Goal: Book appointment/travel/reservation

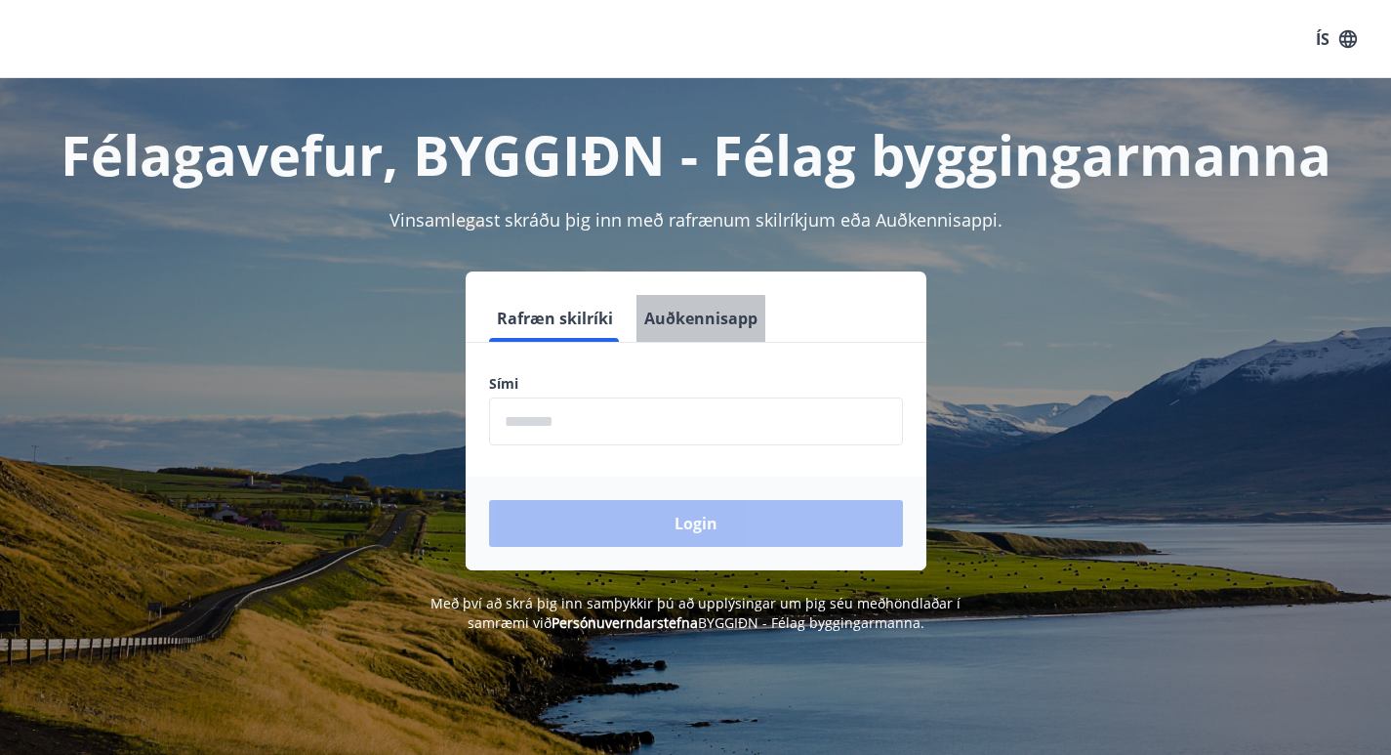
click at [697, 331] on button "Auðkennisapp" at bounding box center [701, 318] width 129 height 47
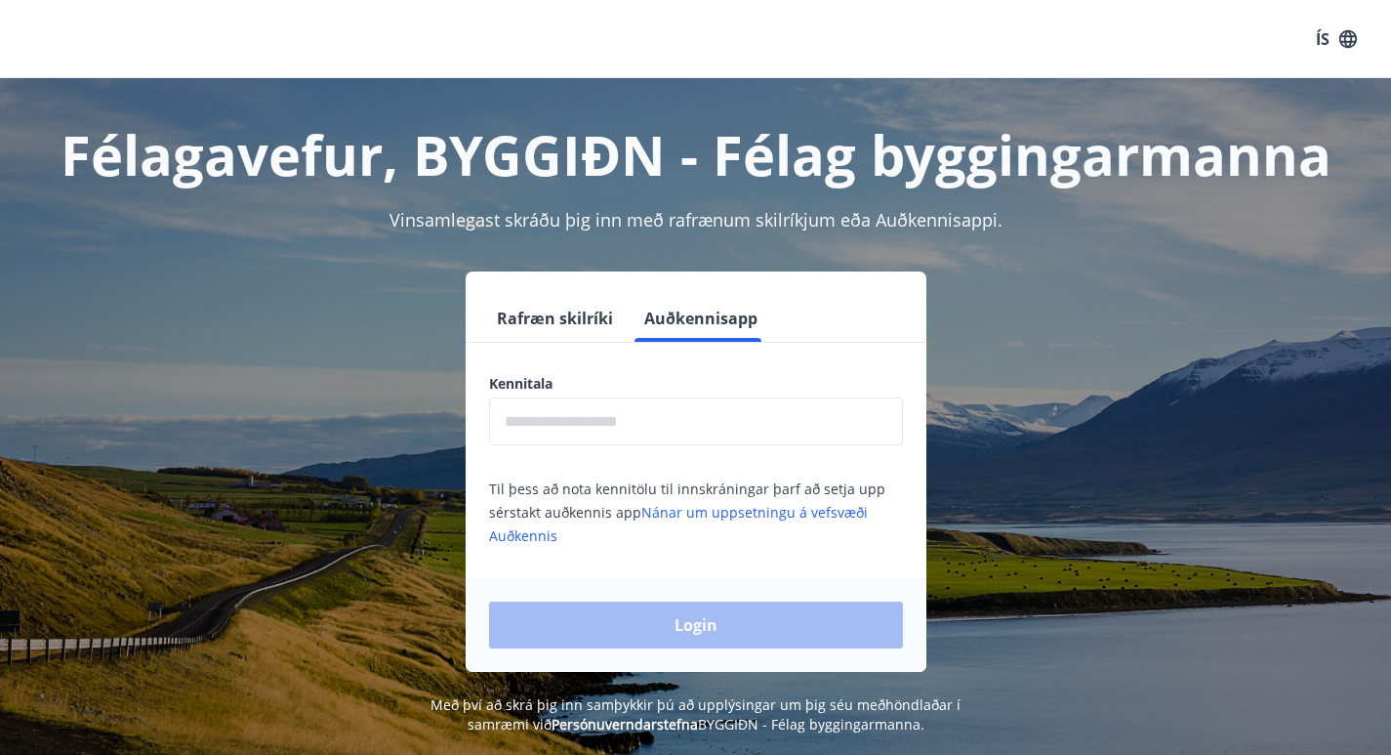
click at [594, 418] on input "text" at bounding box center [696, 421] width 414 height 48
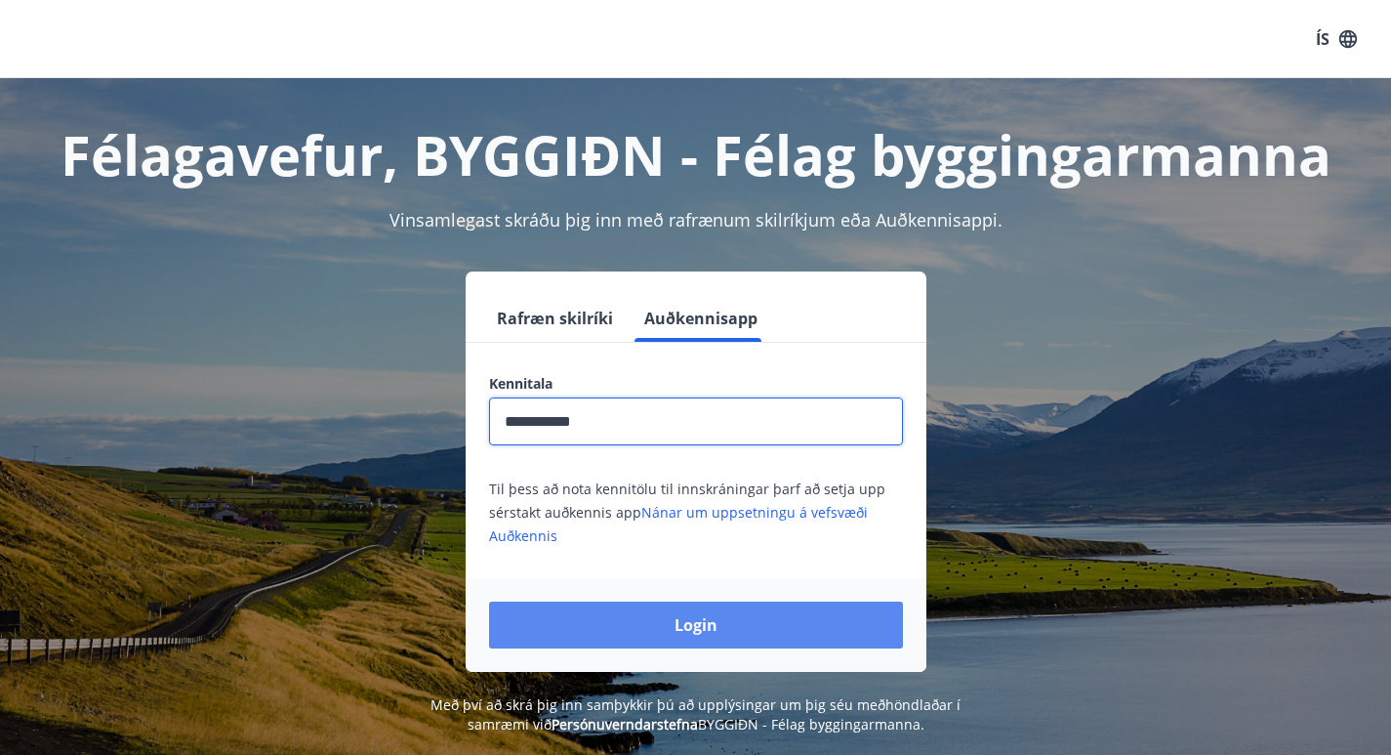
type input "**********"
click at [666, 633] on button "Login" at bounding box center [696, 624] width 414 height 47
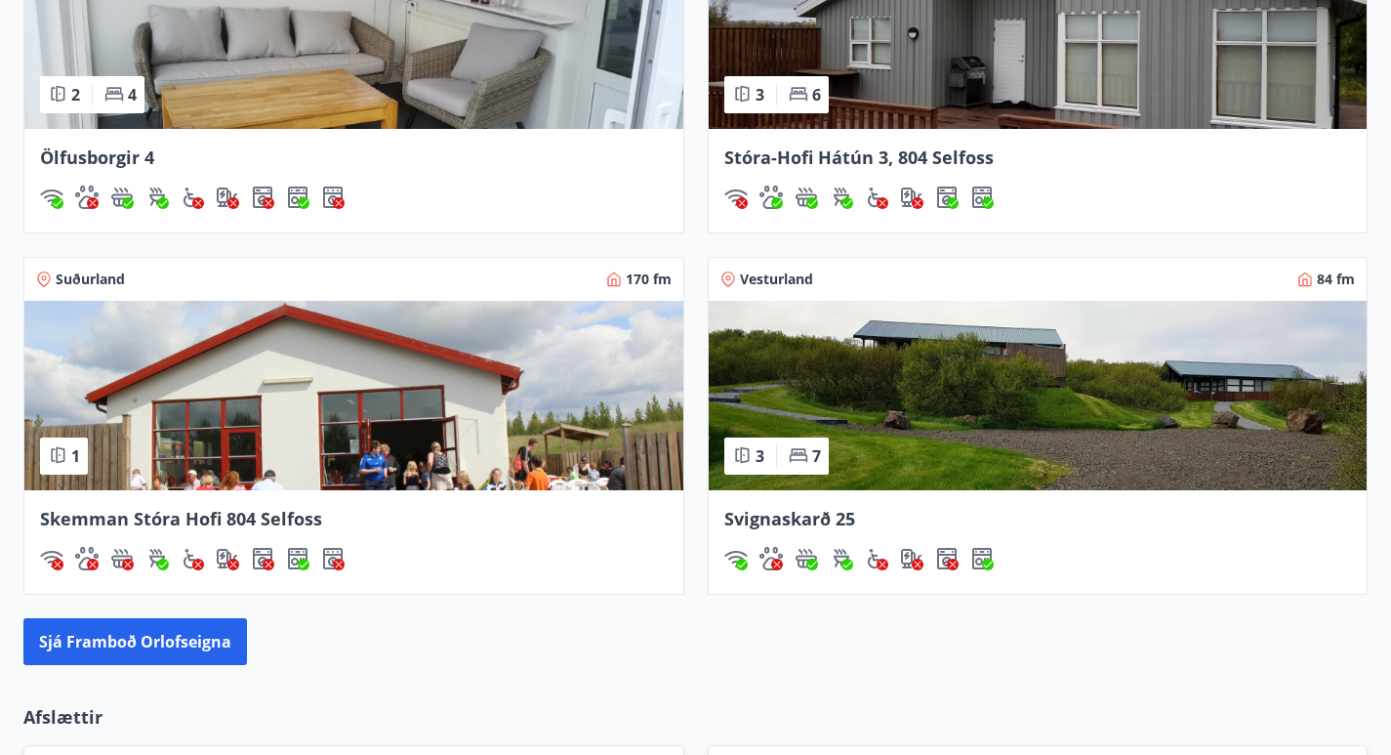
scroll to position [1670, 0]
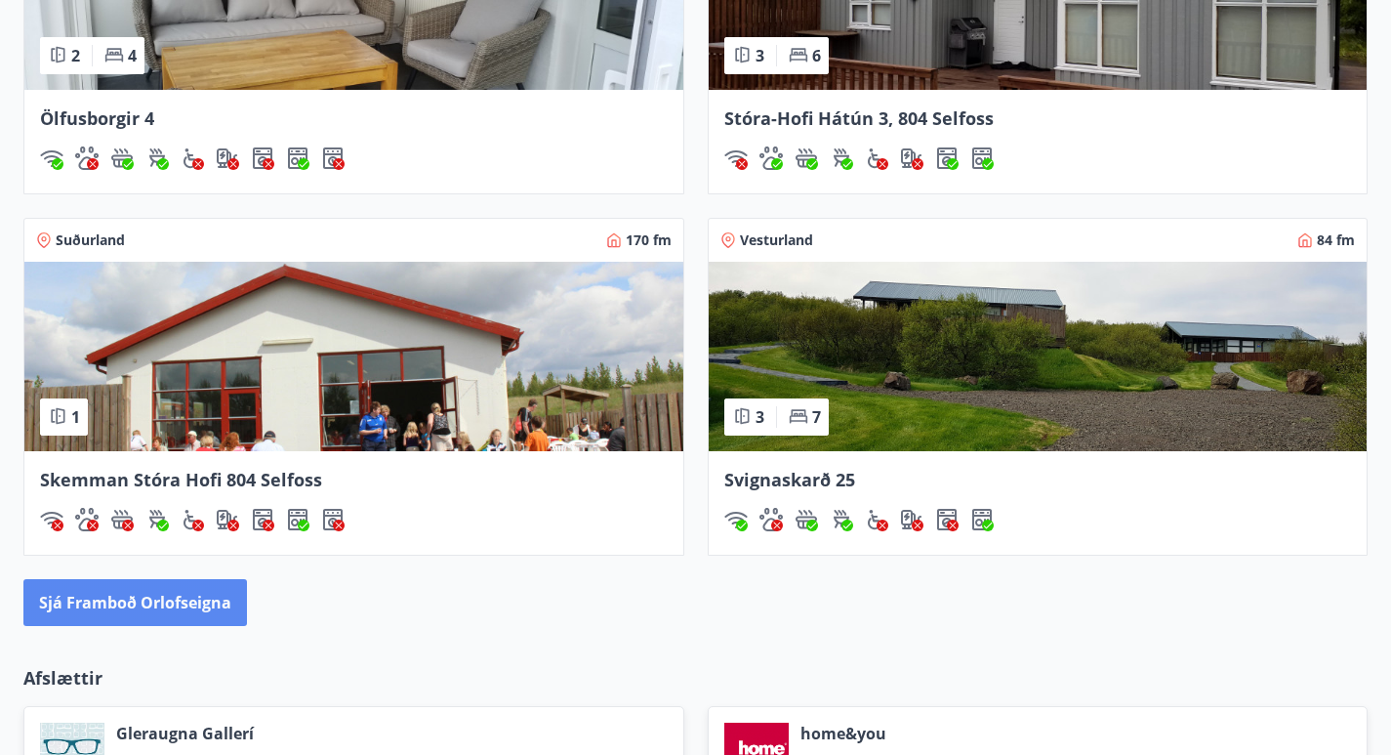
click at [178, 604] on button "Sjá framboð orlofseigna" at bounding box center [135, 602] width 224 height 47
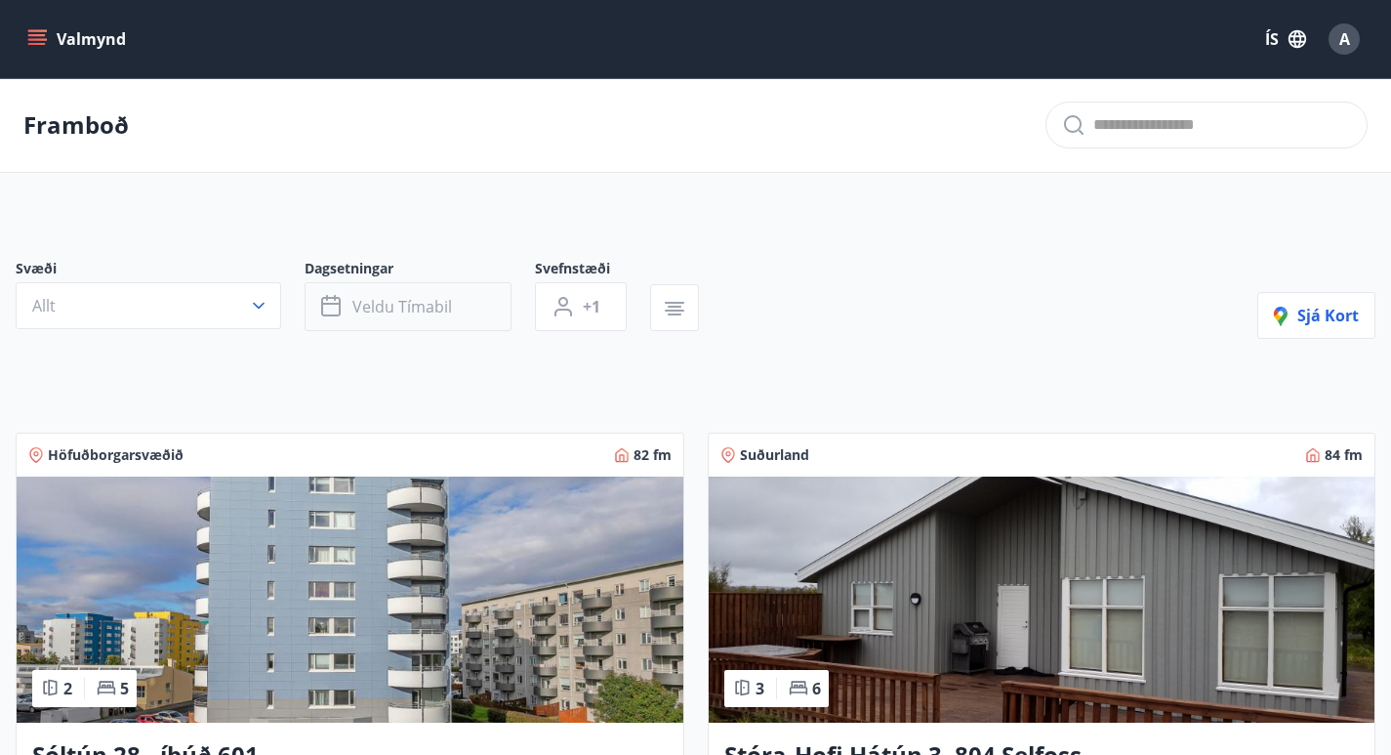
click at [415, 308] on span "Veldu tímabil" at bounding box center [402, 306] width 100 height 21
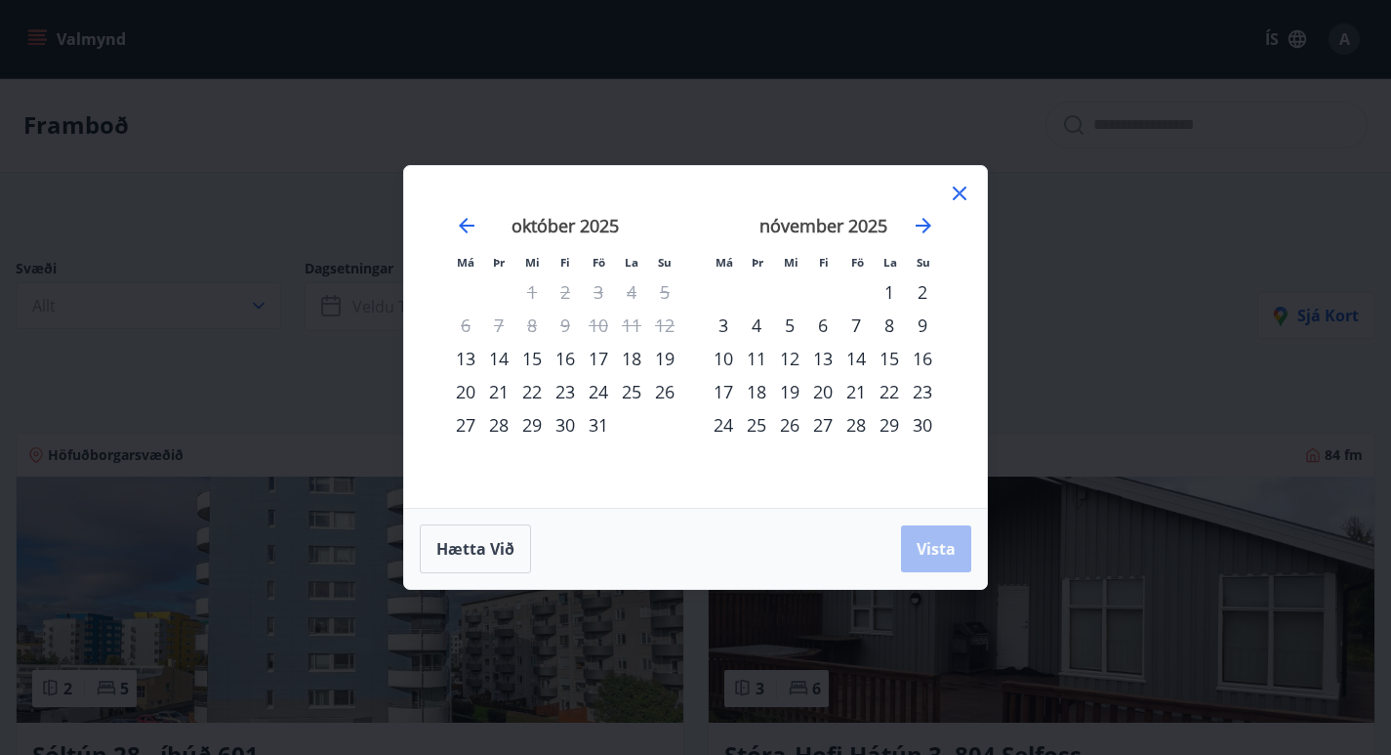
click at [566, 391] on div "23" at bounding box center [565, 391] width 33 height 33
click at [501, 428] on div "28" at bounding box center [498, 424] width 33 height 33
click at [943, 555] on span "Vista" at bounding box center [936, 548] width 39 height 21
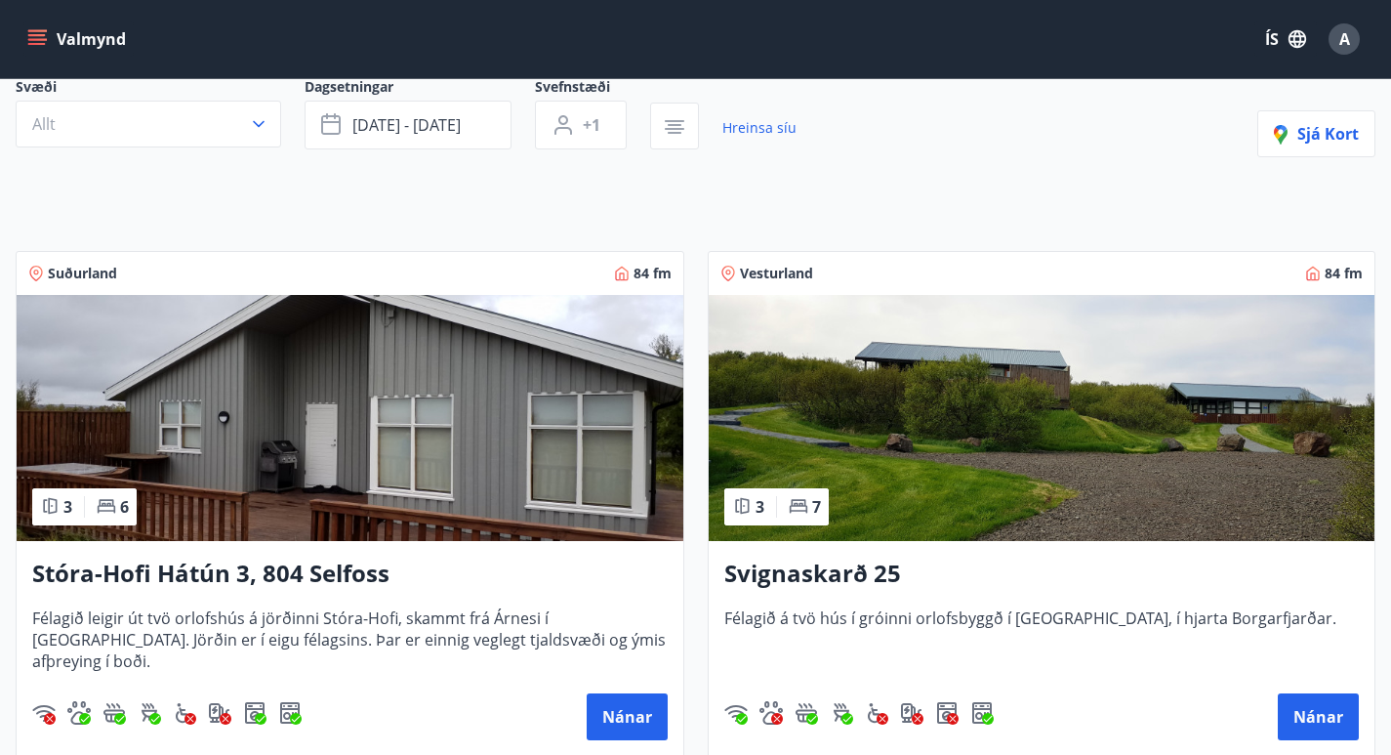
scroll to position [356, 0]
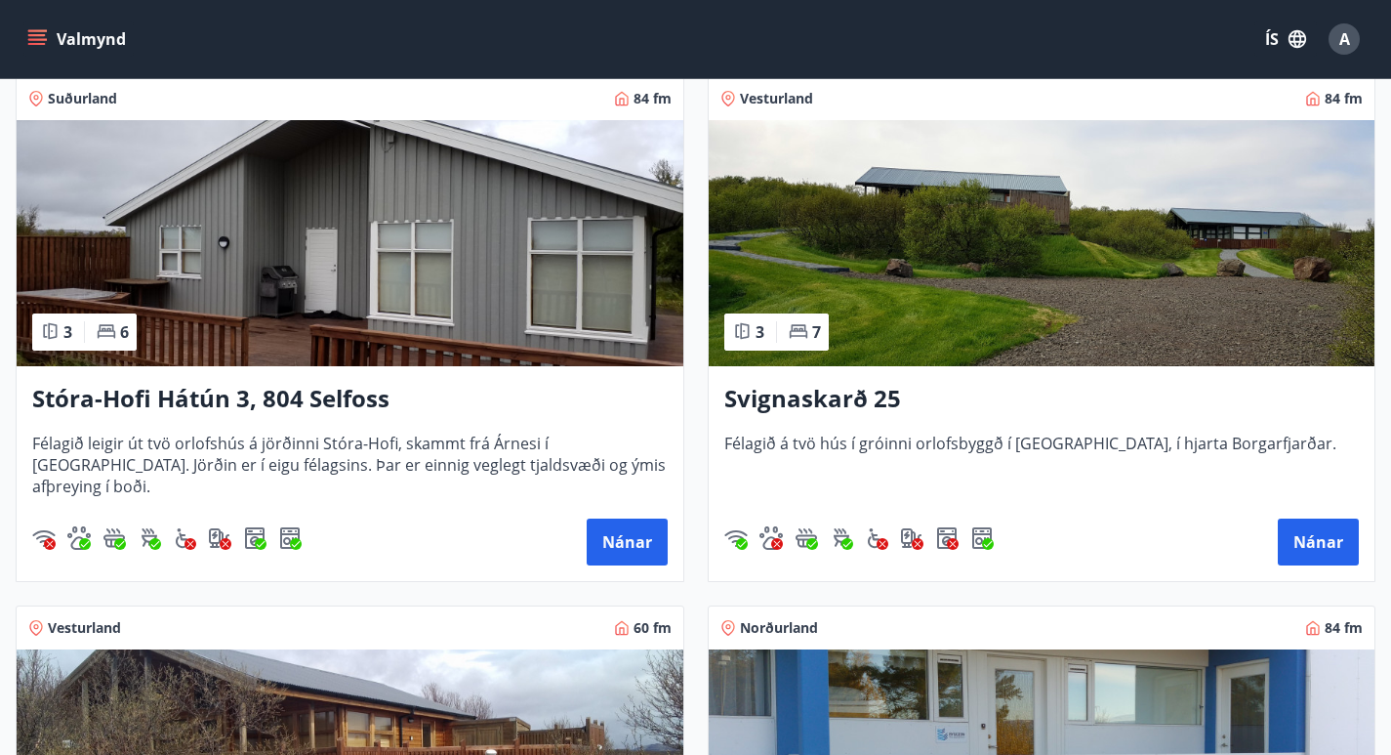
click at [495, 266] on img at bounding box center [350, 243] width 667 height 246
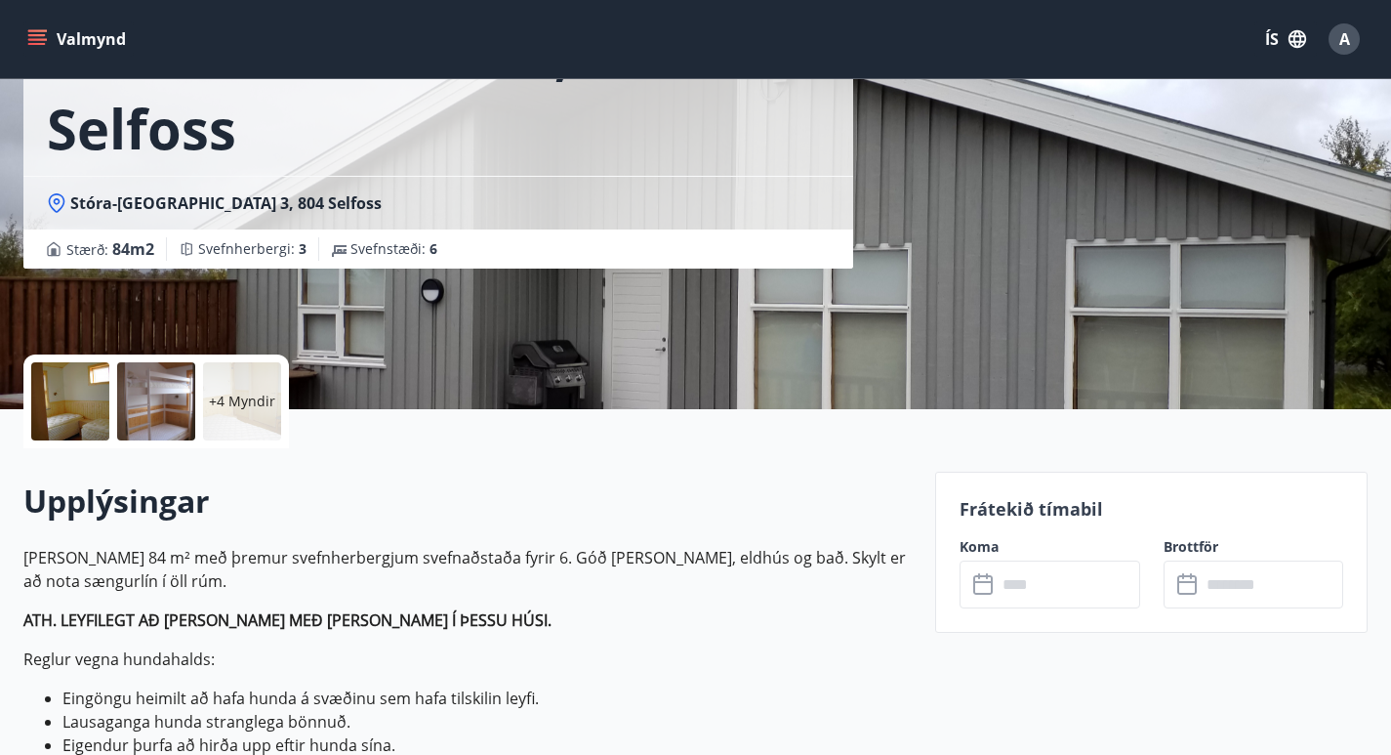
scroll to position [191, 0]
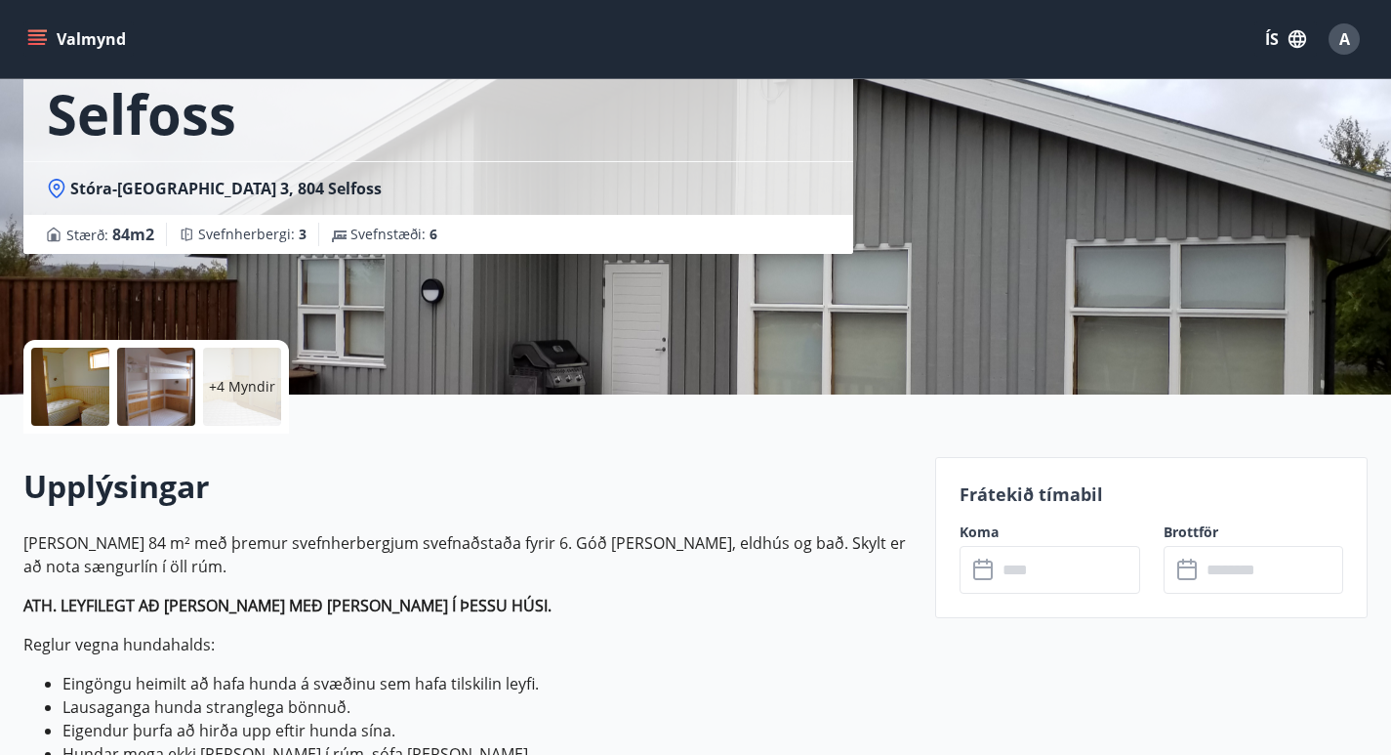
click at [984, 573] on icon at bounding box center [984, 569] width 23 height 23
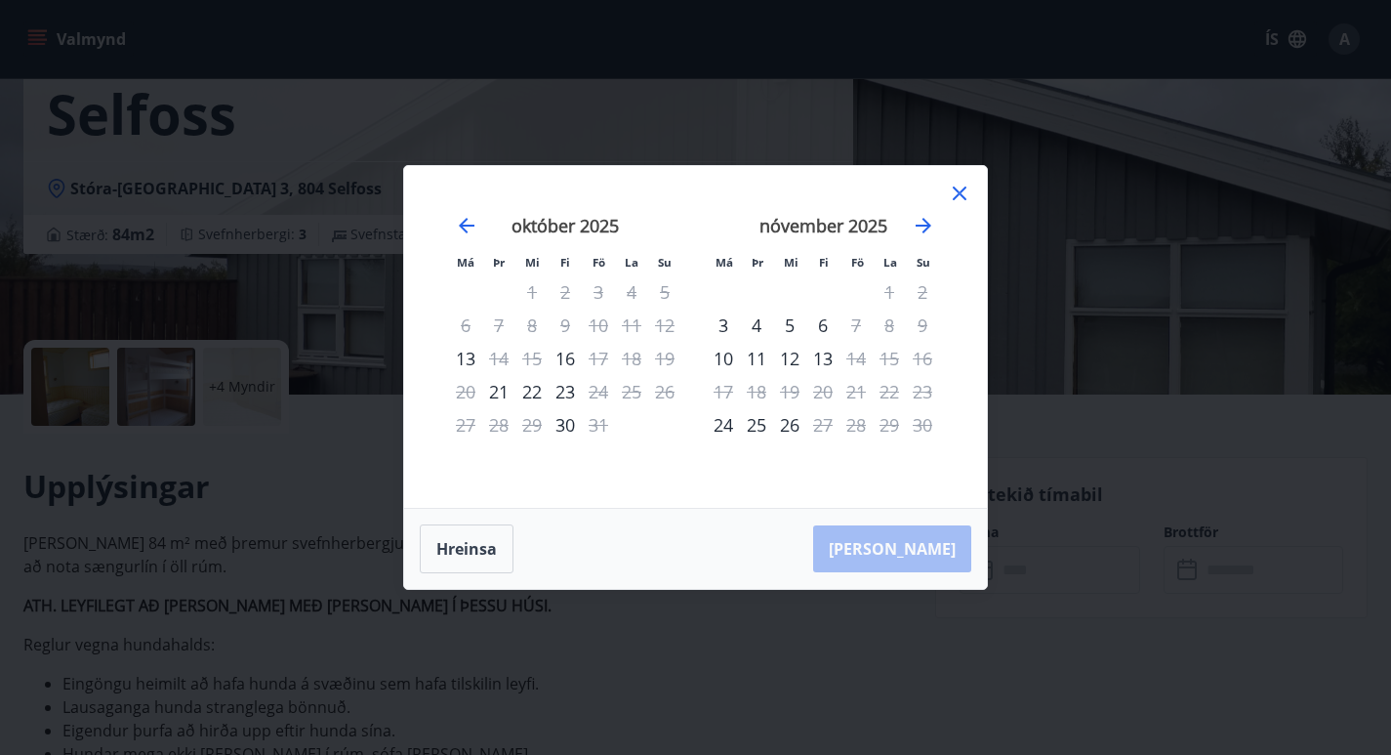
click at [959, 189] on icon at bounding box center [959, 193] width 23 height 23
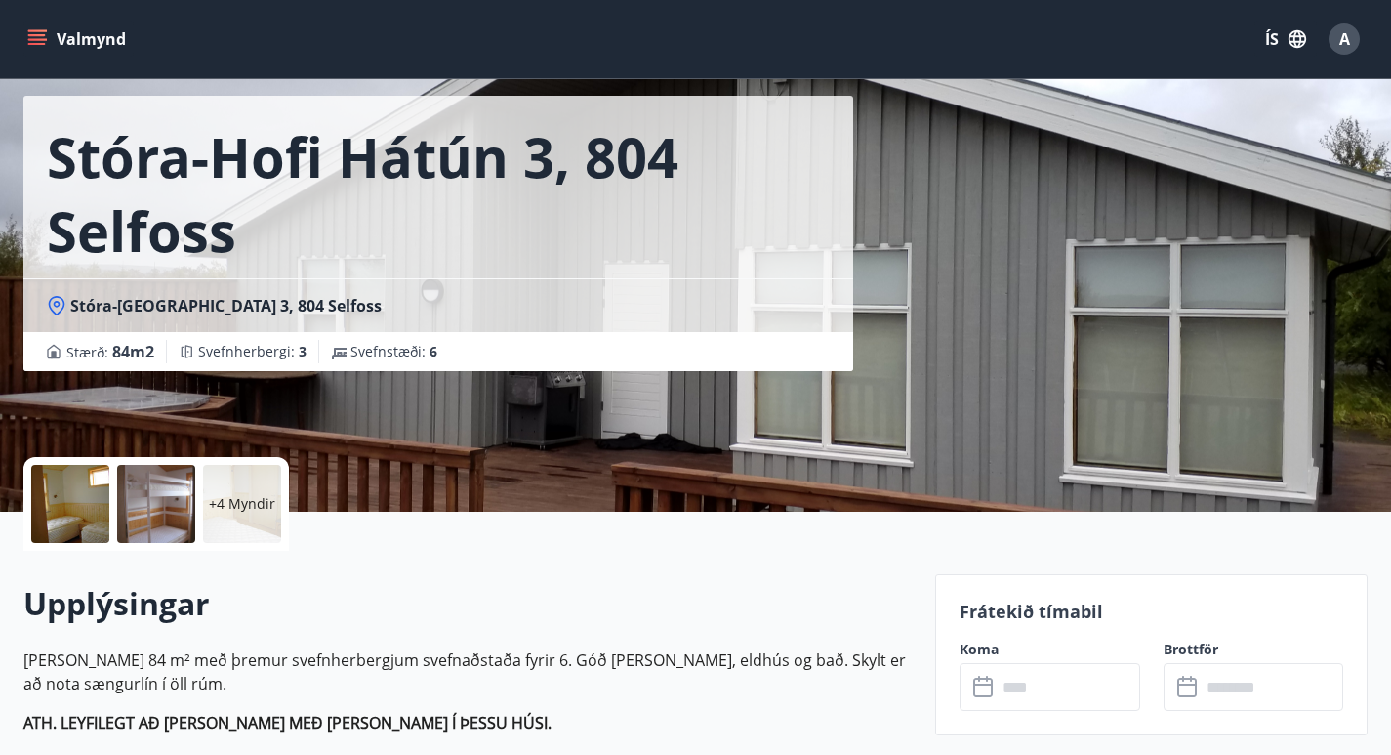
scroll to position [0, 0]
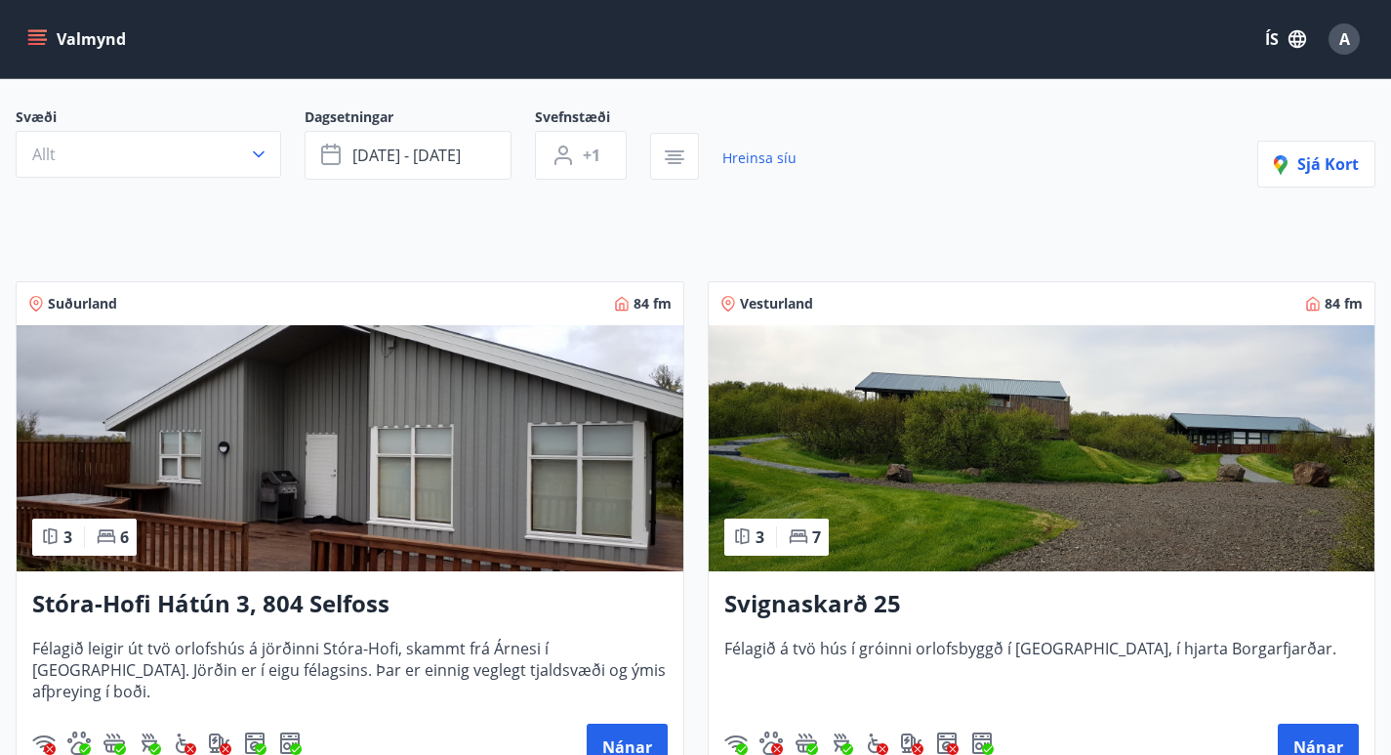
click at [568, 500] on img at bounding box center [350, 448] width 667 height 246
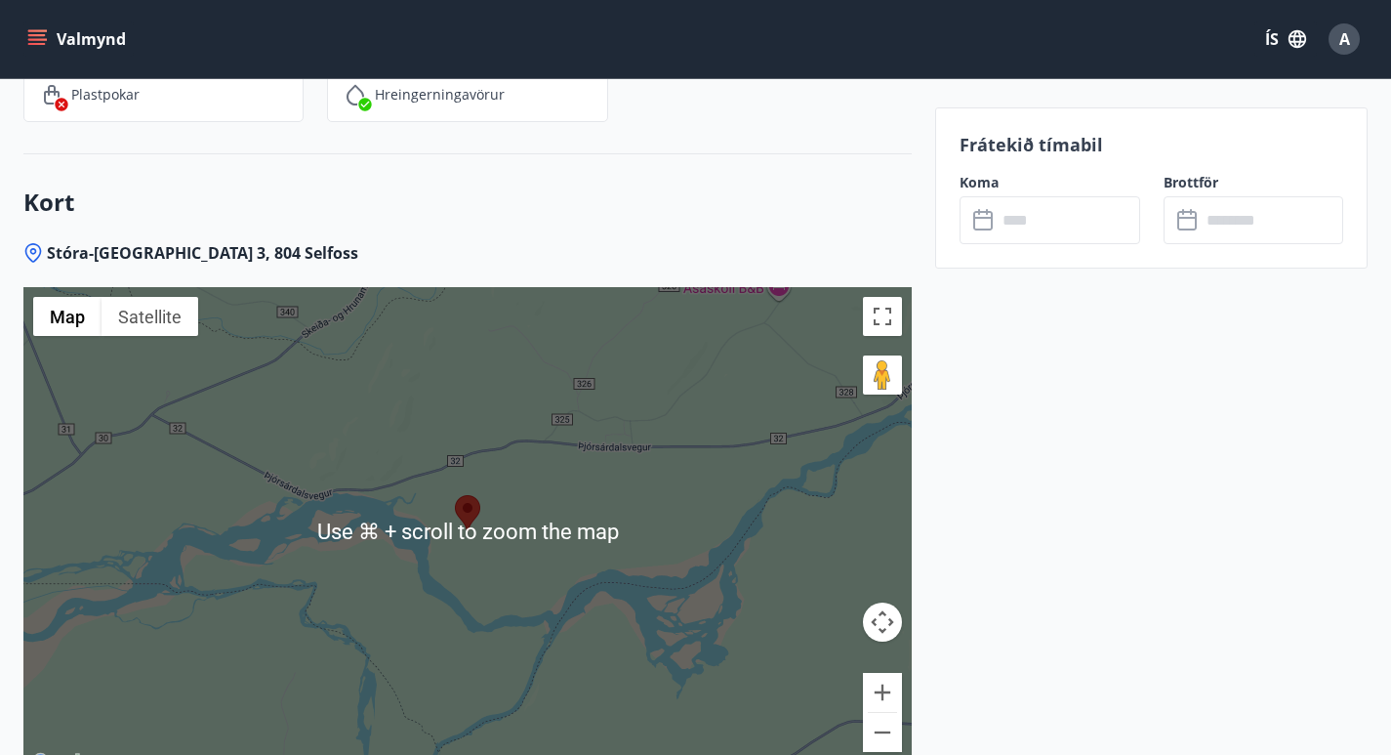
scroll to position [2763, 0]
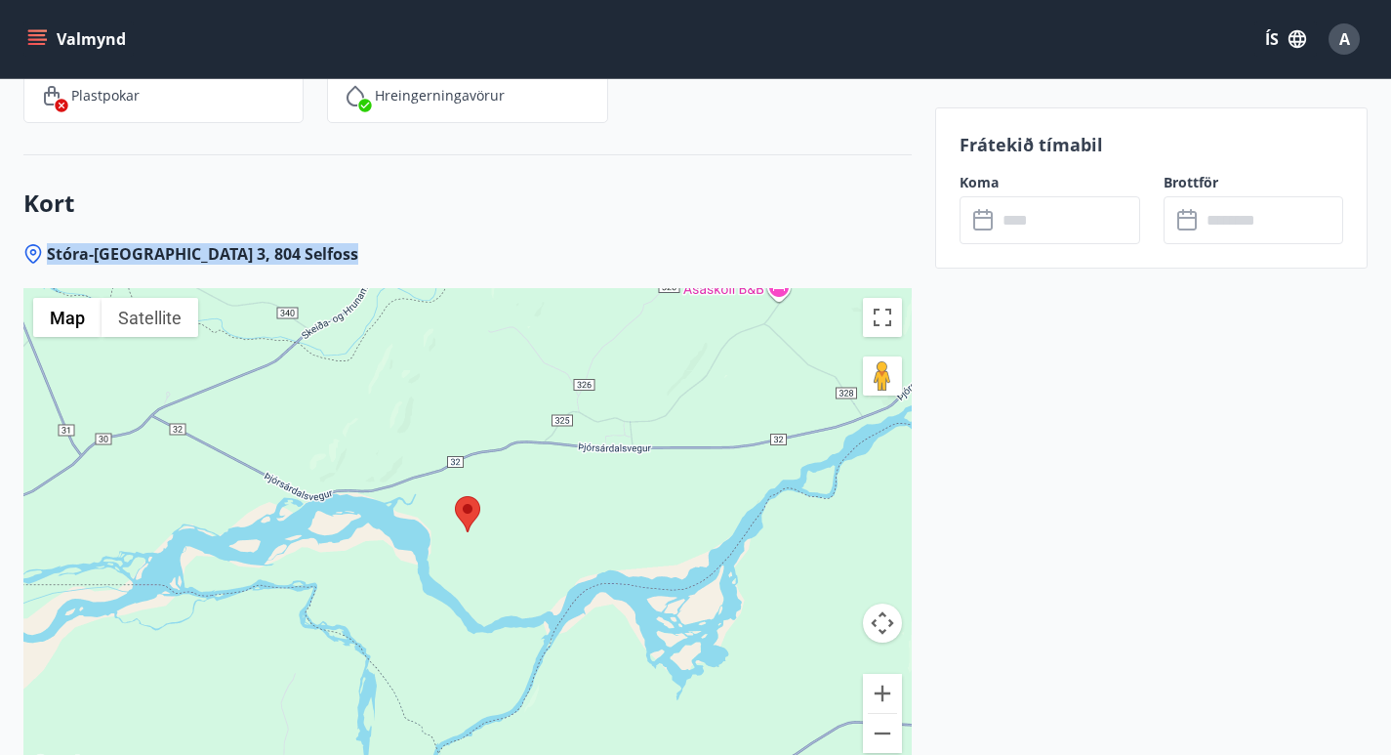
drag, startPoint x: 336, startPoint y: 265, endPoint x: 47, endPoint y: 251, distance: 289.3
click at [47, 251] on div "Stóra-[GEOGRAPHIC_DATA] 3, 804 Selfoss ← Move left → Move right ↑ Move up ↓ Mov…" at bounding box center [467, 548] width 888 height 611
copy div "Stóra-[GEOGRAPHIC_DATA] 3, 804 Selfoss"
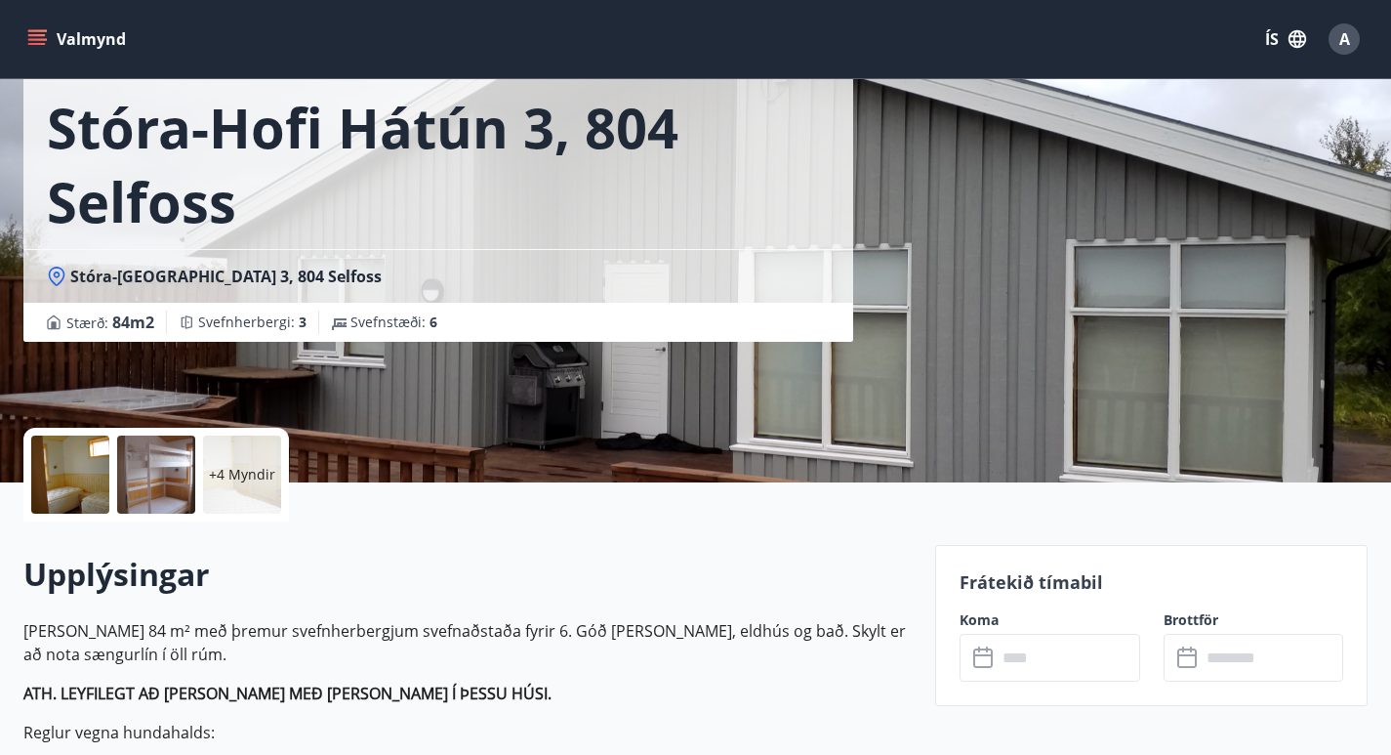
scroll to position [0, 0]
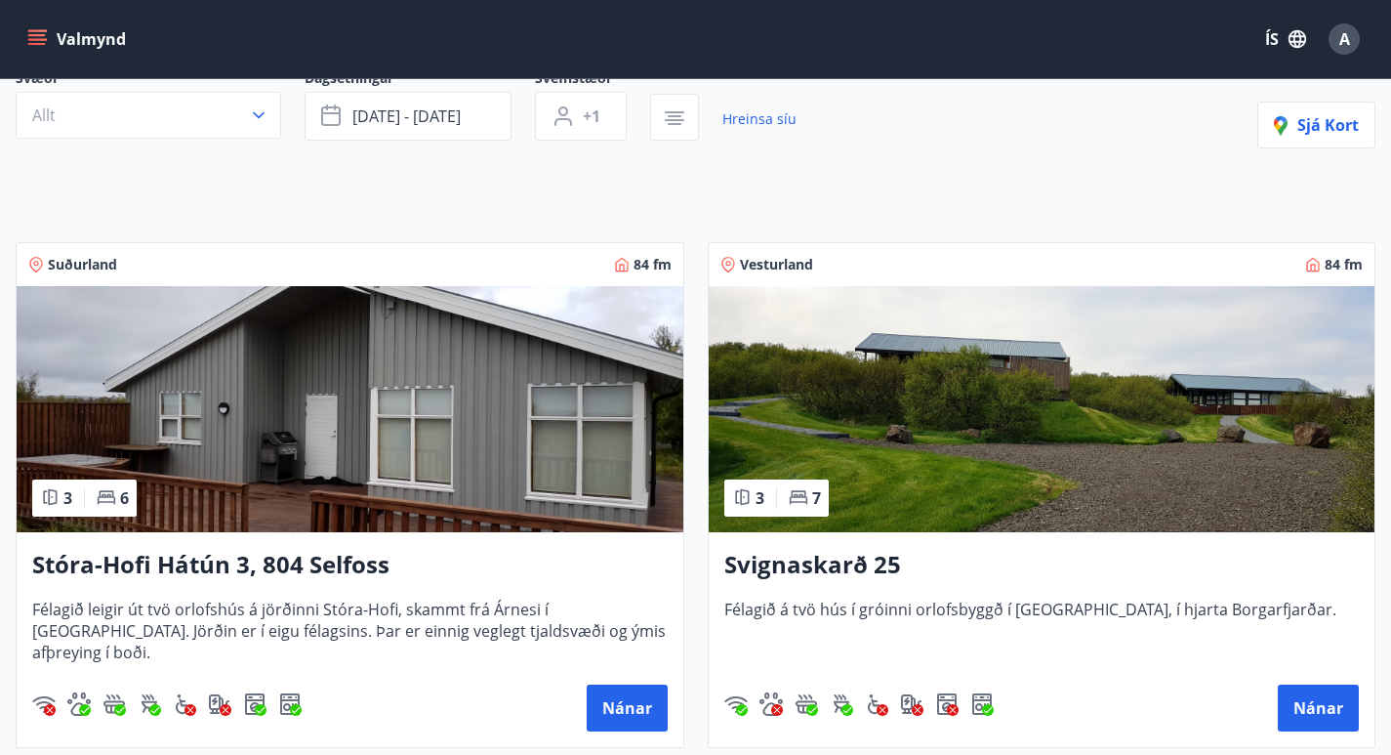
scroll to position [218, 0]
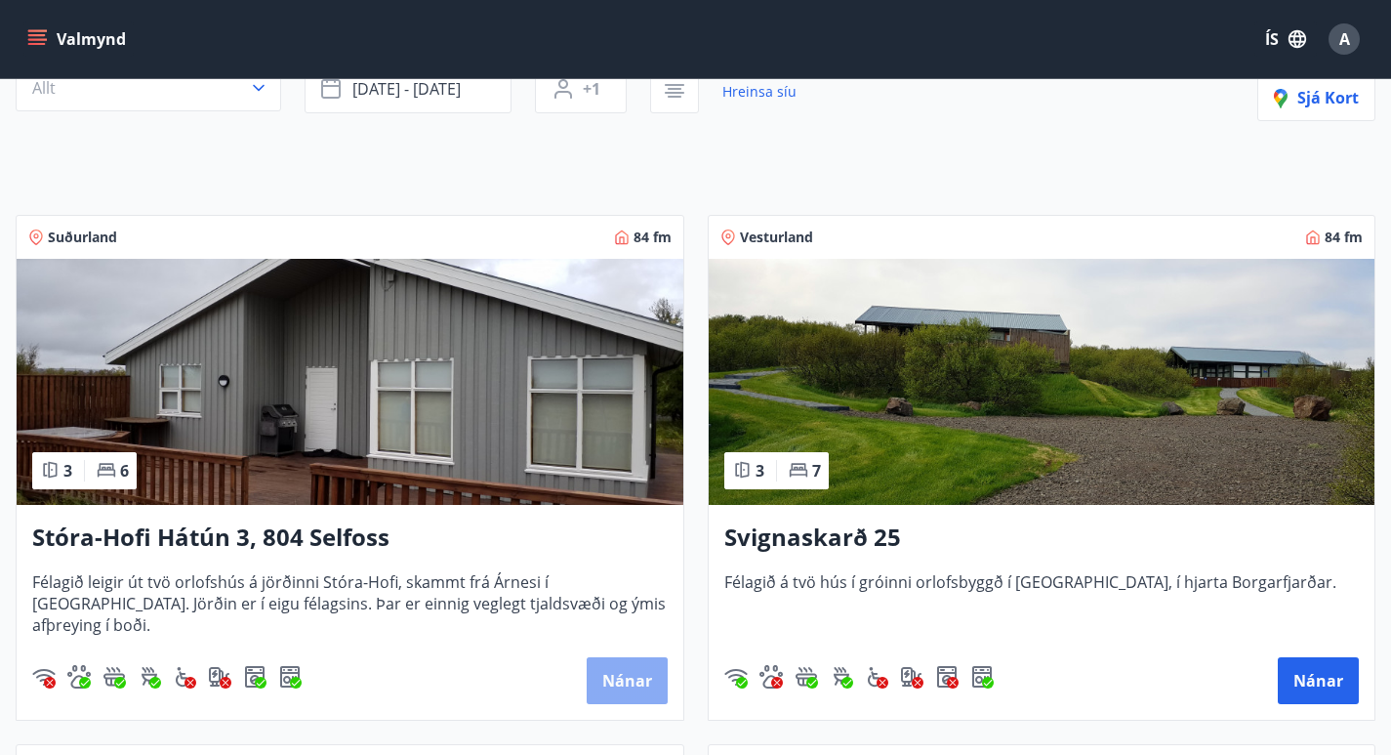
click at [614, 683] on button "Nánar" at bounding box center [627, 680] width 81 height 47
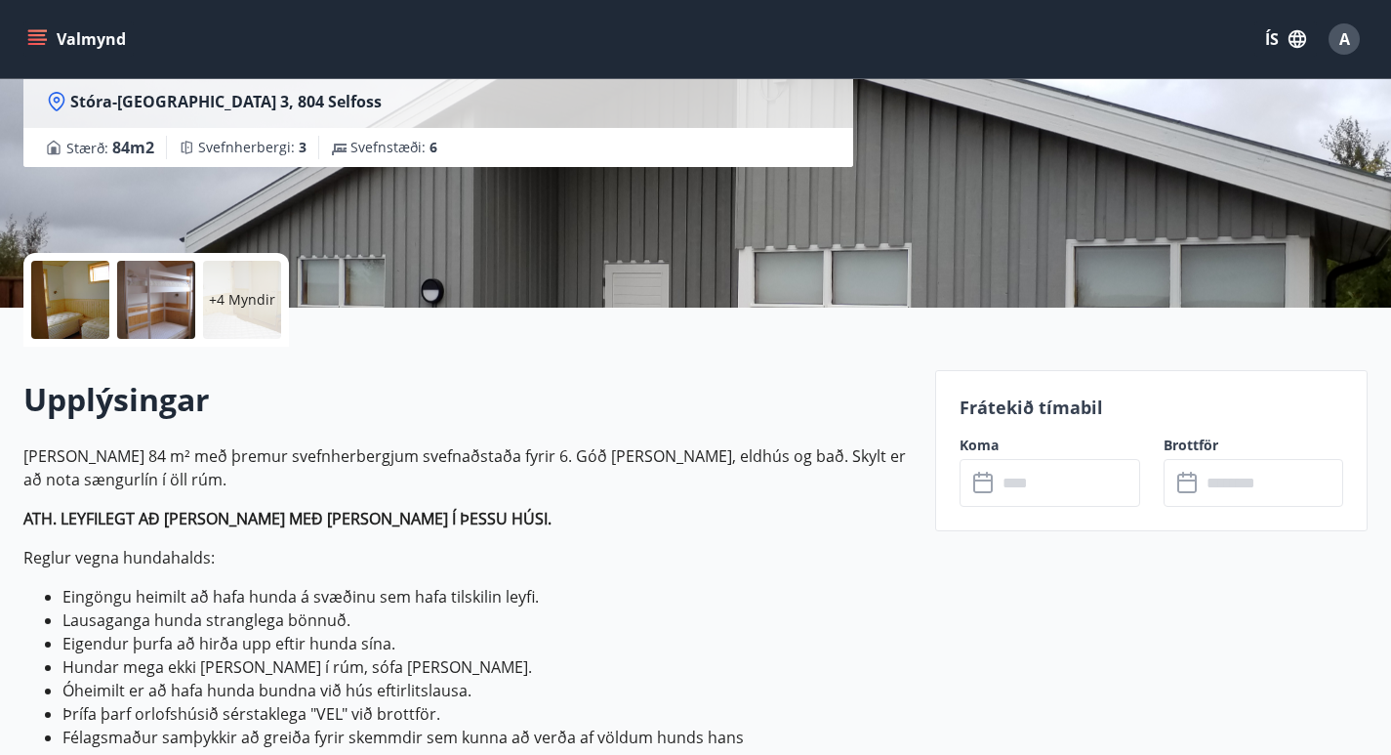
scroll to position [426, 0]
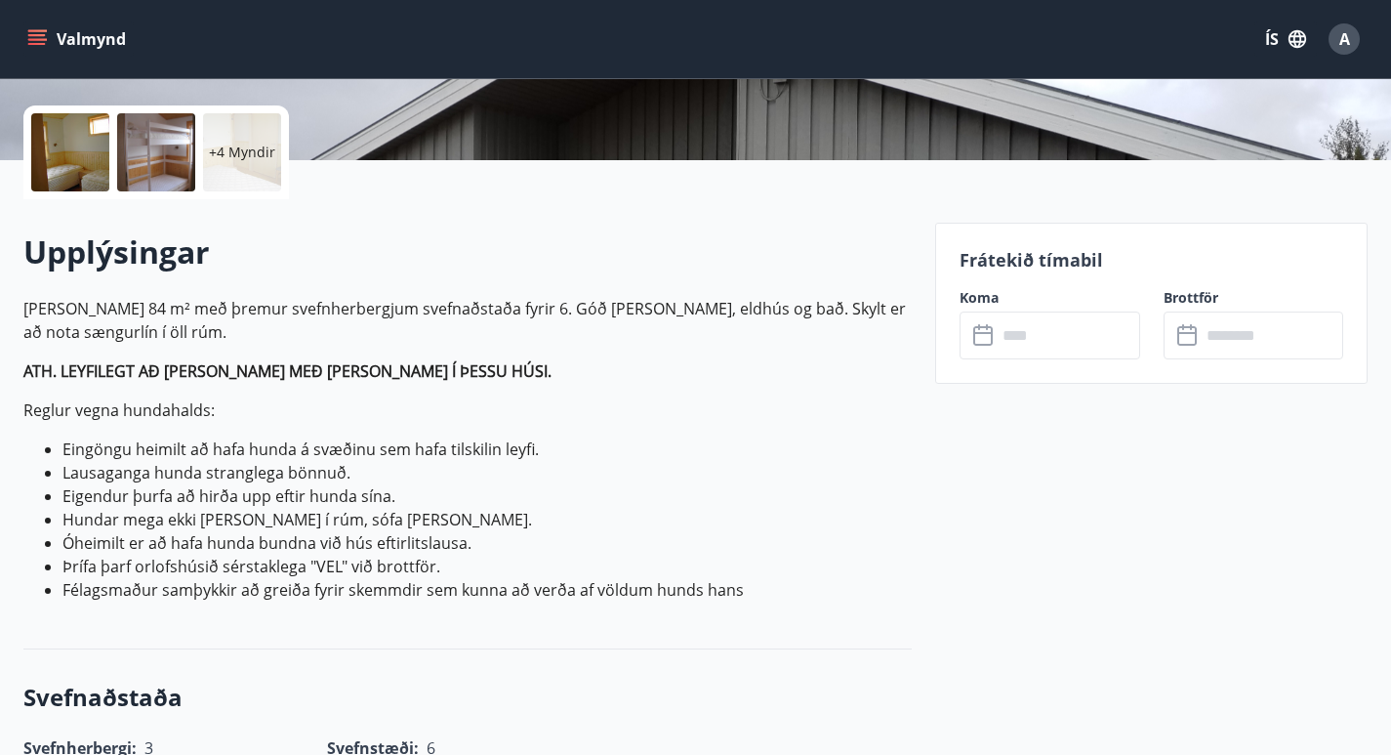
click at [1071, 342] on input "text" at bounding box center [1069, 335] width 144 height 48
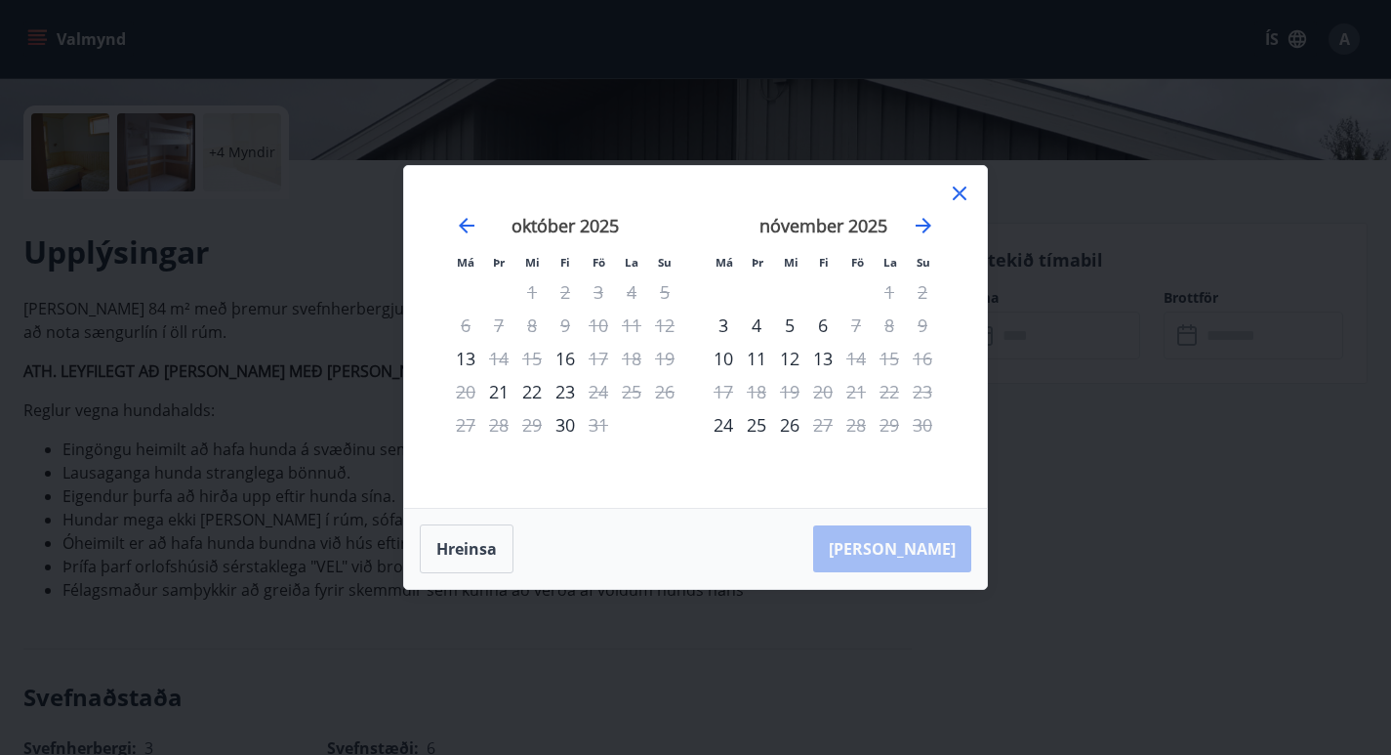
click at [958, 188] on icon at bounding box center [959, 193] width 23 height 23
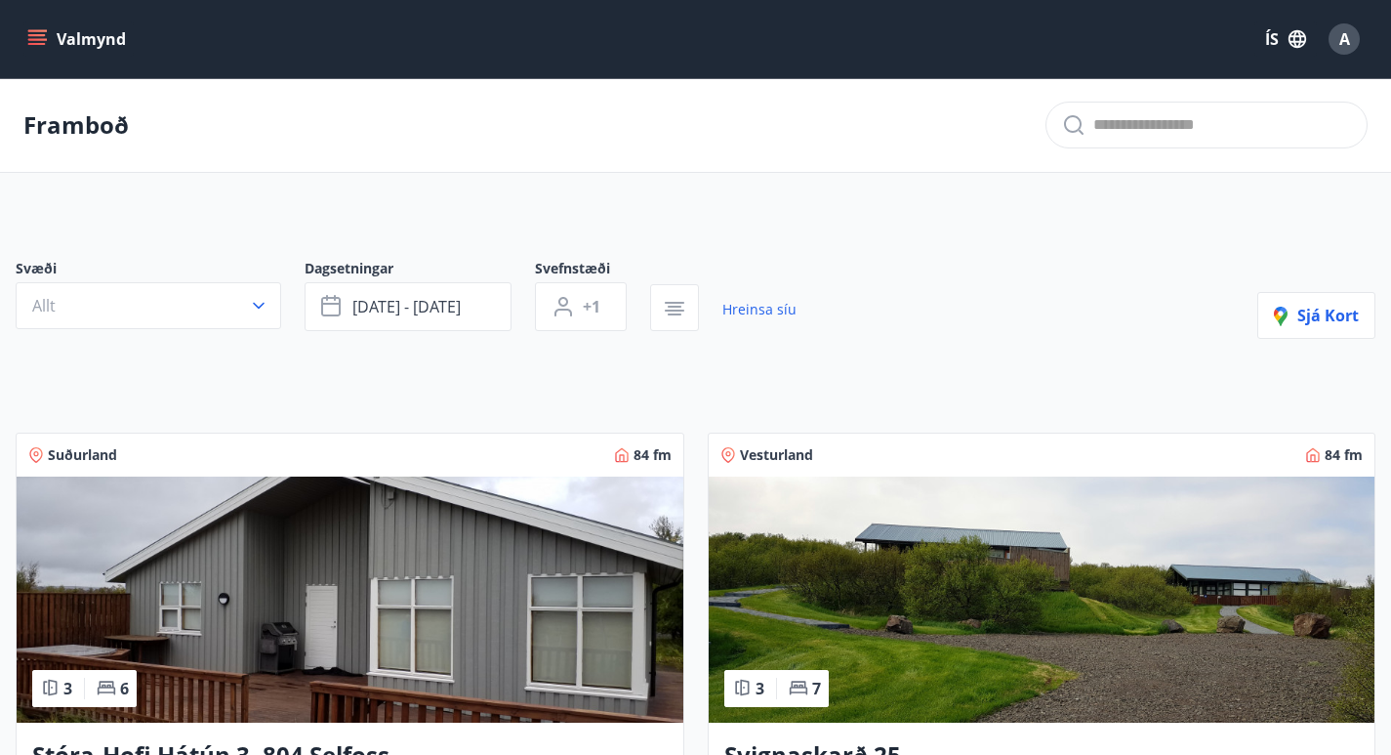
click at [417, 495] on img at bounding box center [350, 599] width 667 height 246
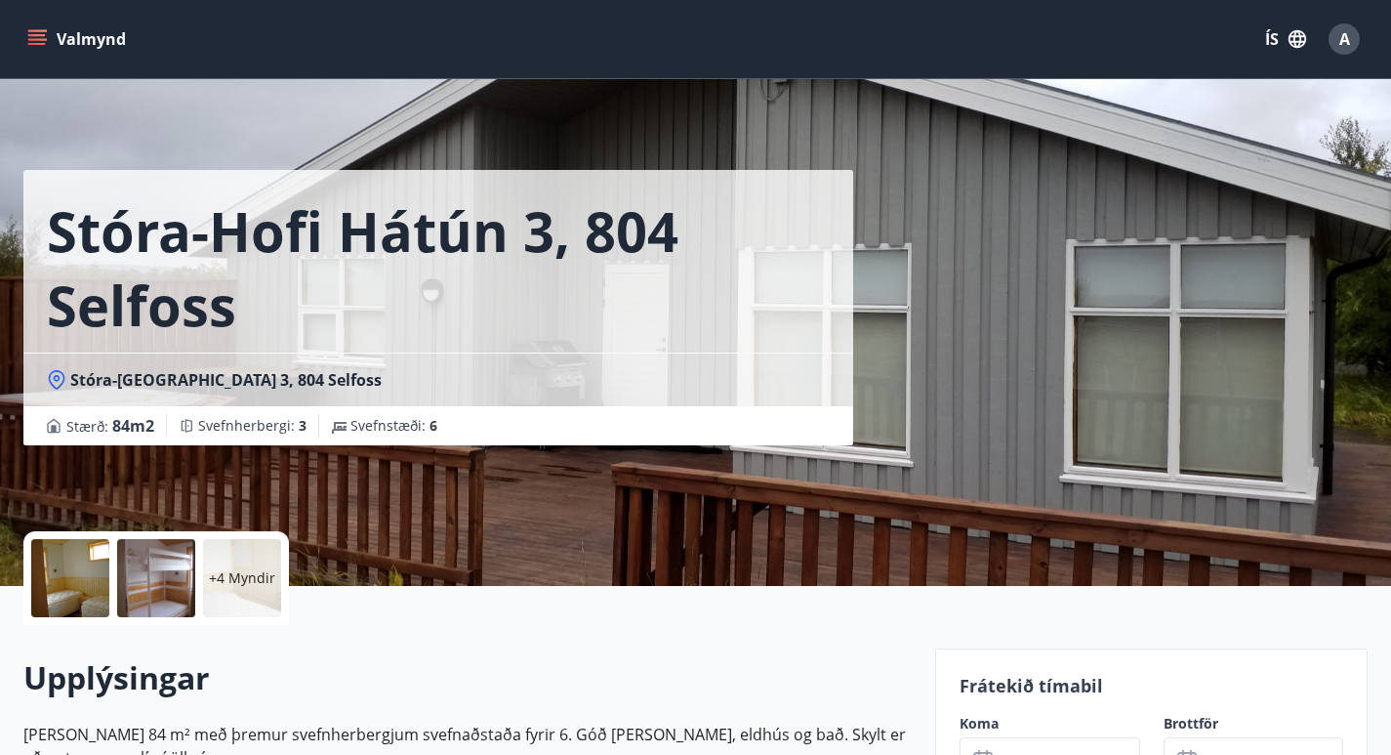
scroll to position [5, 0]
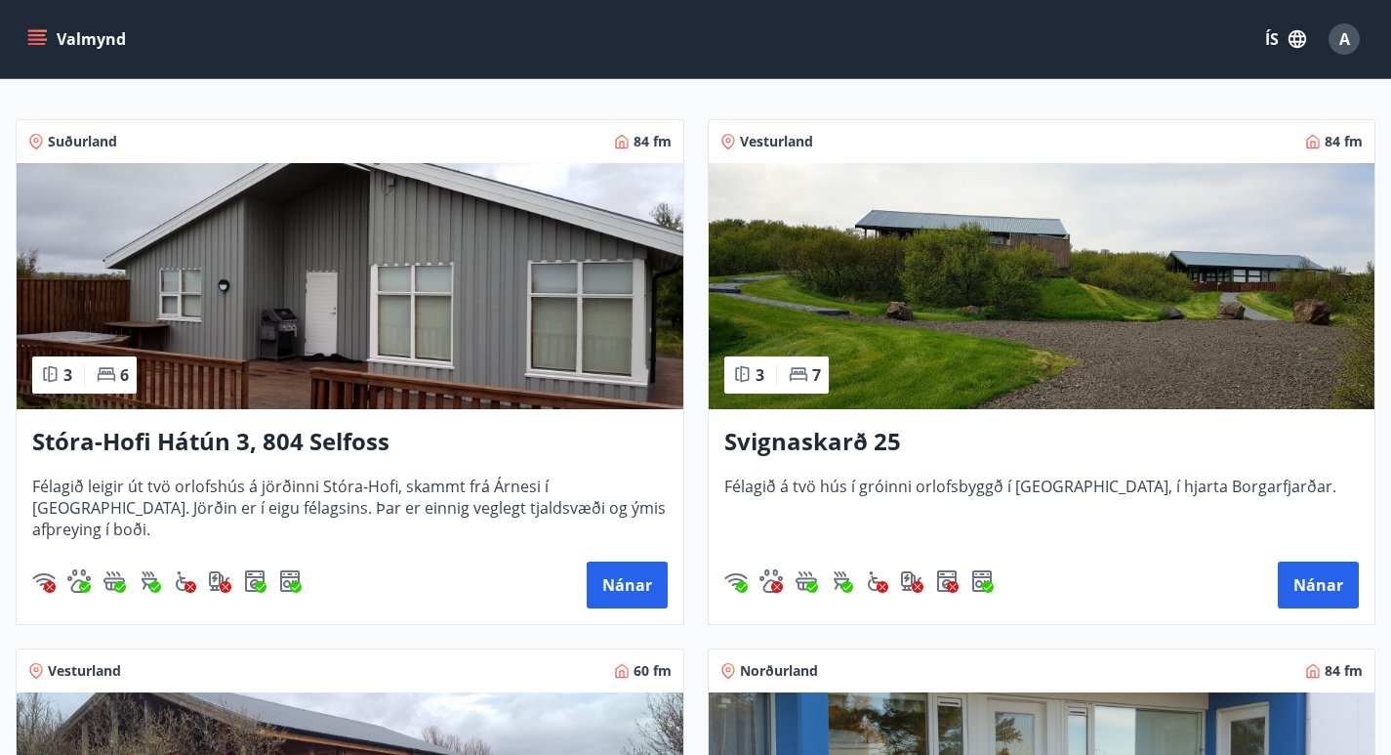
scroll to position [320, 0]
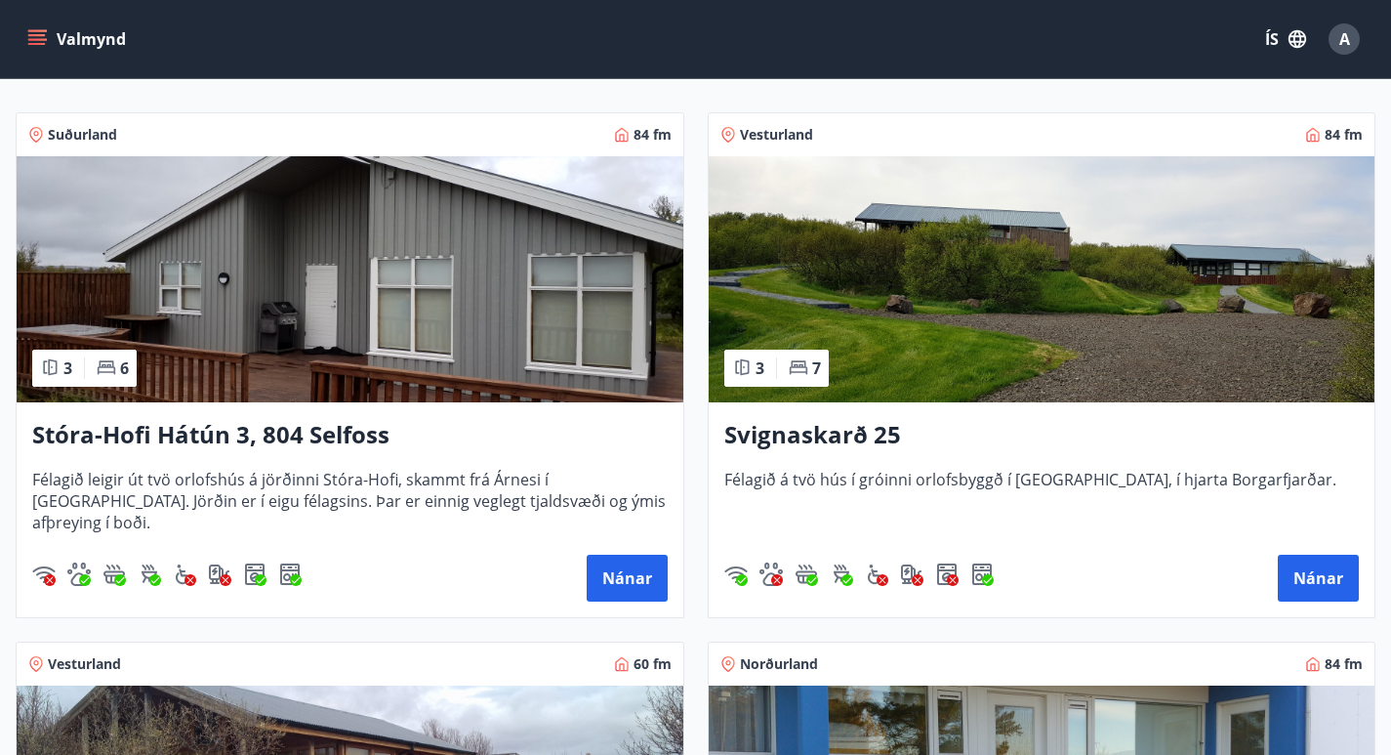
click at [583, 396] on img at bounding box center [350, 279] width 667 height 246
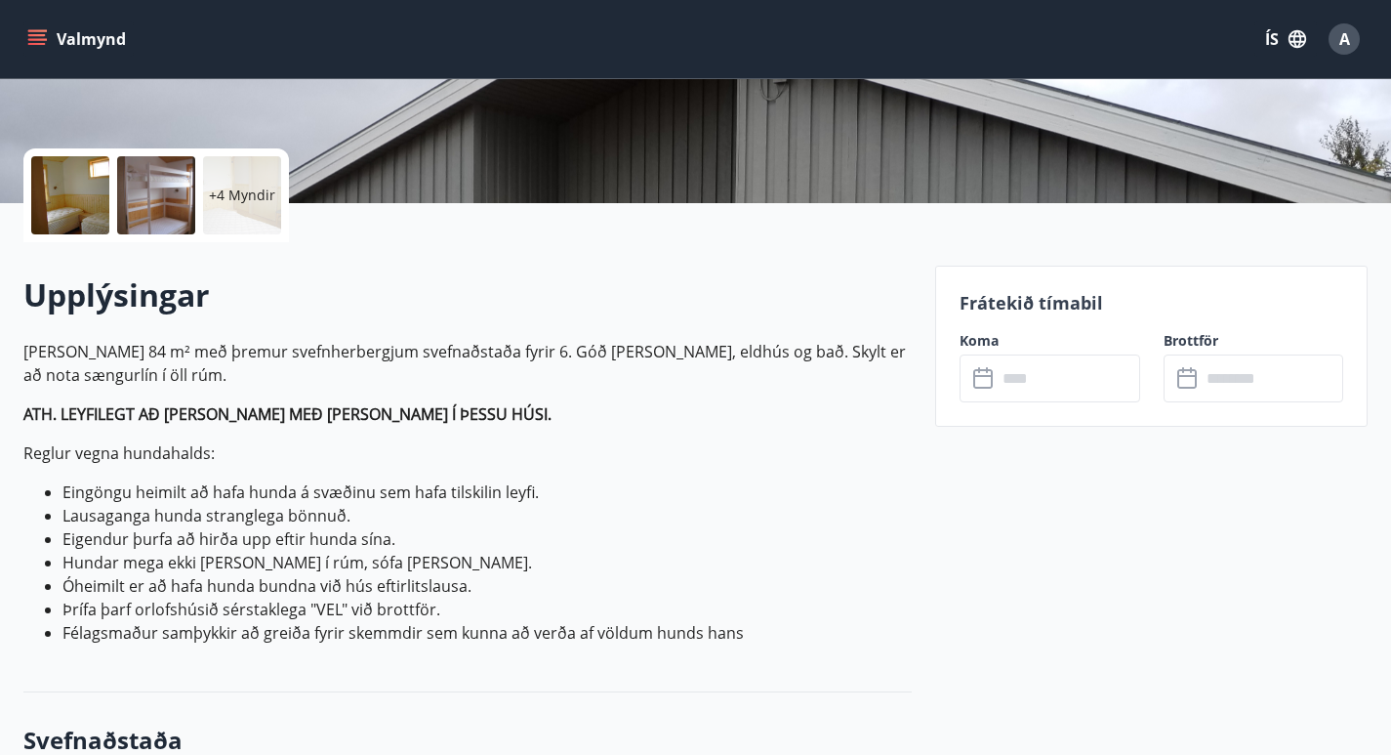
scroll to position [384, 0]
click at [1013, 366] on input "text" at bounding box center [1069, 377] width 144 height 48
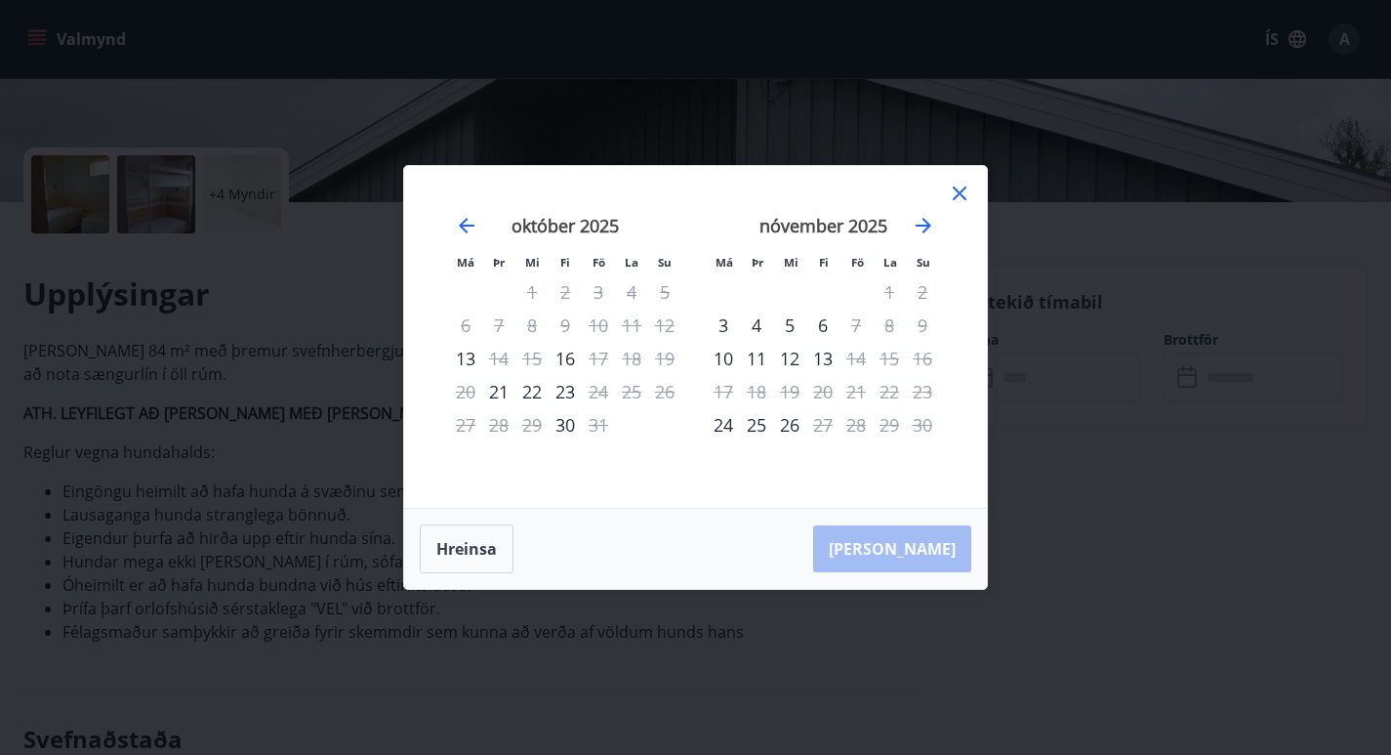
click at [965, 187] on icon at bounding box center [960, 193] width 14 height 14
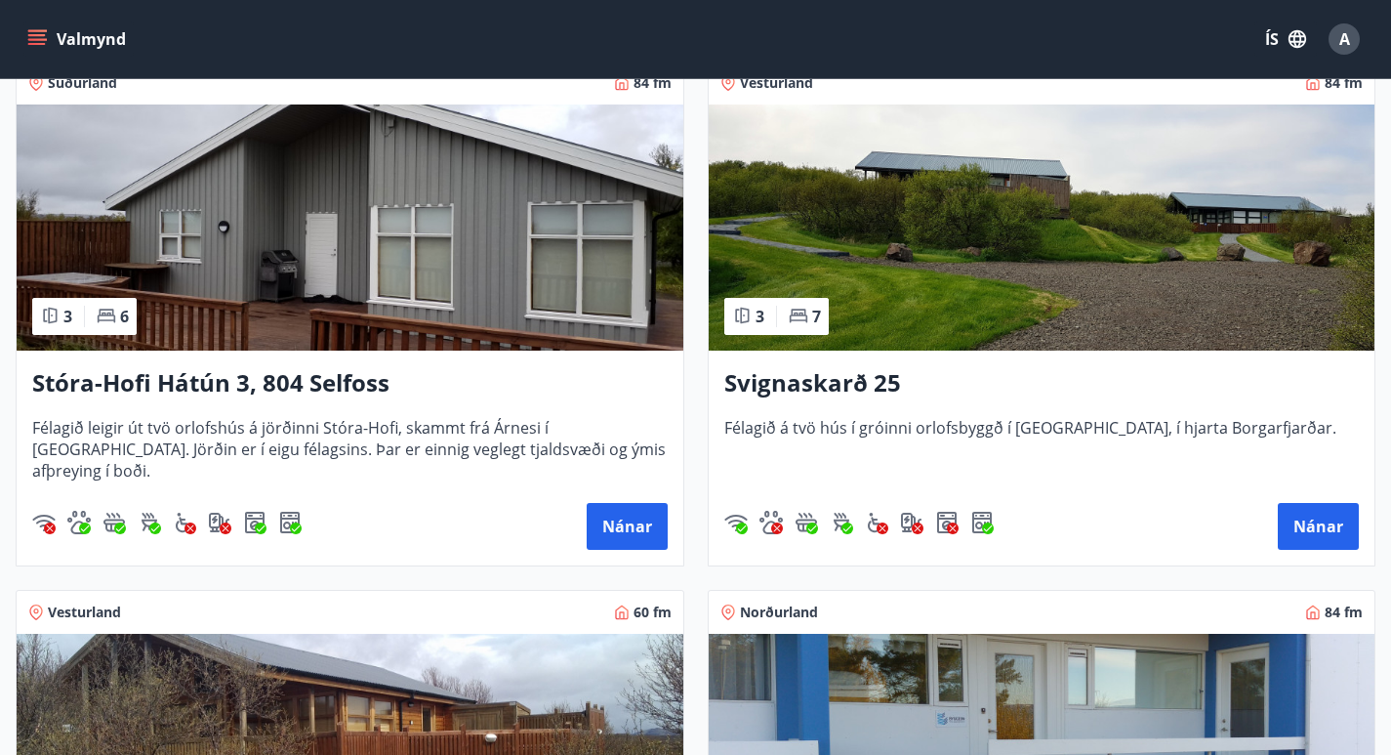
scroll to position [72, 0]
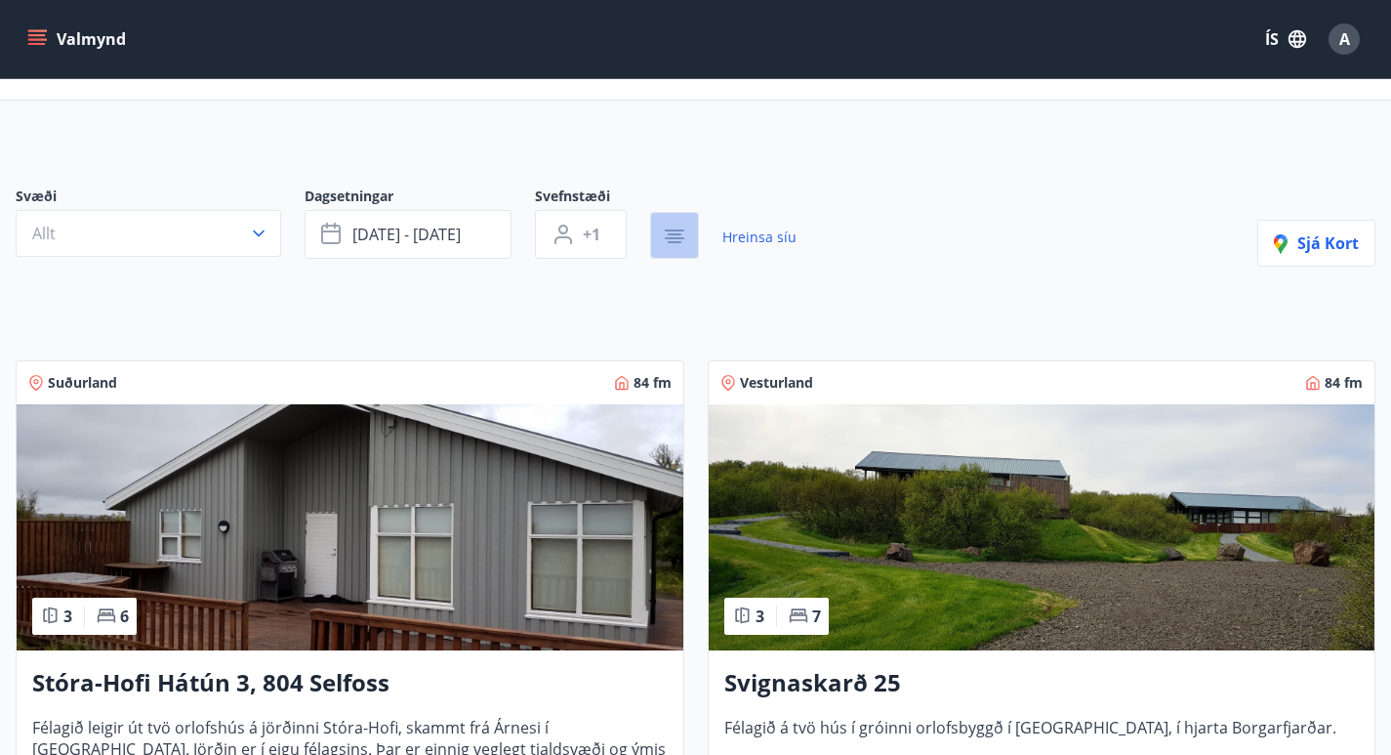
click at [656, 232] on button "button" at bounding box center [674, 235] width 49 height 47
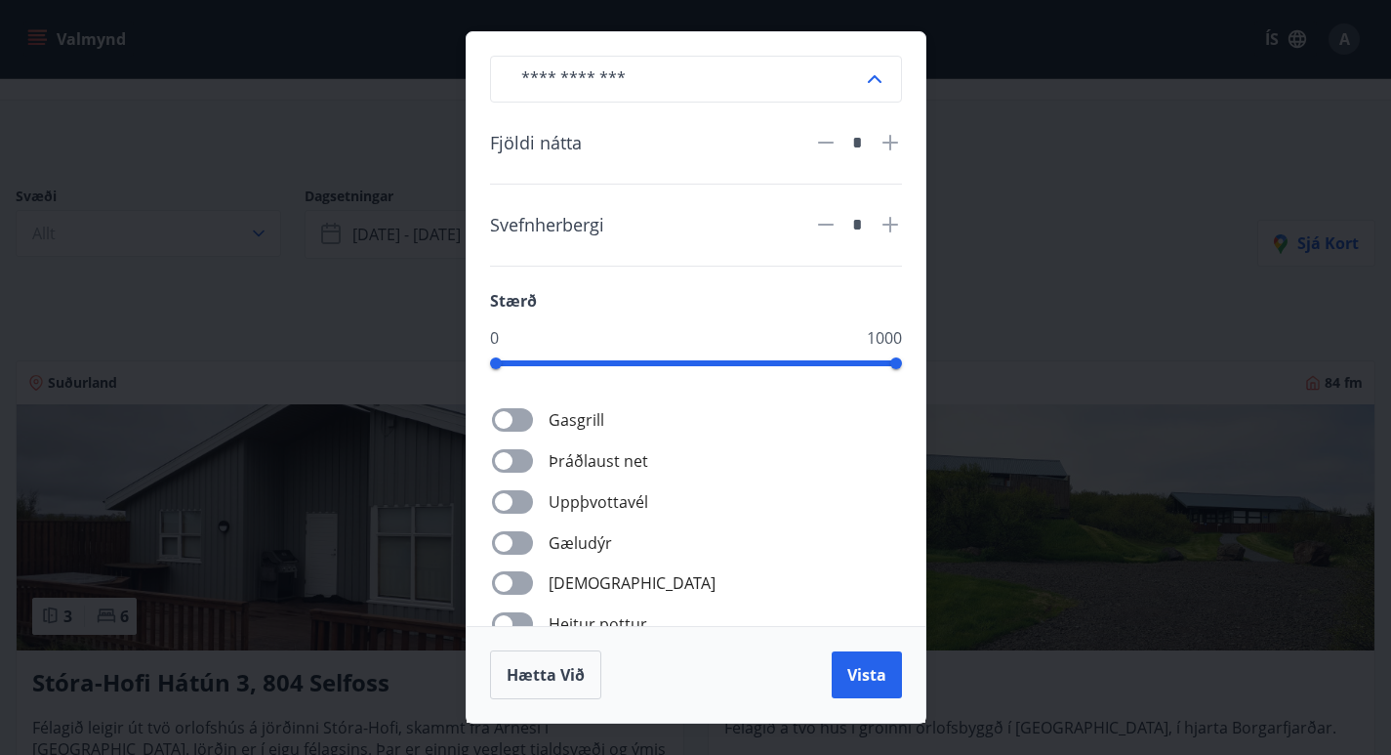
click at [885, 146] on icon at bounding box center [890, 142] width 23 height 23
click at [821, 143] on icon at bounding box center [826, 143] width 16 height 2
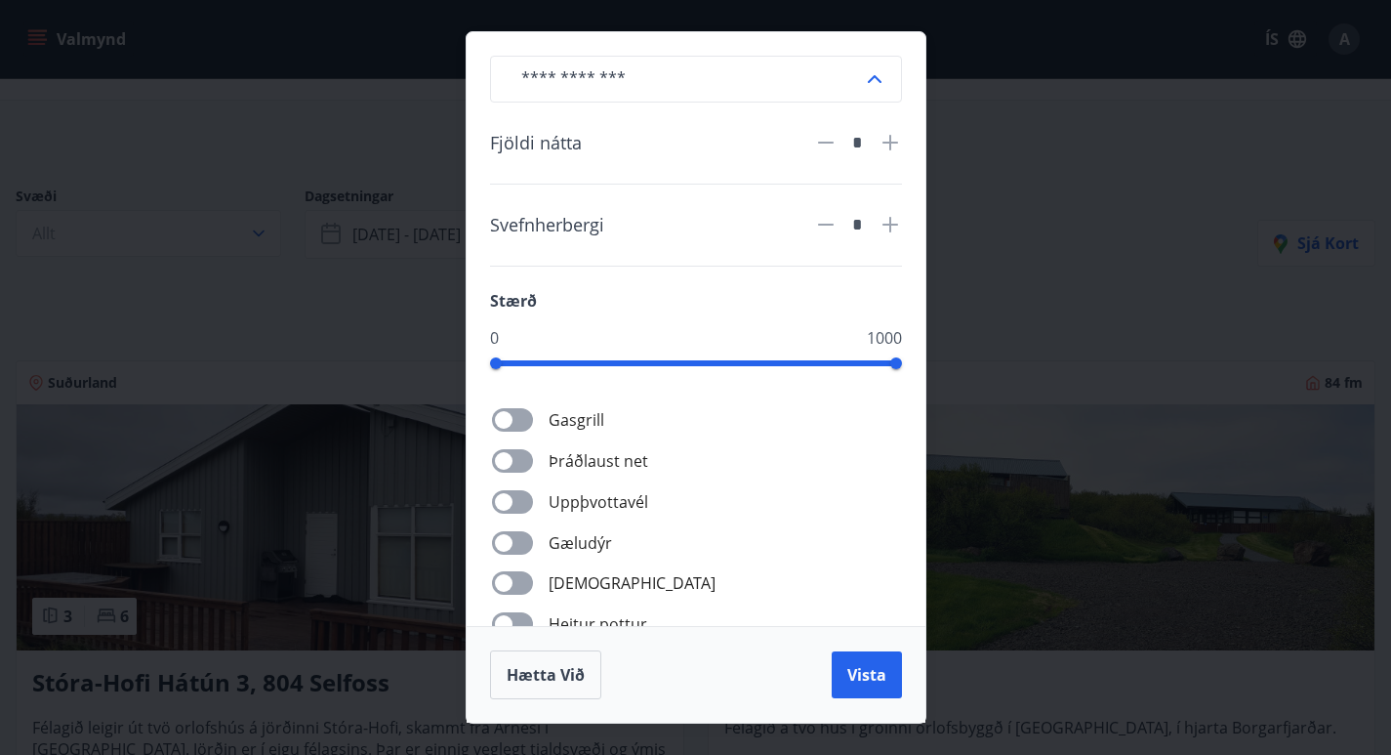
click at [883, 146] on icon at bounding box center [890, 142] width 23 height 23
click at [879, 685] on button "Vista" at bounding box center [867, 674] width 70 height 47
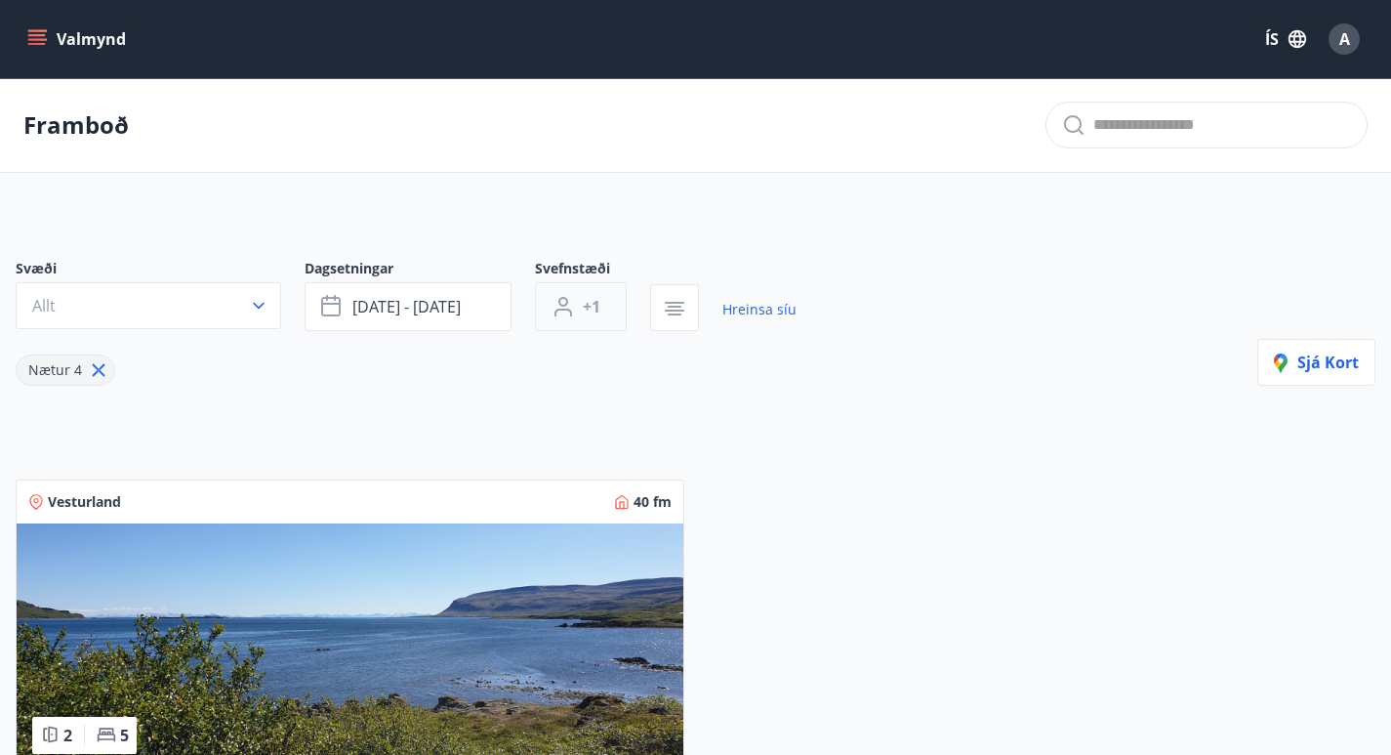
click at [578, 310] on button "+1" at bounding box center [581, 306] width 92 height 49
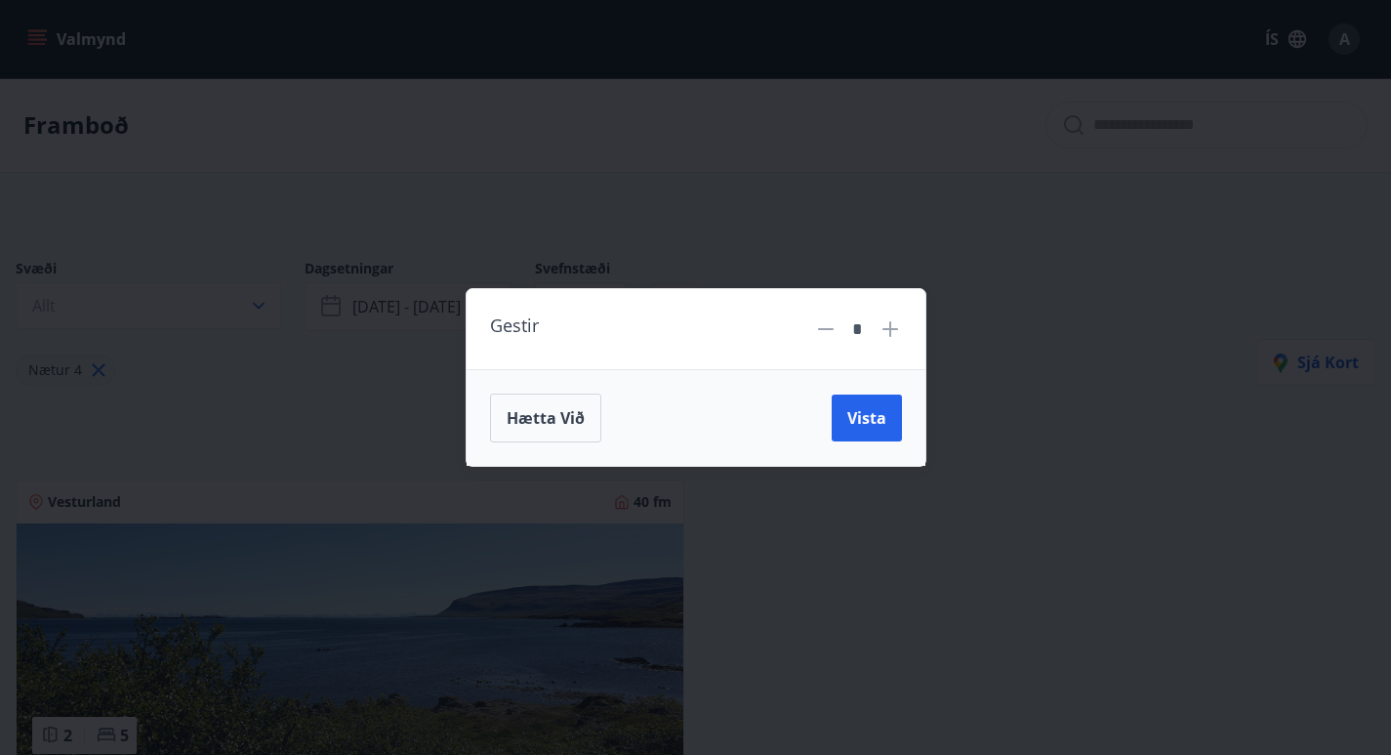
click at [652, 227] on div "Gestir * Hætta við Vista" at bounding box center [695, 377] width 1391 height 755
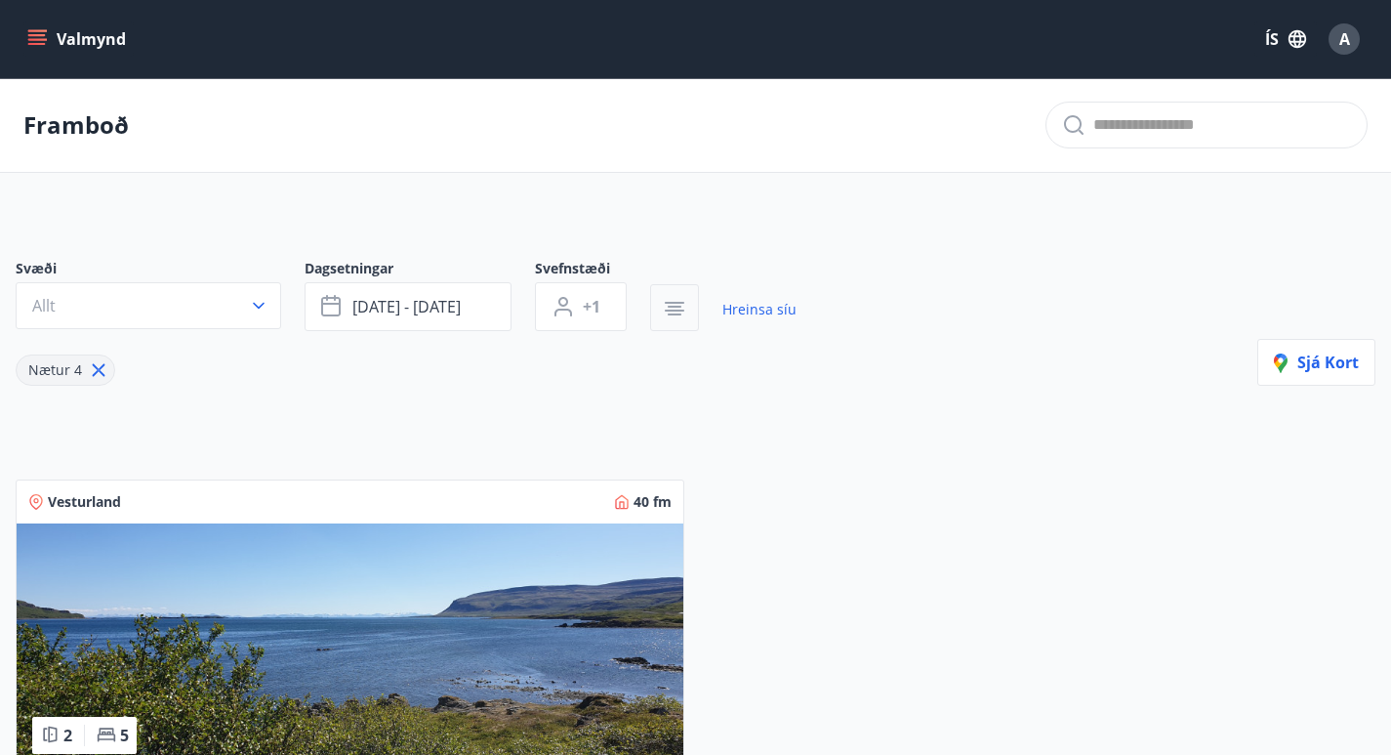
click at [683, 311] on icon "button" at bounding box center [674, 308] width 23 height 23
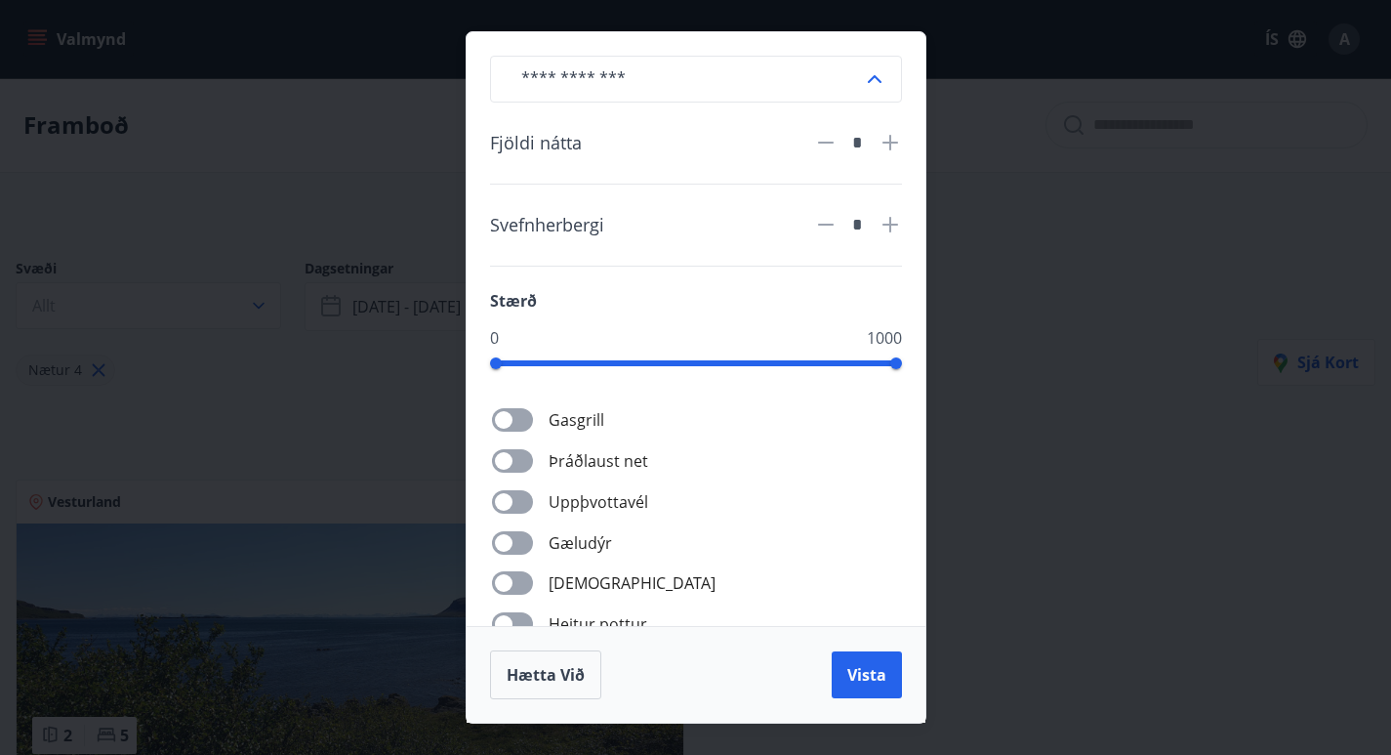
click at [823, 150] on icon at bounding box center [825, 142] width 23 height 23
click at [871, 686] on button "Vista" at bounding box center [867, 674] width 70 height 47
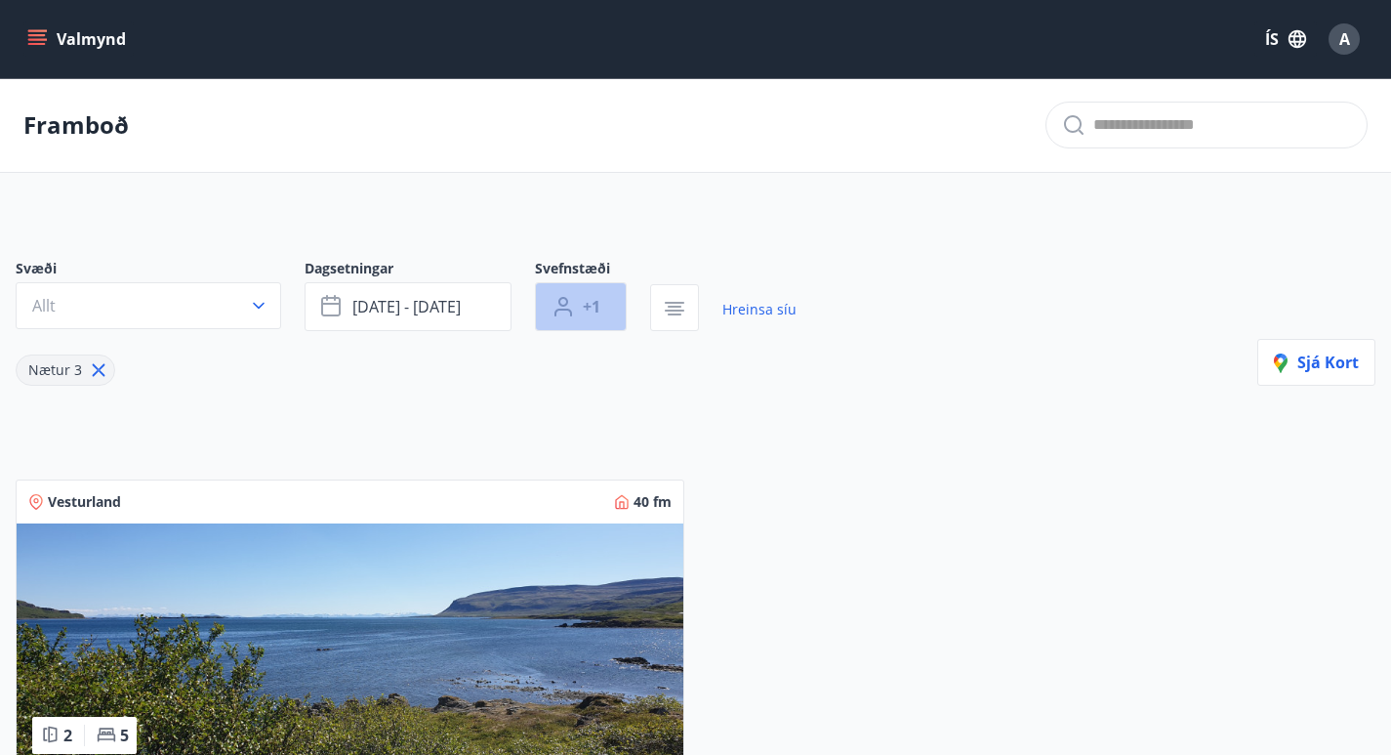
click at [589, 317] on button "+1" at bounding box center [581, 306] width 92 height 49
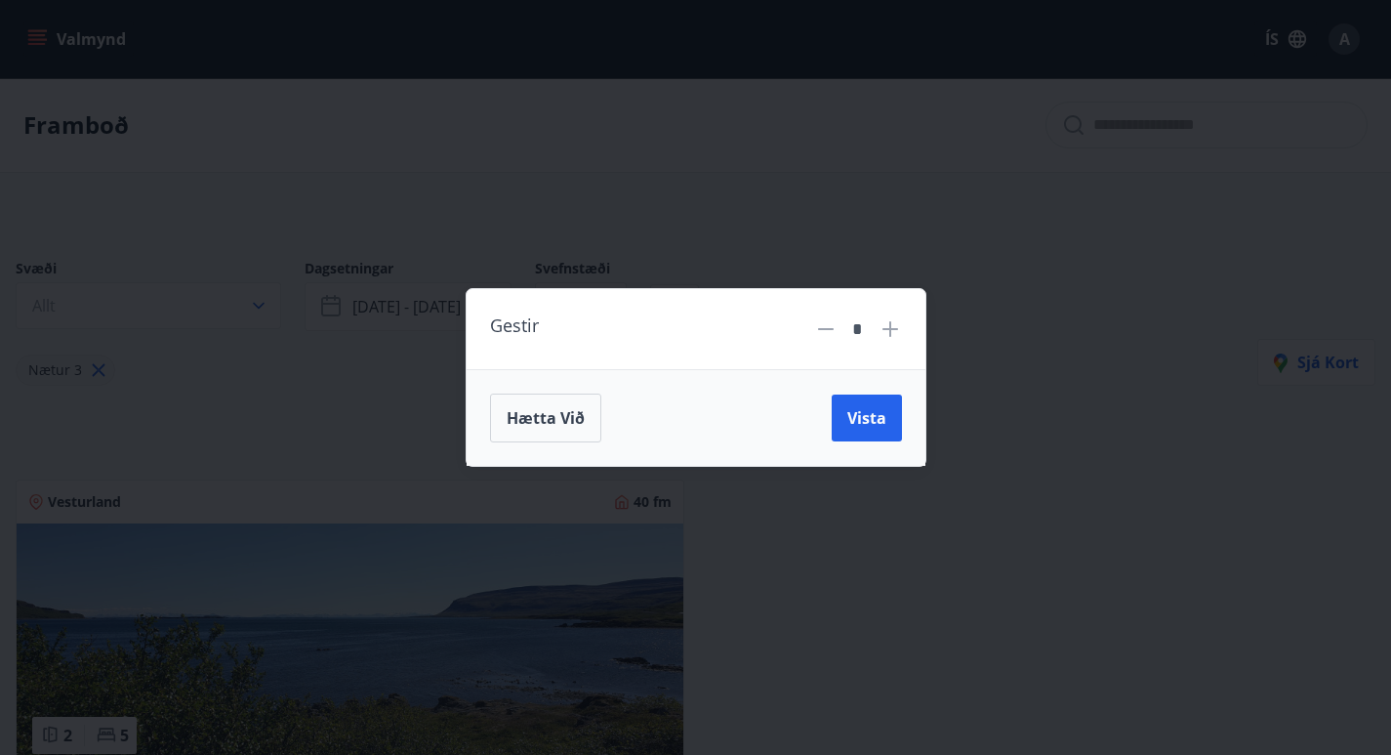
click at [731, 142] on div "Gestir * Hætta við Vista" at bounding box center [695, 377] width 1391 height 755
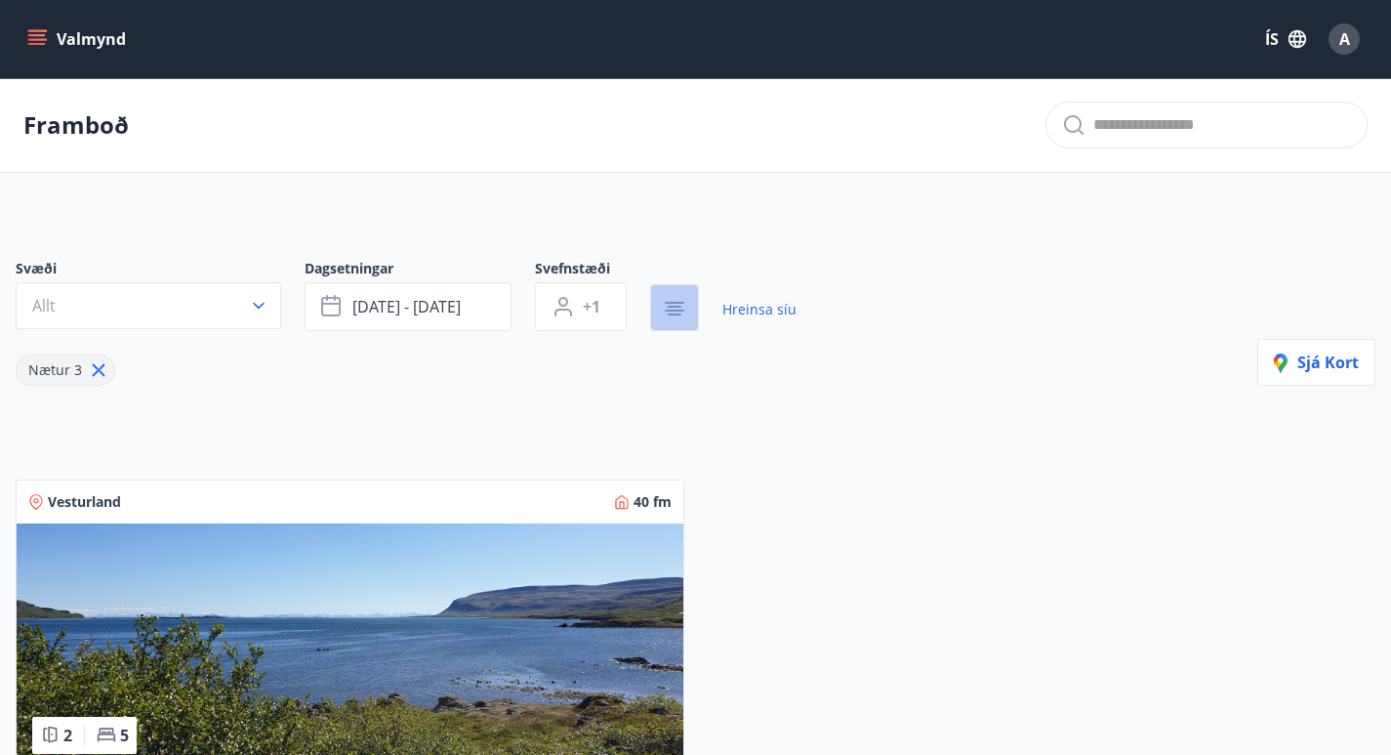
click at [679, 308] on icon "button" at bounding box center [674, 308] width 23 height 23
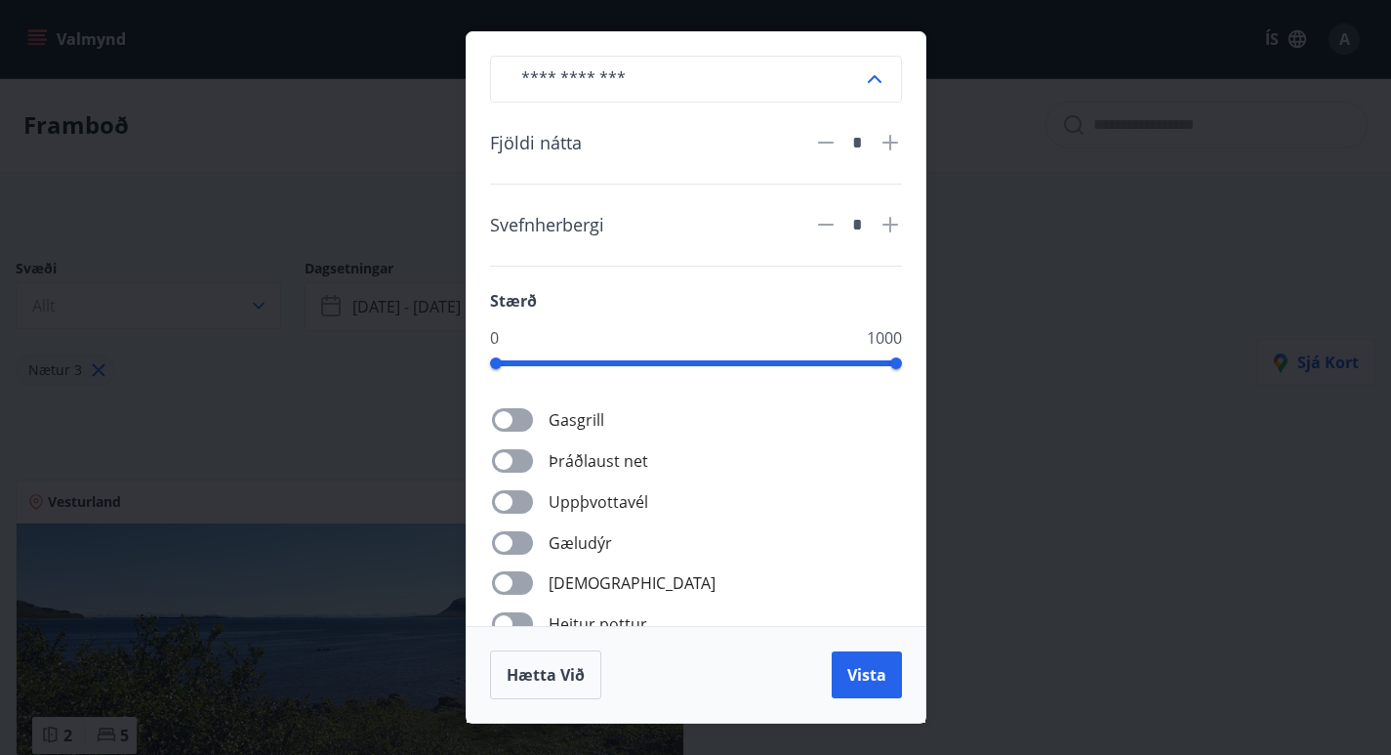
click at [824, 143] on icon at bounding box center [826, 143] width 16 height 2
click at [867, 673] on span "Vista" at bounding box center [866, 674] width 39 height 21
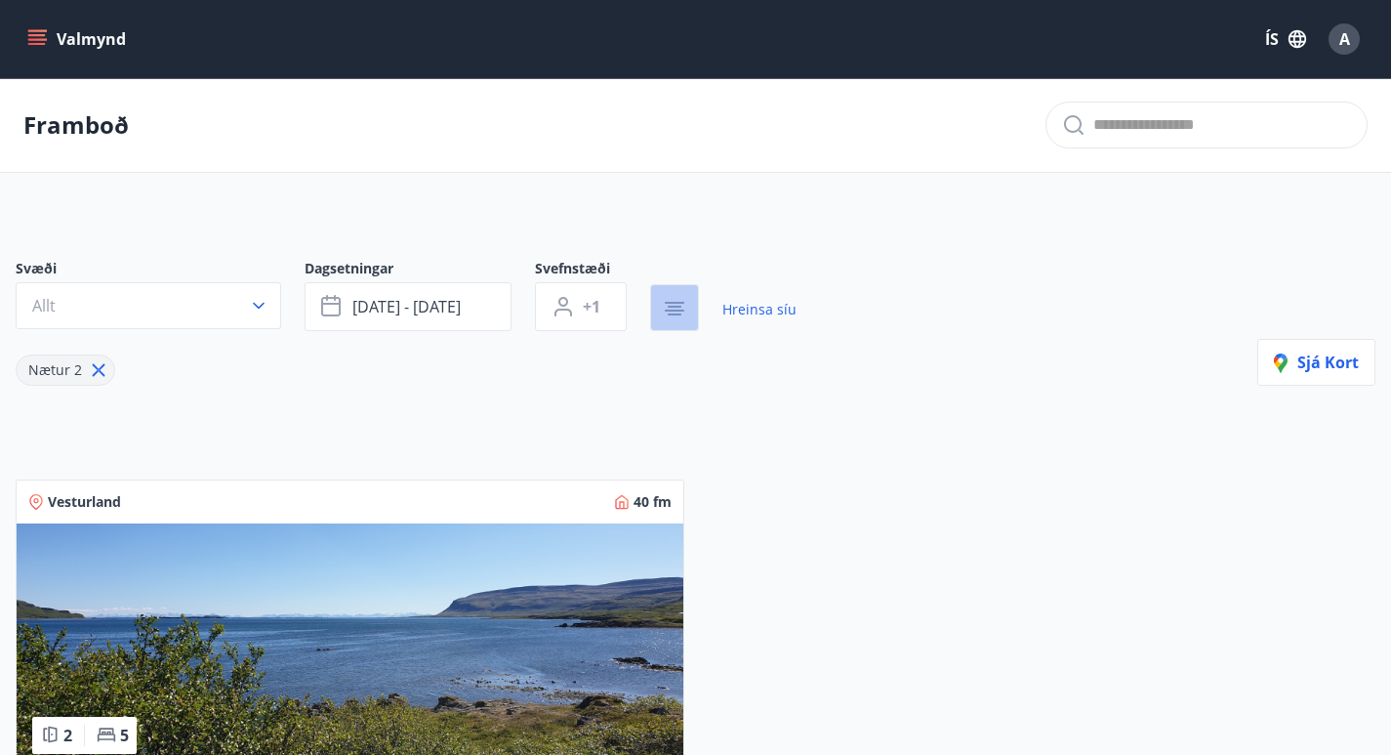
click at [668, 319] on icon "button" at bounding box center [674, 308] width 23 height 23
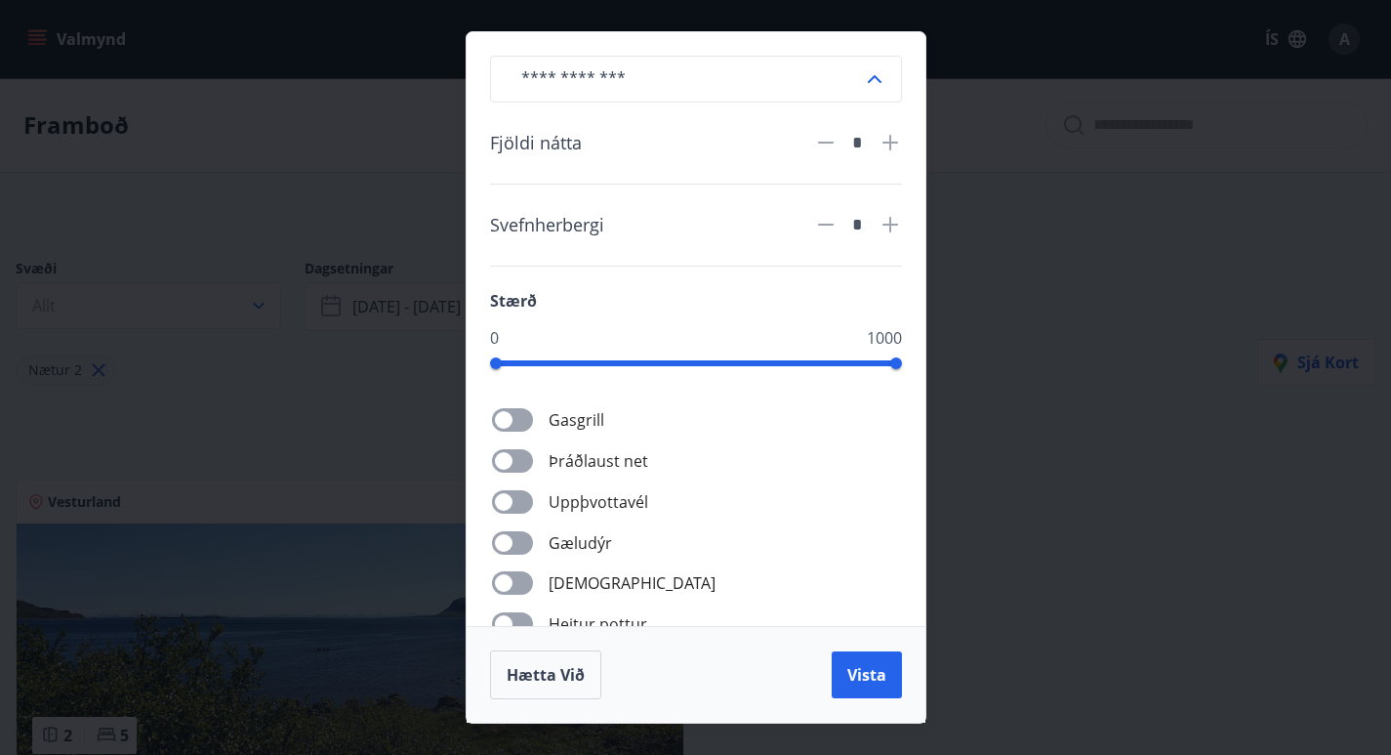
click at [995, 268] on div "​ Fjöldi nátta * Svefnherbergi * Stærð 0 1000 Gasgrill Þráðlaust net Uppþvottav…" at bounding box center [695, 377] width 1391 height 755
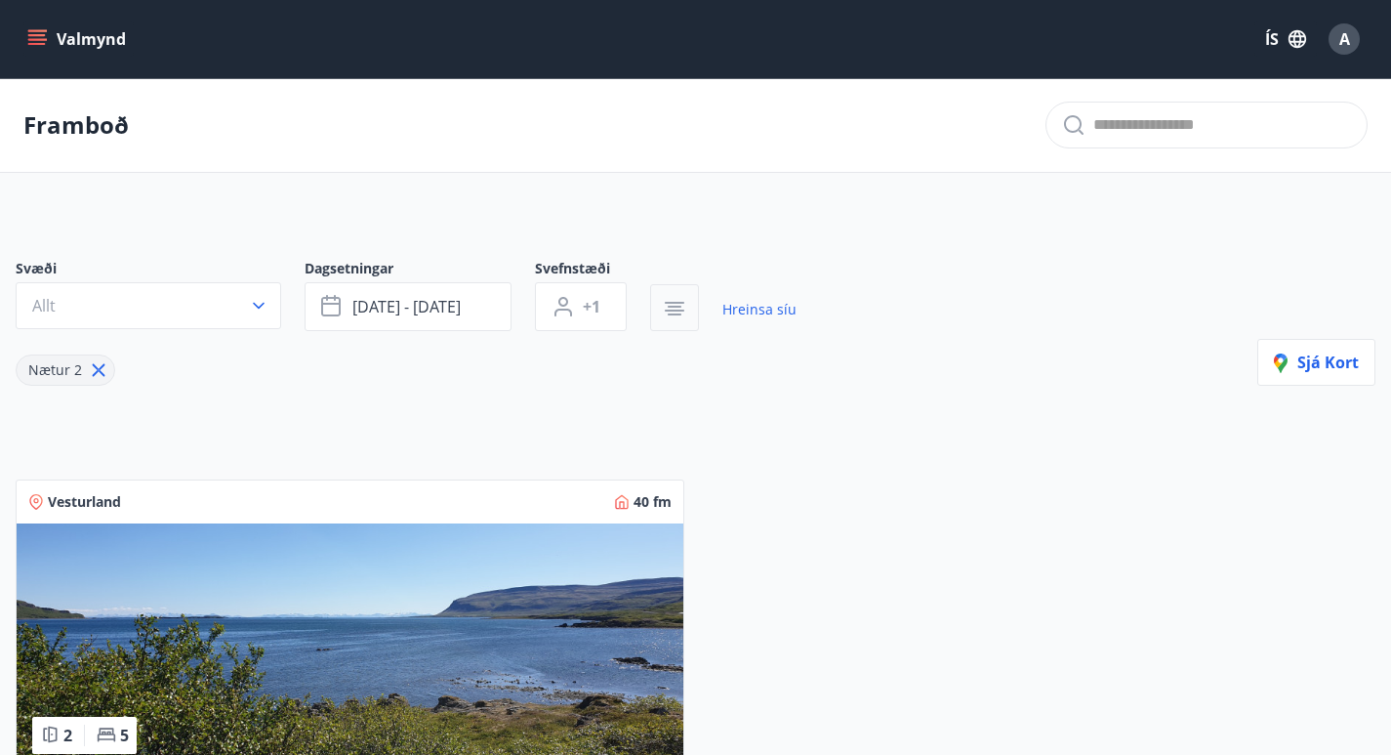
click at [663, 309] on icon "button" at bounding box center [674, 308] width 23 height 23
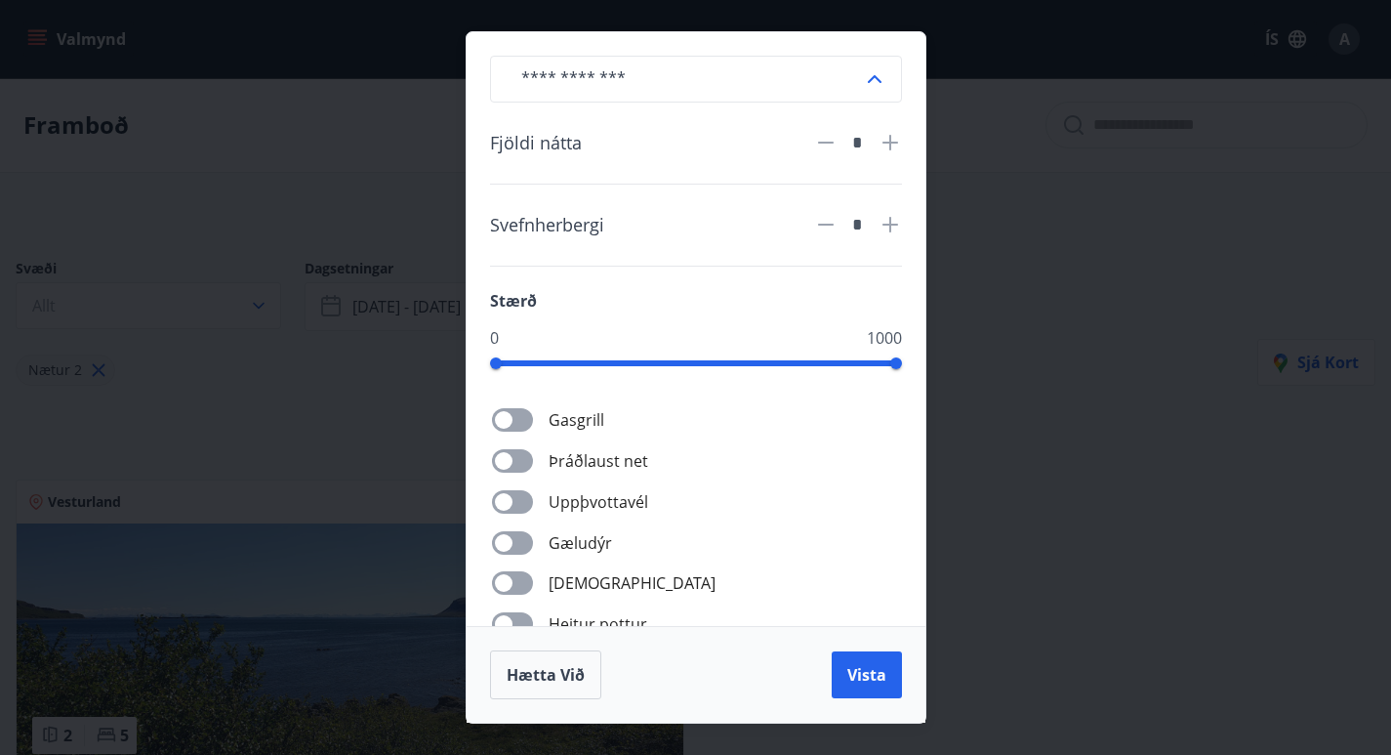
click at [826, 143] on icon at bounding box center [826, 143] width 16 height 2
click at [828, 136] on icon at bounding box center [825, 142] width 23 height 23
click at [533, 674] on span "Hætta við" at bounding box center [546, 674] width 78 height 21
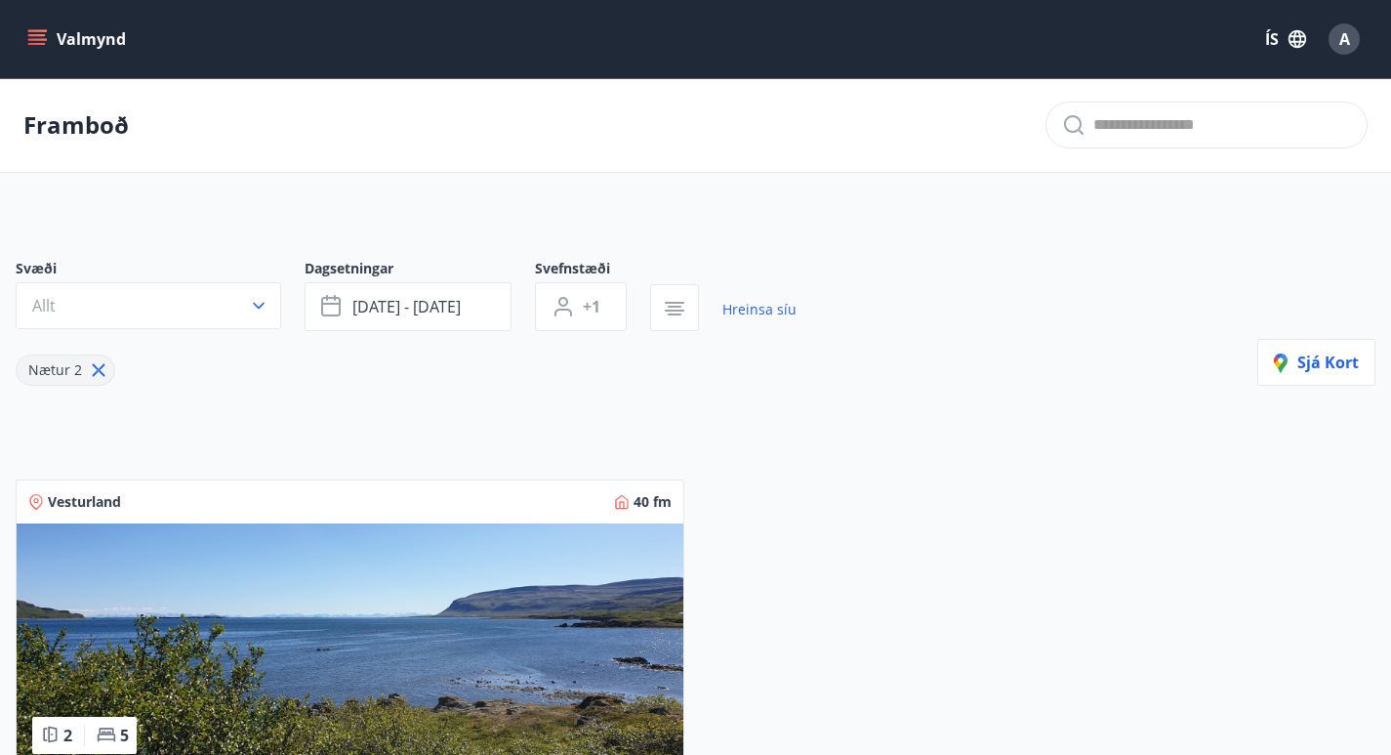
click at [462, 421] on div "Svæði Allt Dagsetningar [DATE] - [DATE] Svefnstæði +1 Hreinsa síu Nætur 2 Sjá k…" at bounding box center [695, 606] width 1391 height 789
click at [676, 317] on icon "button" at bounding box center [674, 308] width 23 height 23
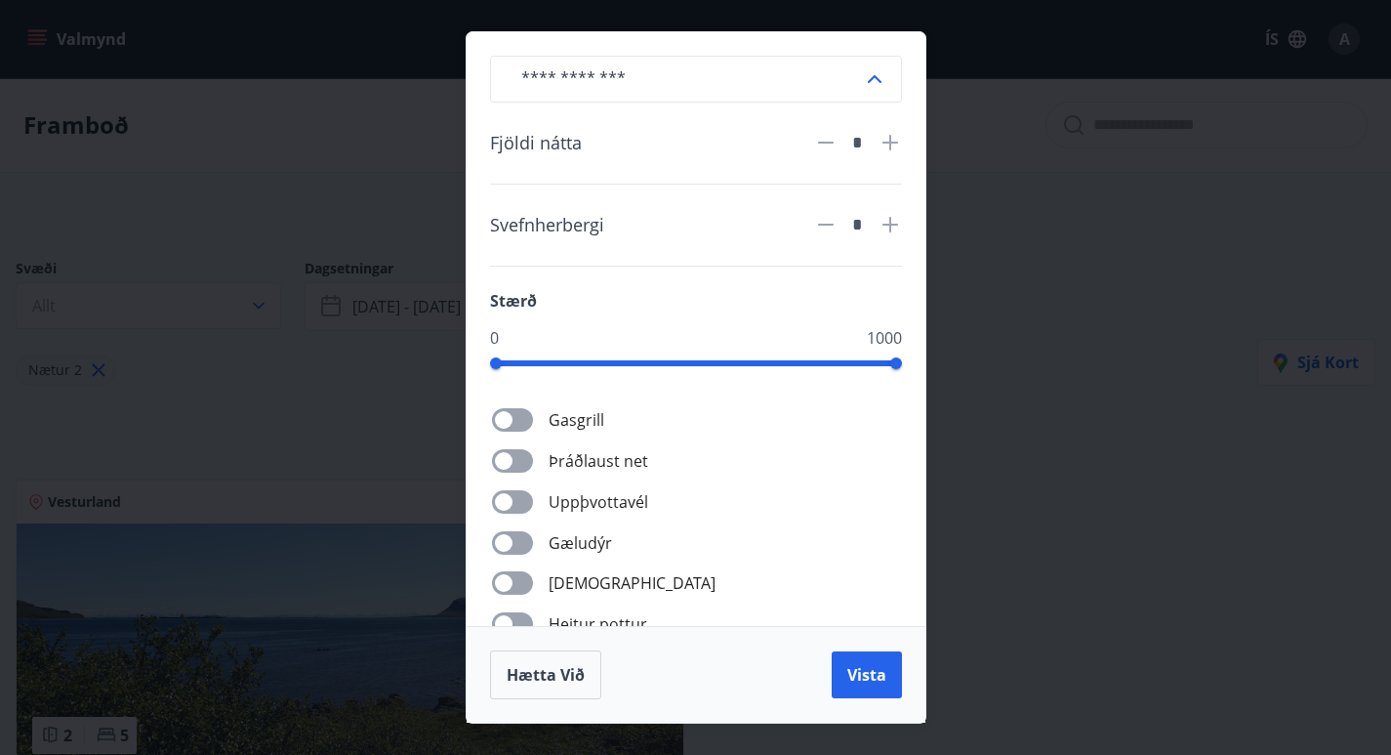
click at [892, 140] on icon at bounding box center [890, 142] width 23 height 23
click at [825, 145] on icon at bounding box center [825, 142] width 23 height 23
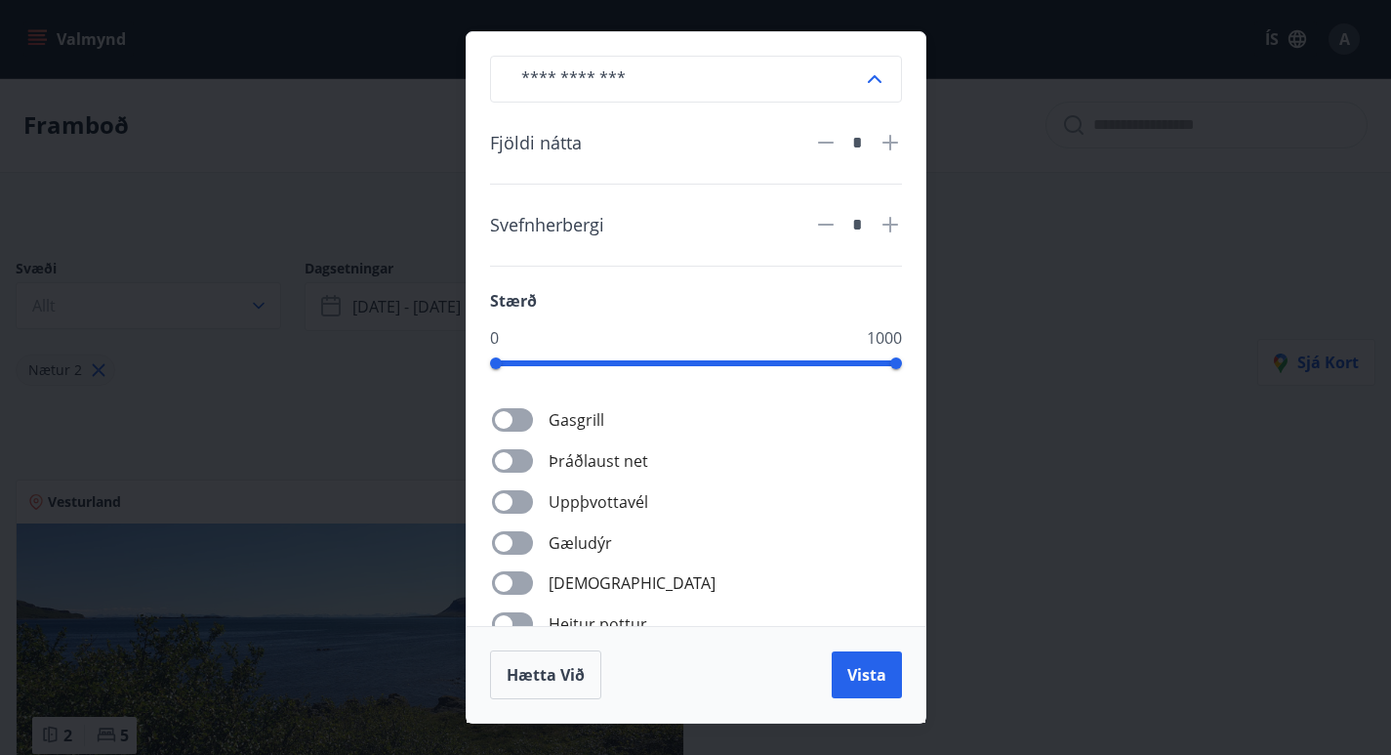
click at [1025, 221] on div "​ Fjöldi nátta * Svefnherbergi * Stærð 0 1000 Gasgrill Þráðlaust net Uppþvottav…" at bounding box center [695, 377] width 1391 height 755
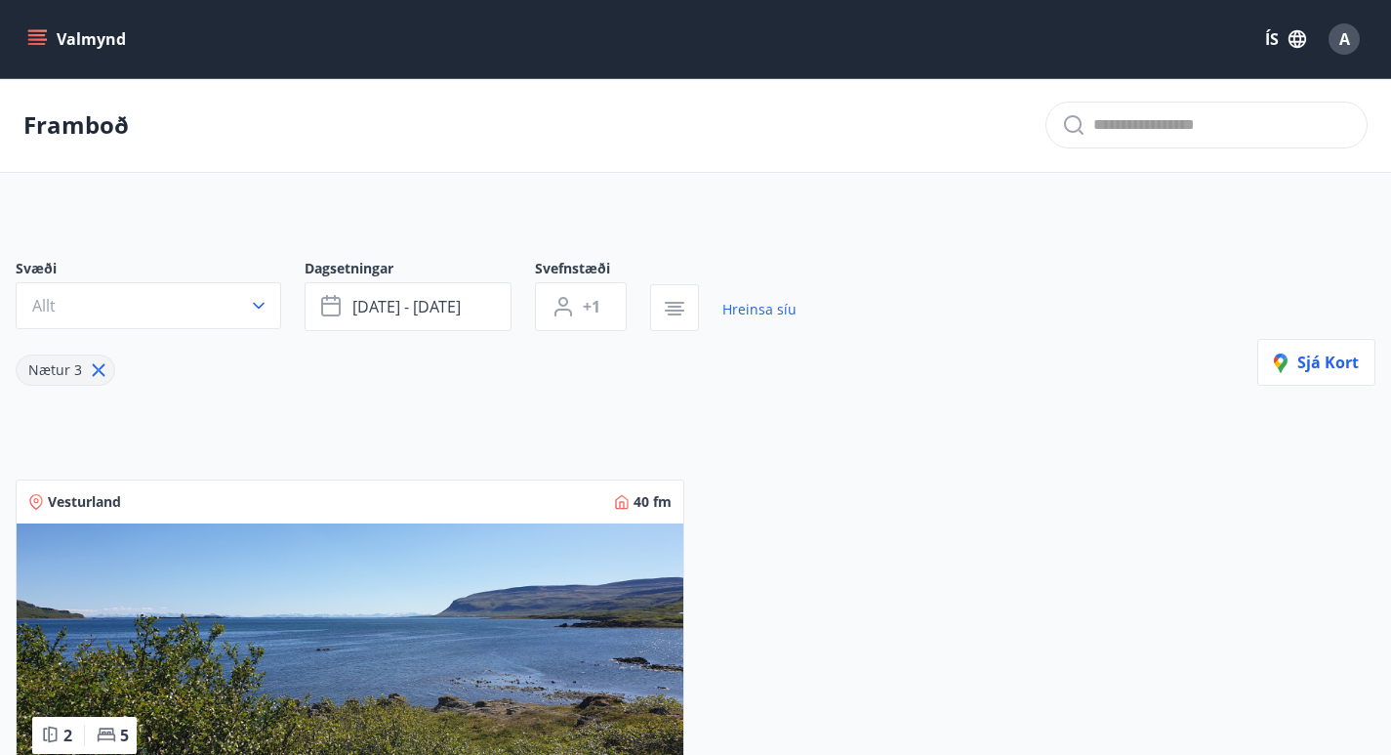
click at [100, 377] on icon at bounding box center [98, 369] width 21 height 21
type input "*"
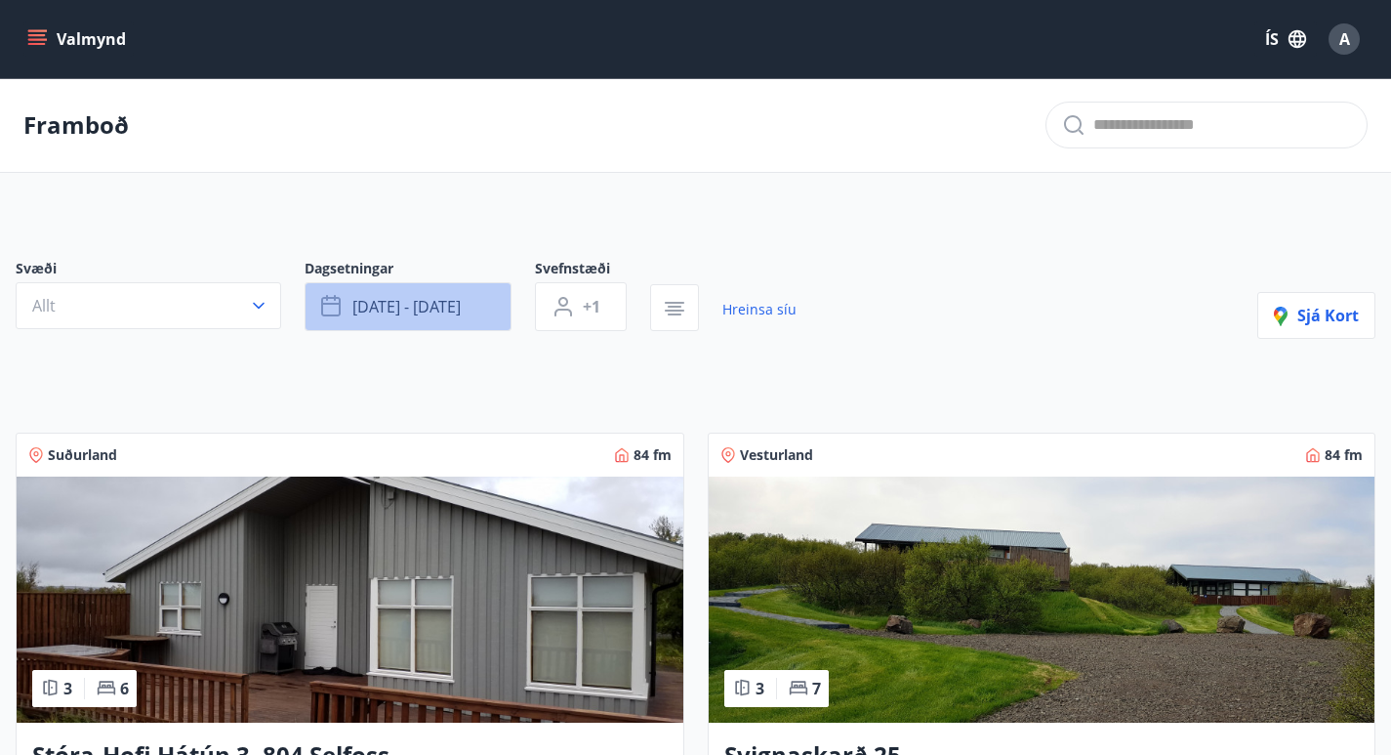
click at [485, 301] on button "[DATE] - [DATE]" at bounding box center [408, 306] width 207 height 49
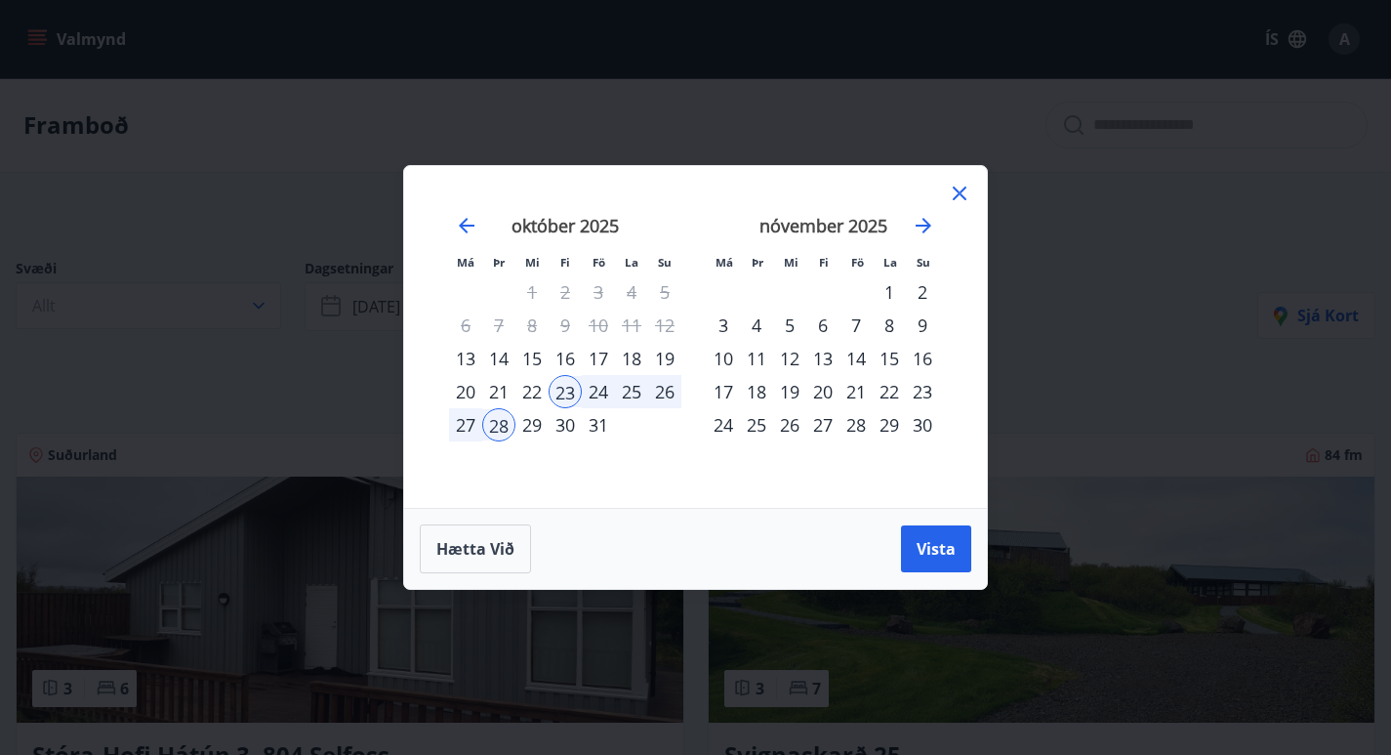
click at [606, 382] on div "24" at bounding box center [598, 391] width 33 height 33
click at [475, 427] on div "27" at bounding box center [465, 424] width 33 height 33
click at [925, 553] on span "Vista" at bounding box center [936, 548] width 39 height 21
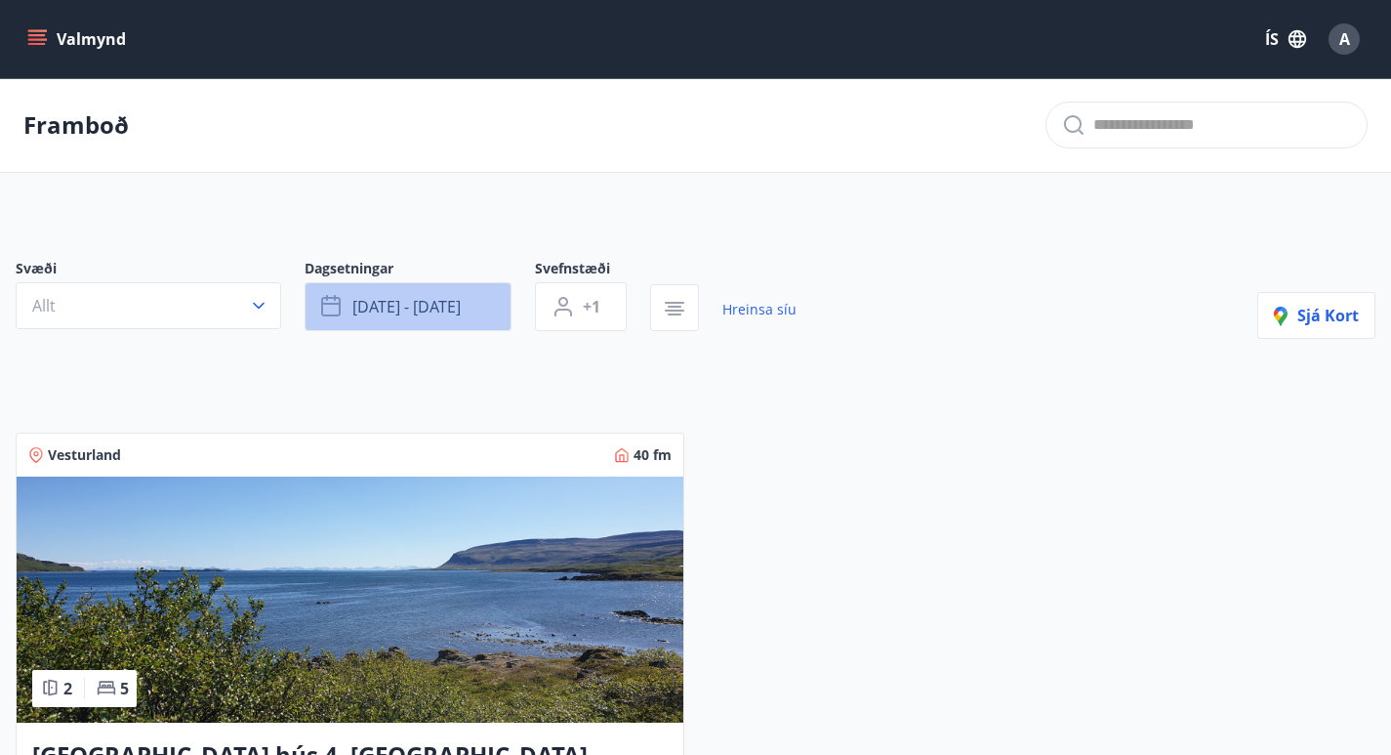
click at [451, 314] on span "[DATE] - [DATE]" at bounding box center [406, 306] width 108 height 21
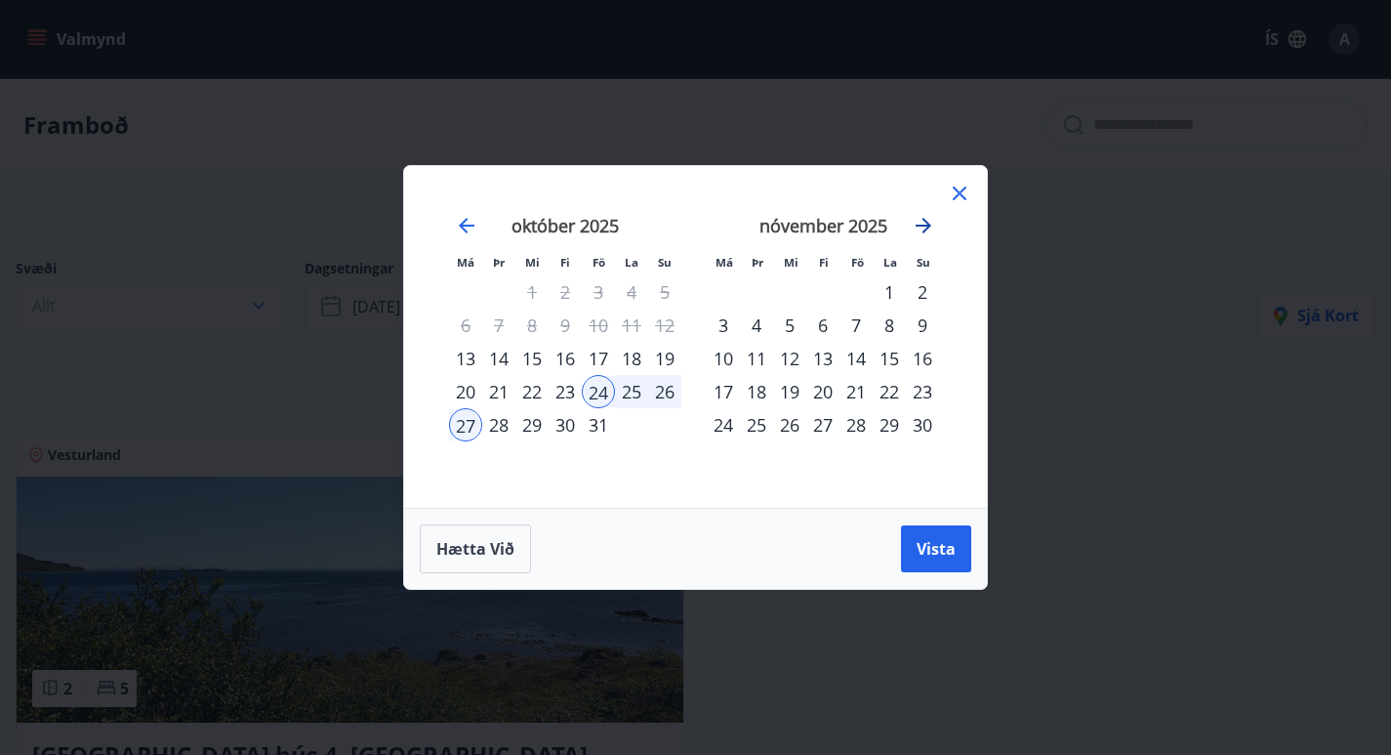
click at [925, 221] on icon "Move forward to switch to the next month." at bounding box center [924, 226] width 16 height 16
click at [757, 429] on div "30" at bounding box center [756, 424] width 33 height 33
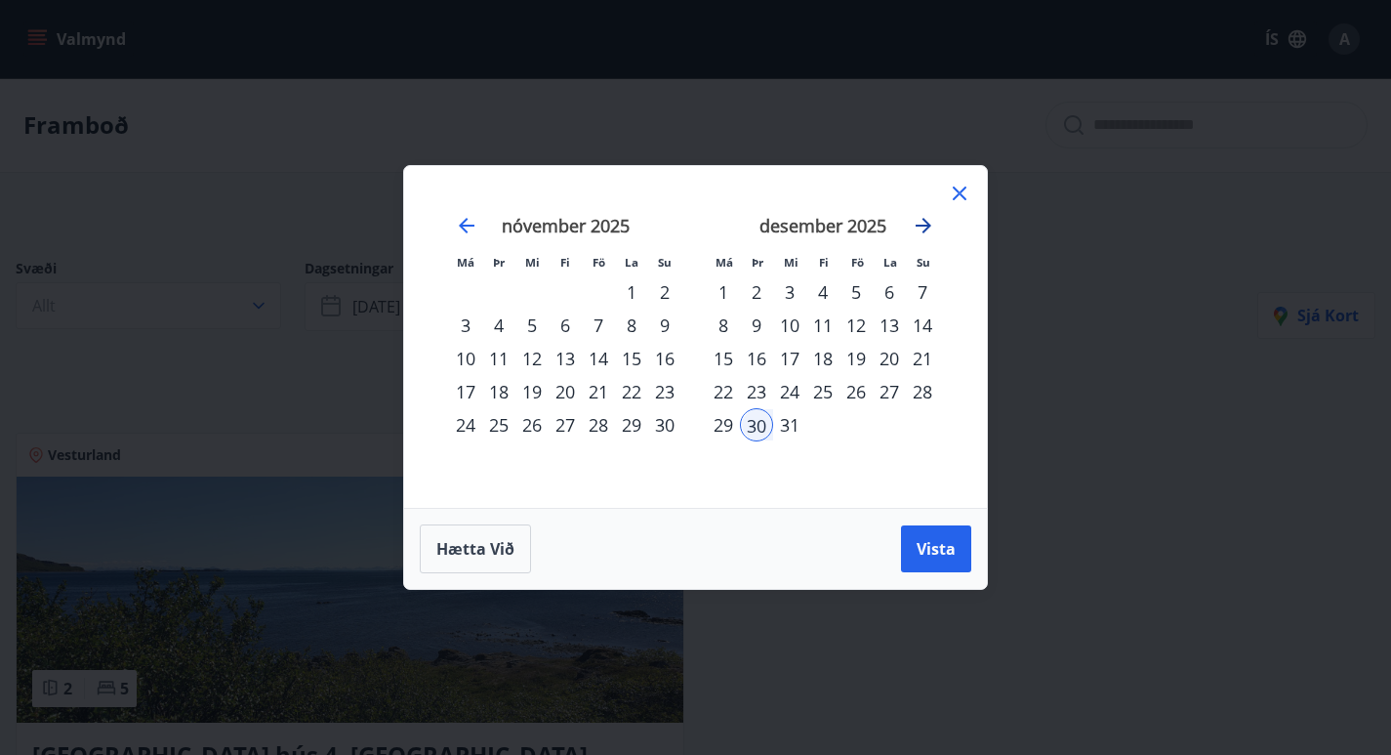
click at [924, 222] on icon "Move forward to switch to the next month." at bounding box center [923, 225] width 23 height 23
click at [763, 327] on div "6" at bounding box center [756, 325] width 33 height 33
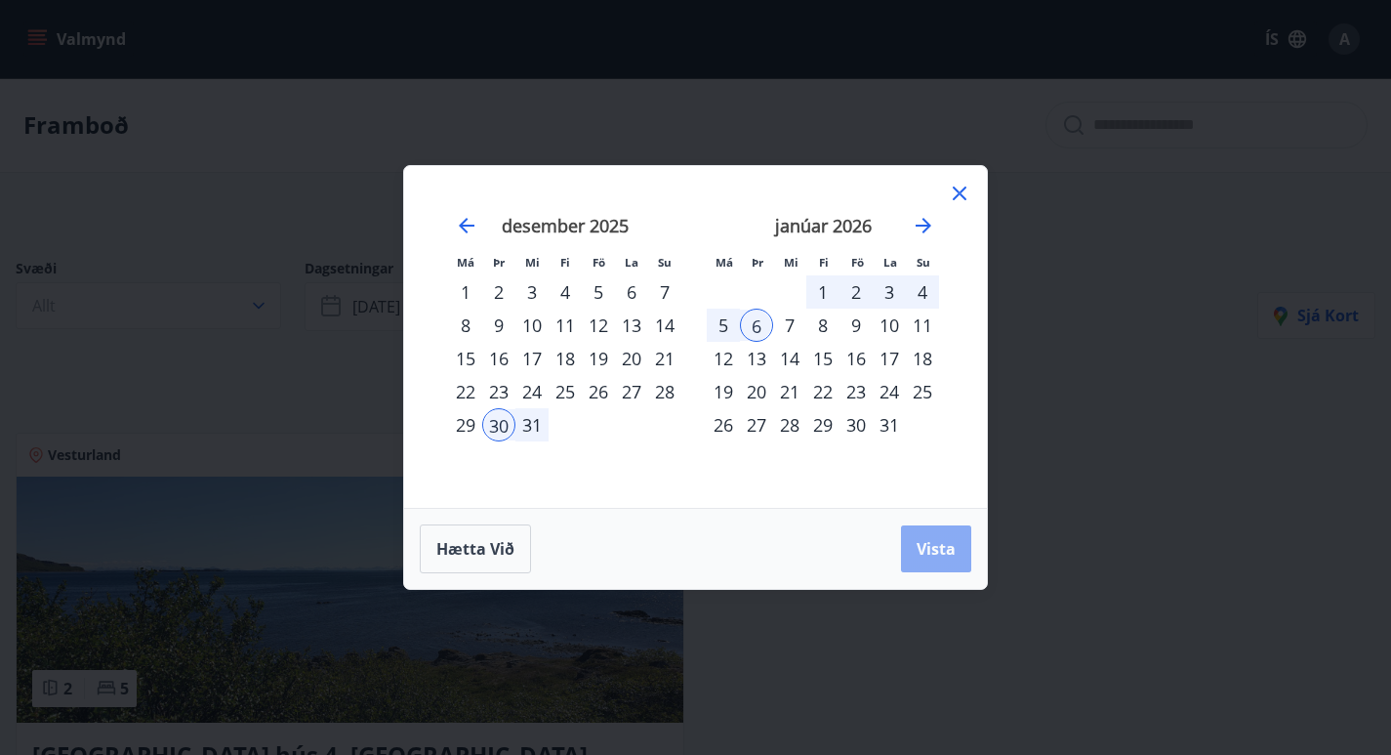
click at [935, 555] on span "Vista" at bounding box center [936, 548] width 39 height 21
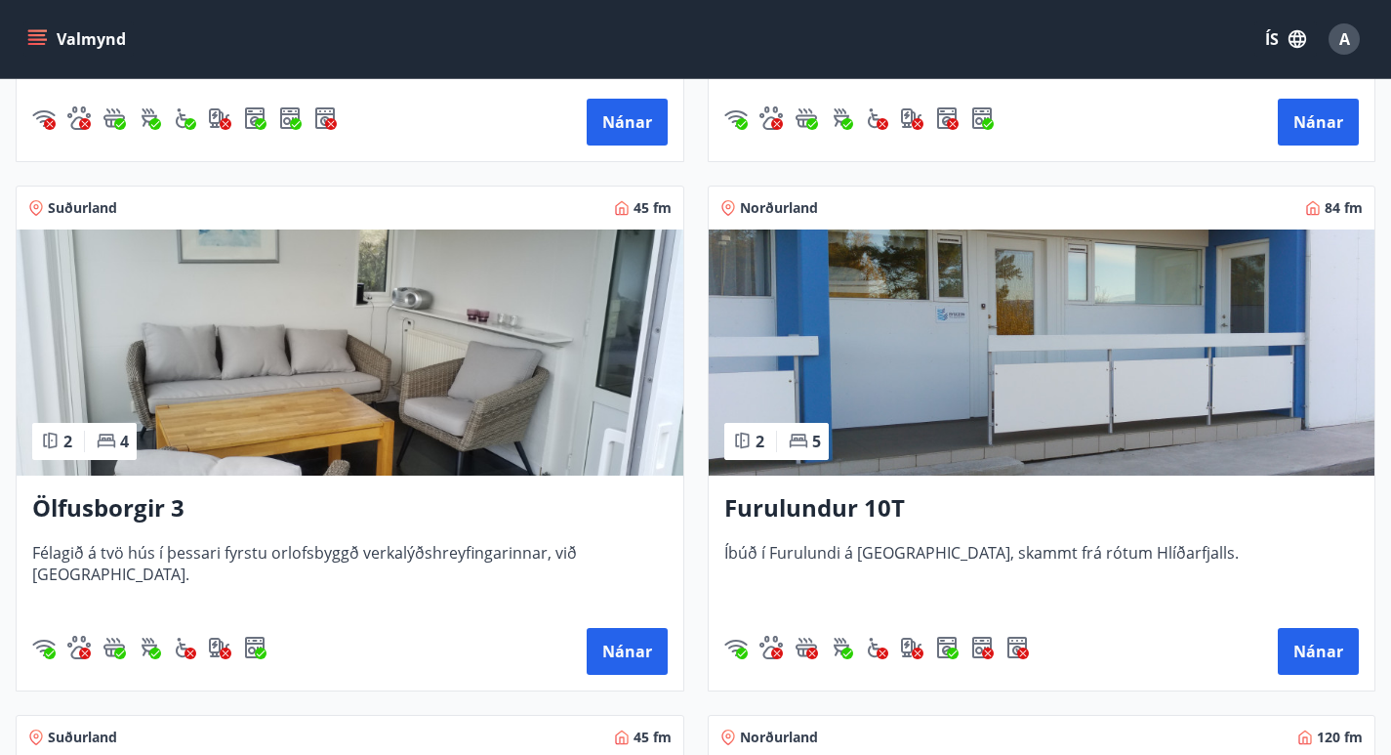
scroll to position [1819, 0]
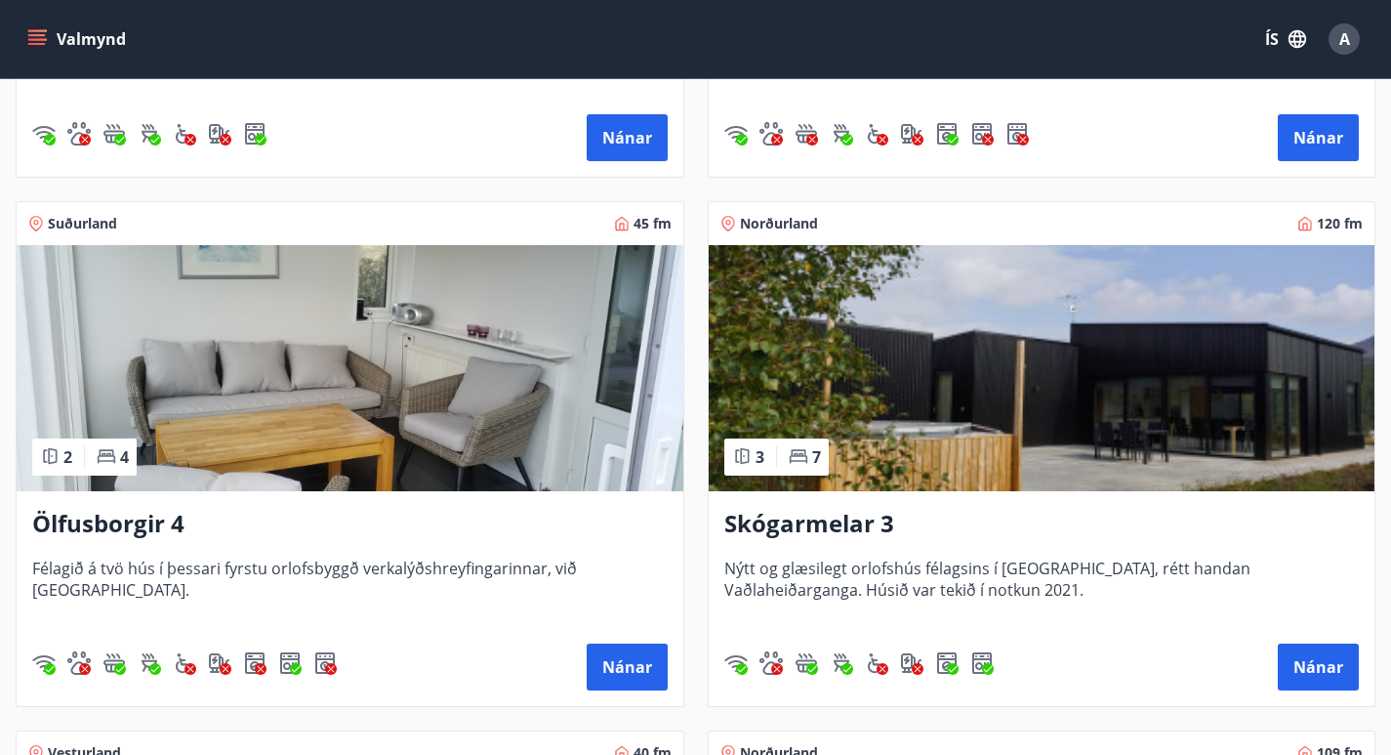
click at [969, 428] on img at bounding box center [1042, 368] width 667 height 246
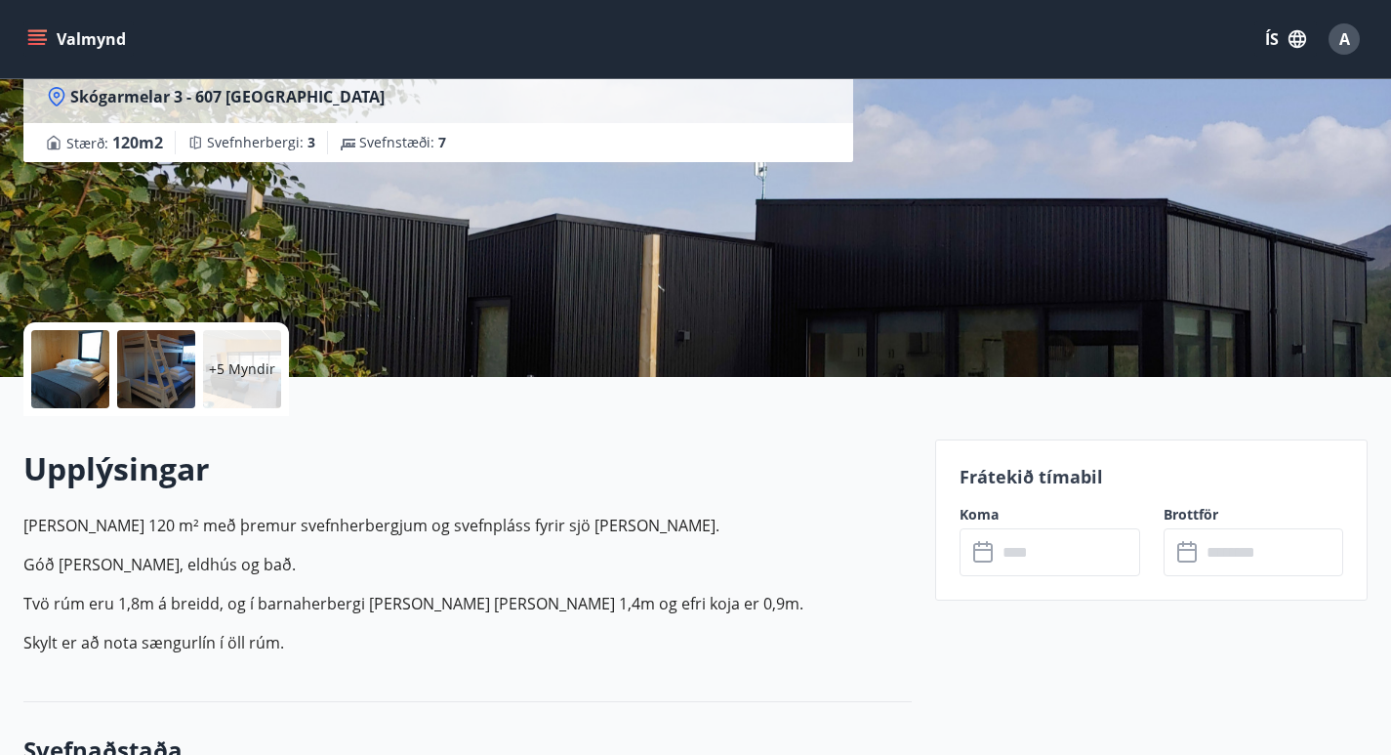
scroll to position [233, 0]
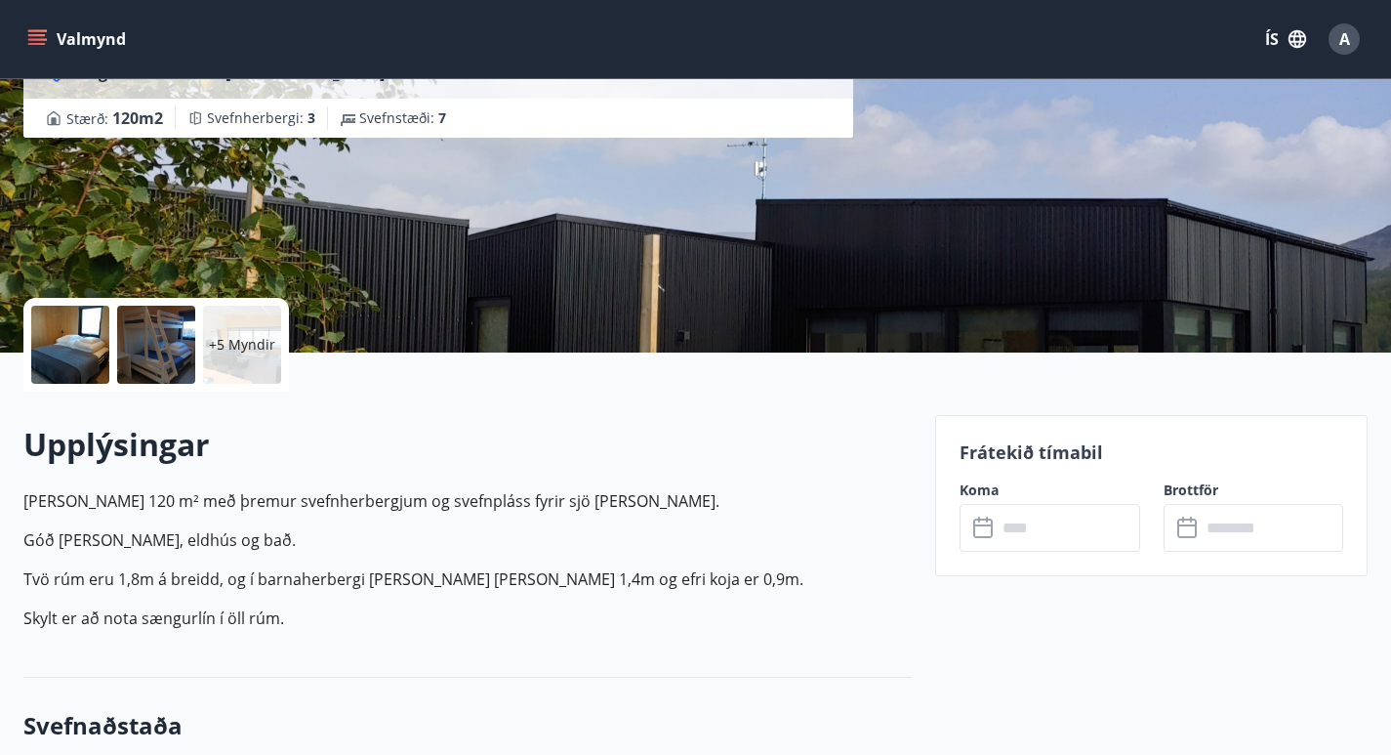
click at [998, 533] on input "text" at bounding box center [1069, 528] width 144 height 48
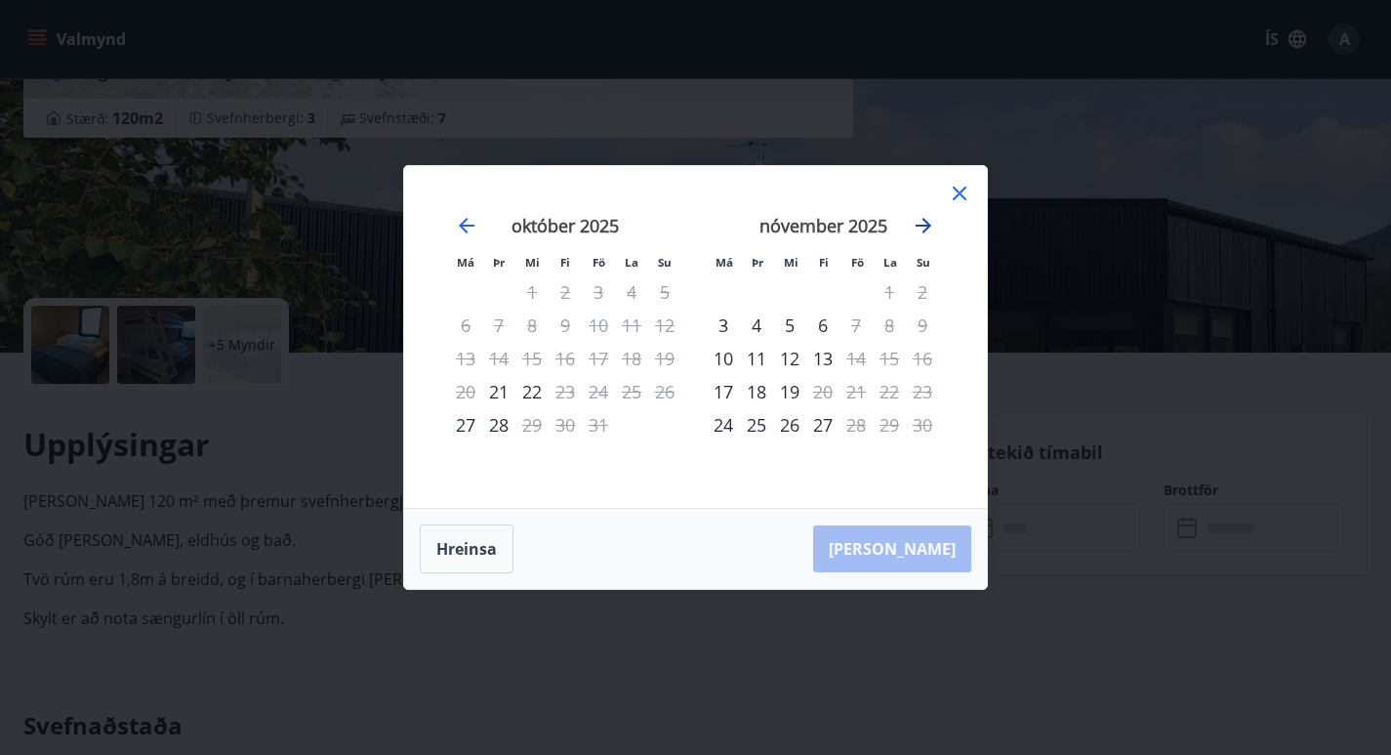
click at [925, 222] on icon "Move forward to switch to the next month." at bounding box center [924, 226] width 16 height 16
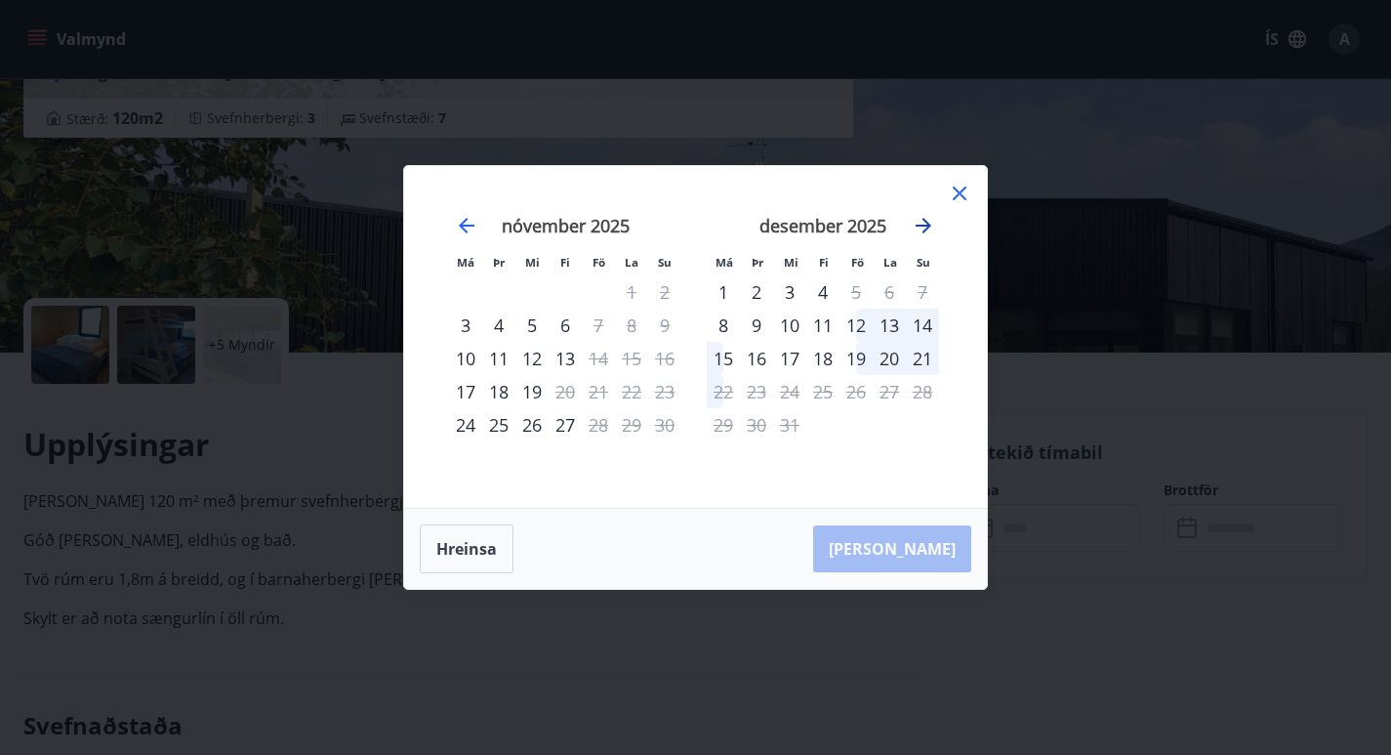
click at [925, 222] on icon "Move forward to switch to the next month." at bounding box center [924, 226] width 16 height 16
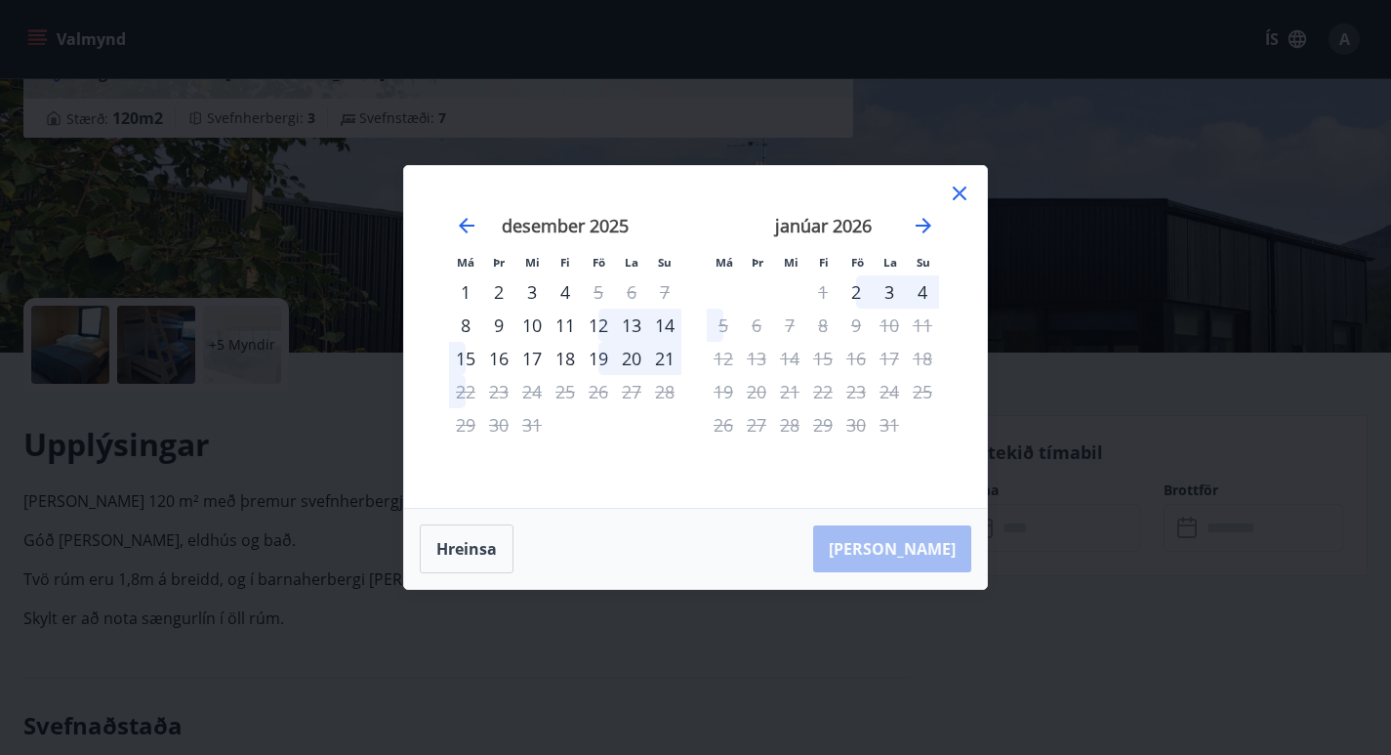
click at [958, 191] on icon at bounding box center [960, 193] width 14 height 14
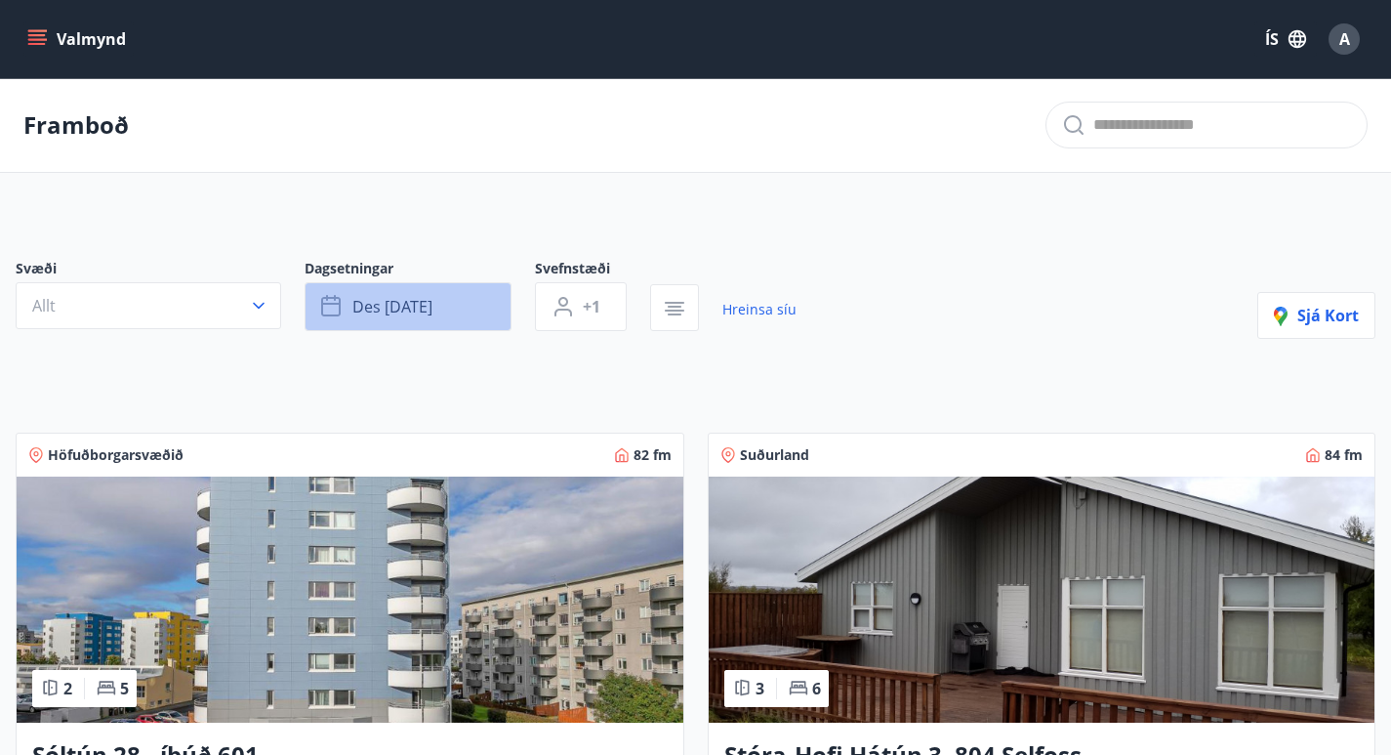
click at [334, 301] on icon "button" at bounding box center [332, 306] width 23 height 23
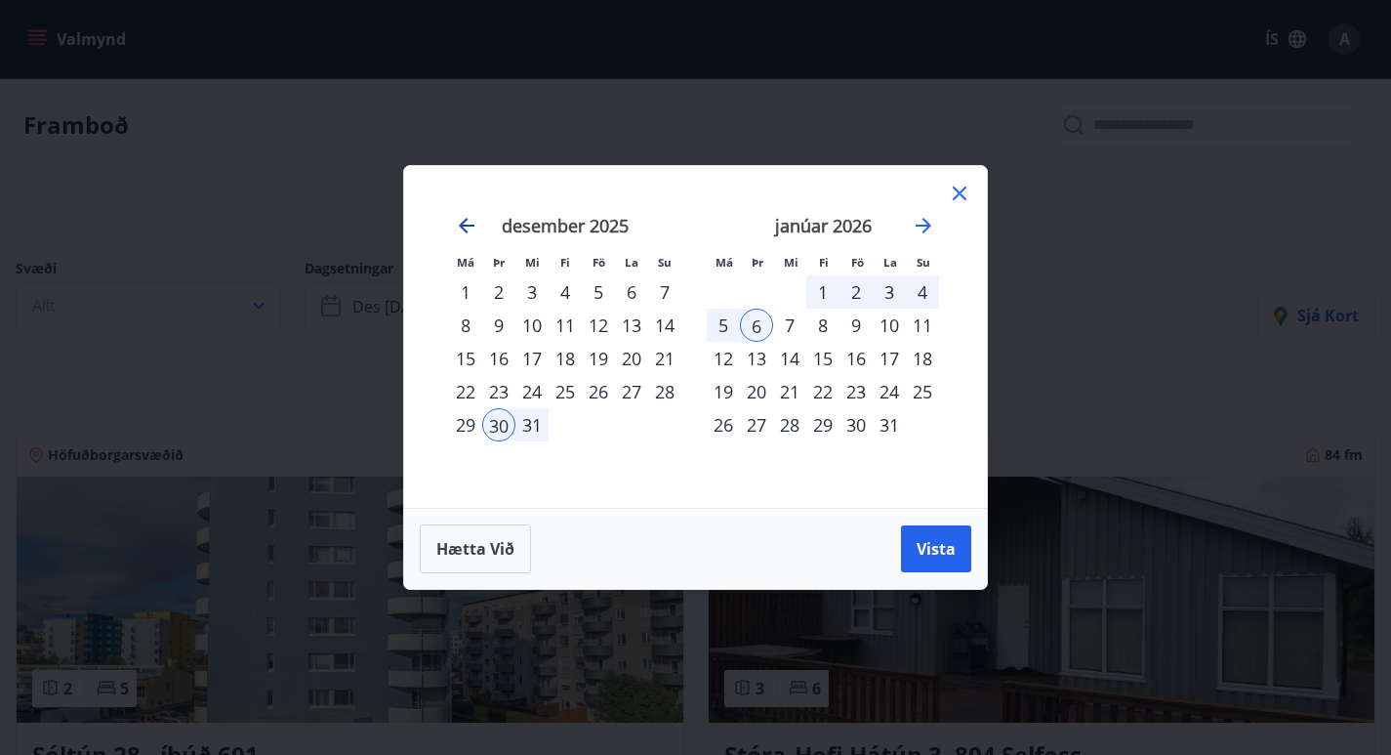
click at [465, 222] on icon "Move backward to switch to the previous month." at bounding box center [467, 226] width 16 height 16
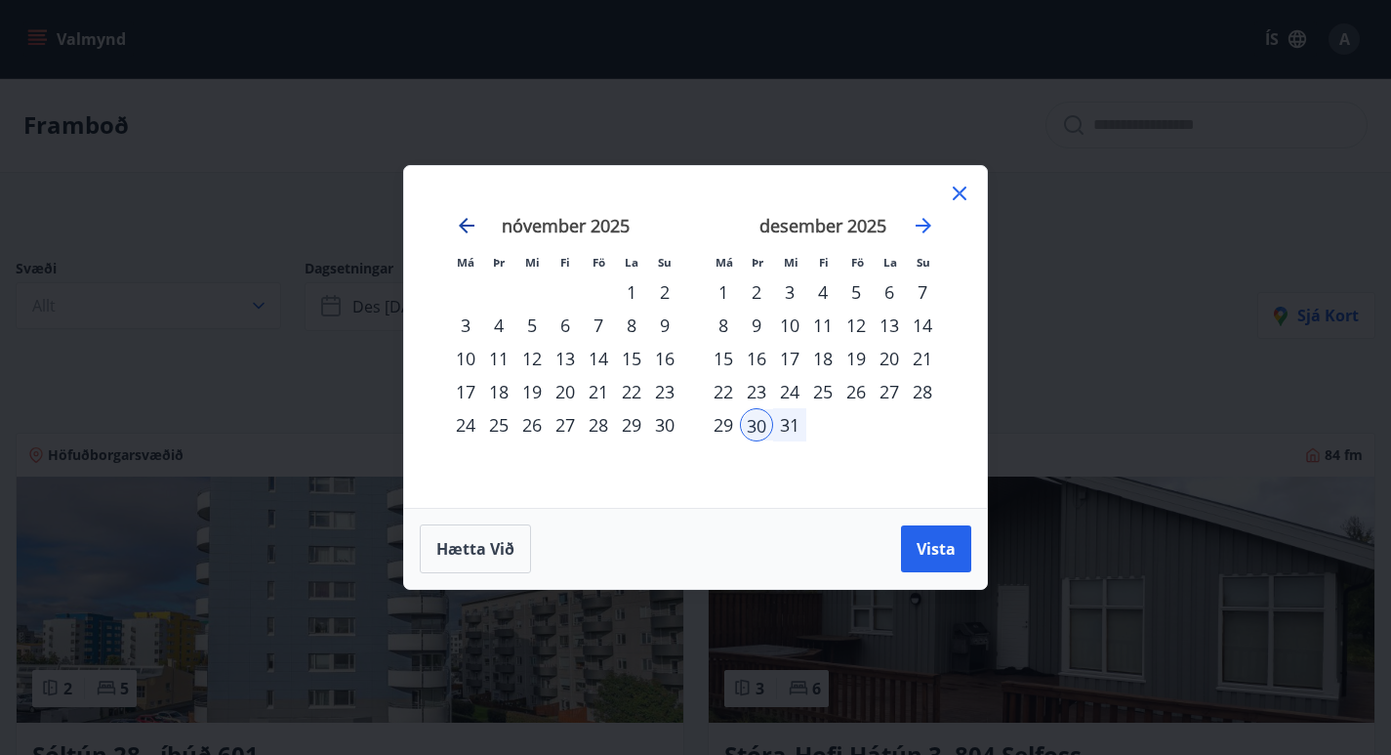
click at [465, 222] on icon "Move backward to switch to the previous month." at bounding box center [467, 226] width 16 height 16
click at [473, 355] on div "13" at bounding box center [465, 358] width 33 height 33
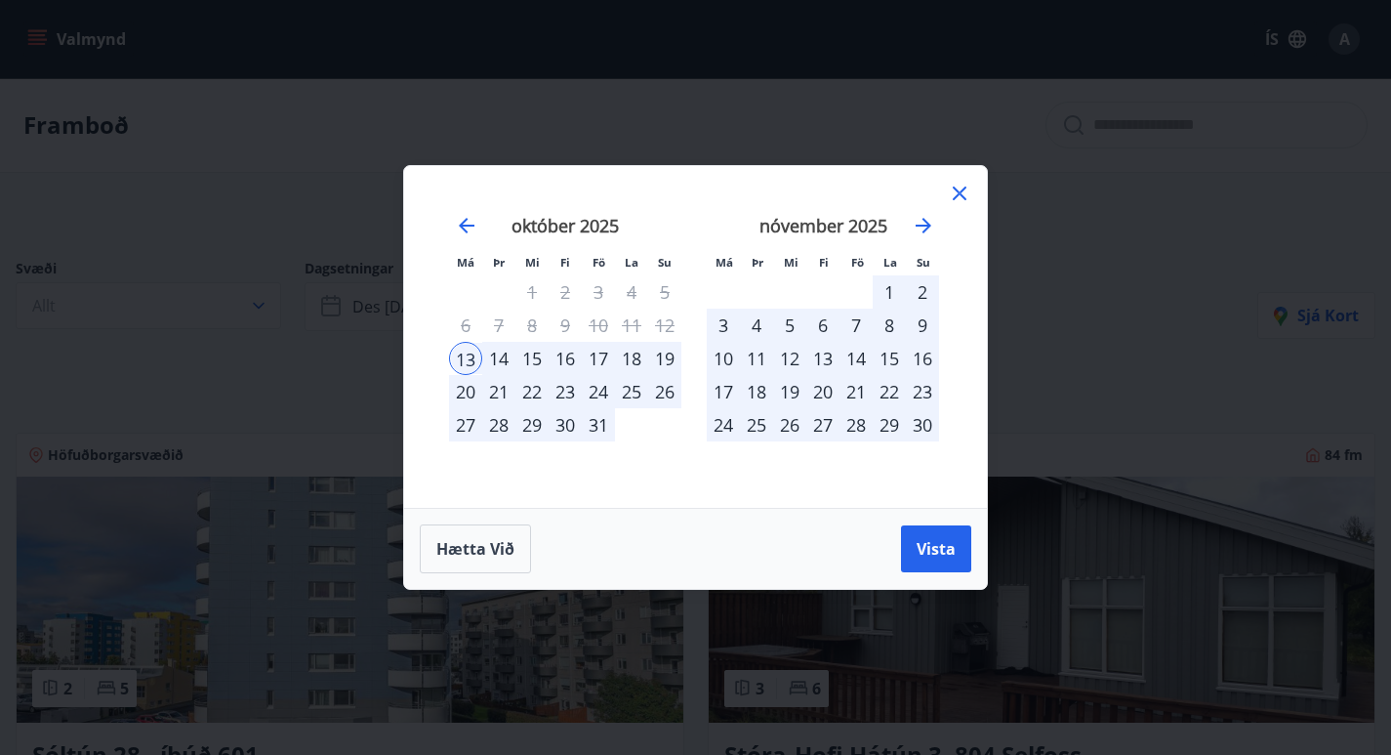
click at [727, 324] on div "3" at bounding box center [723, 325] width 33 height 33
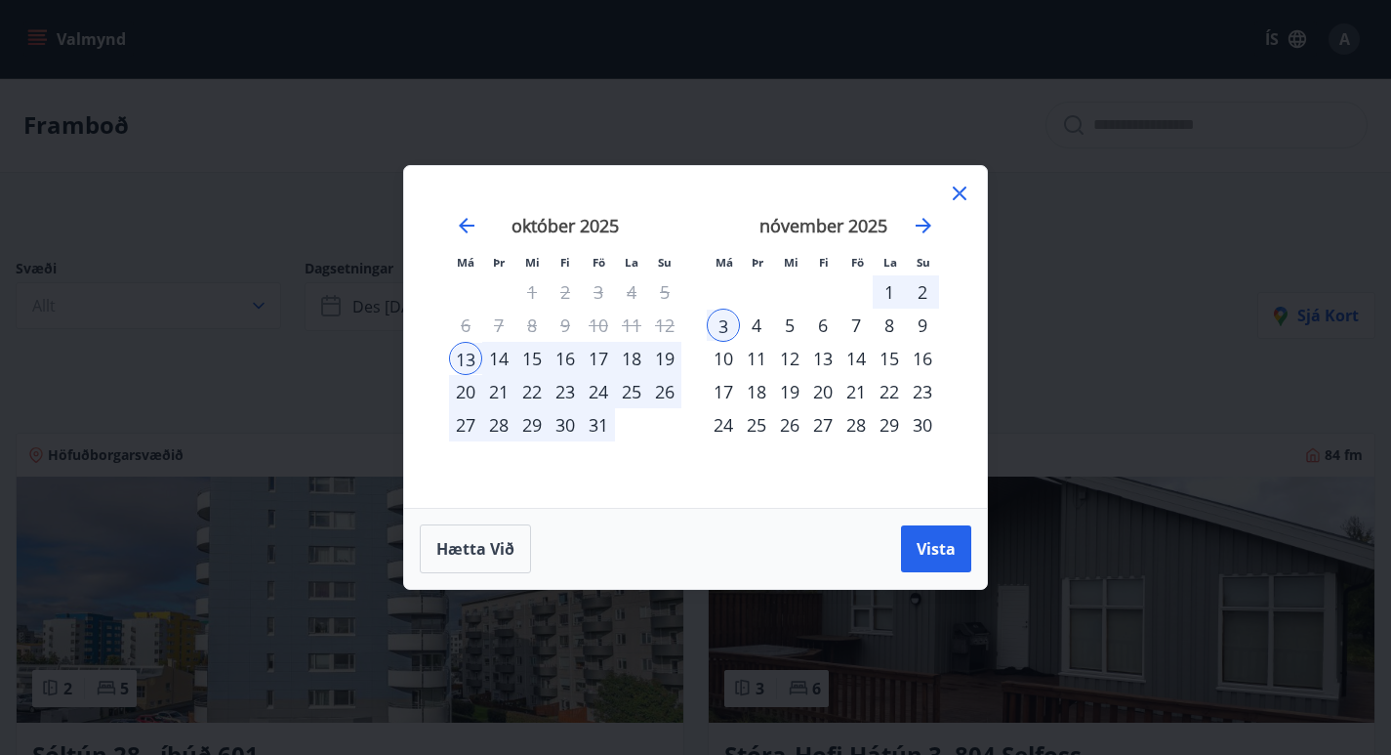
click at [761, 322] on div "4" at bounding box center [756, 325] width 33 height 33
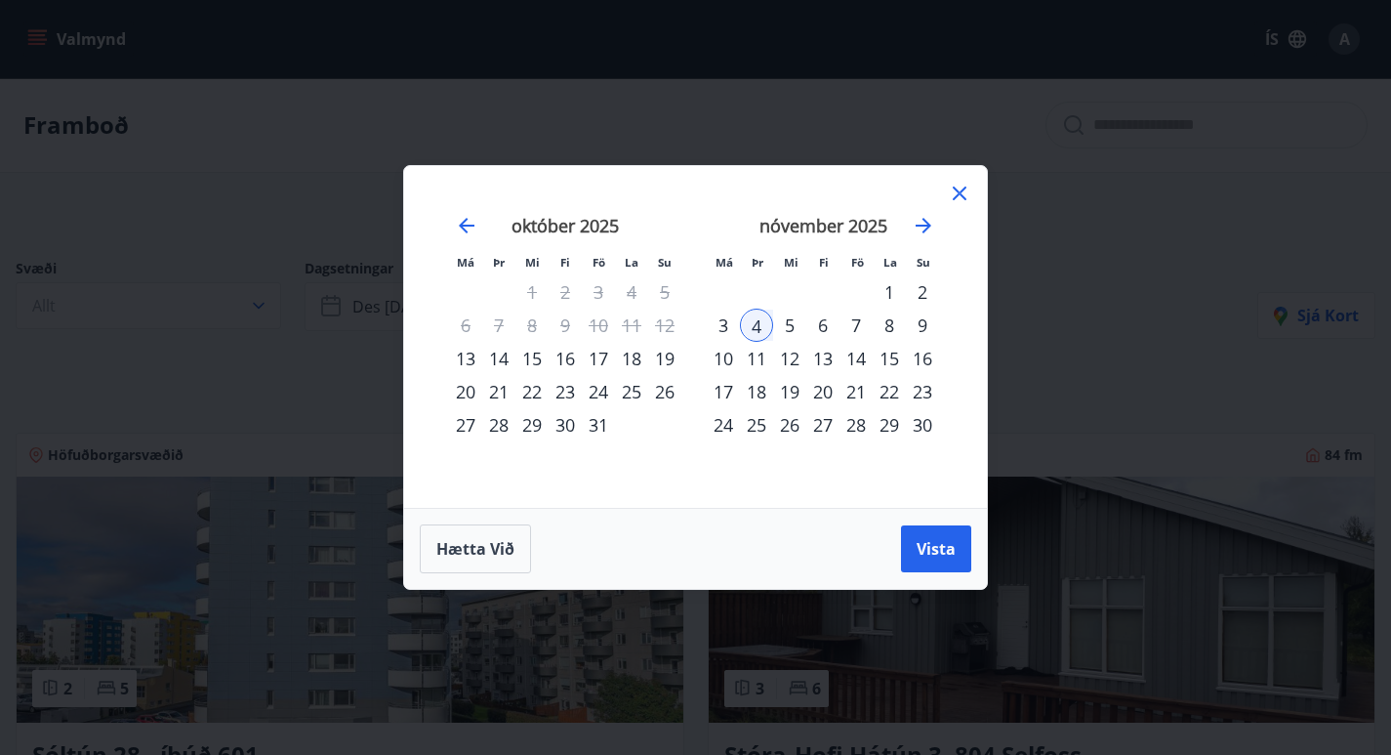
click at [469, 353] on div "13" at bounding box center [465, 358] width 33 height 33
click at [750, 324] on div "4" at bounding box center [756, 325] width 33 height 33
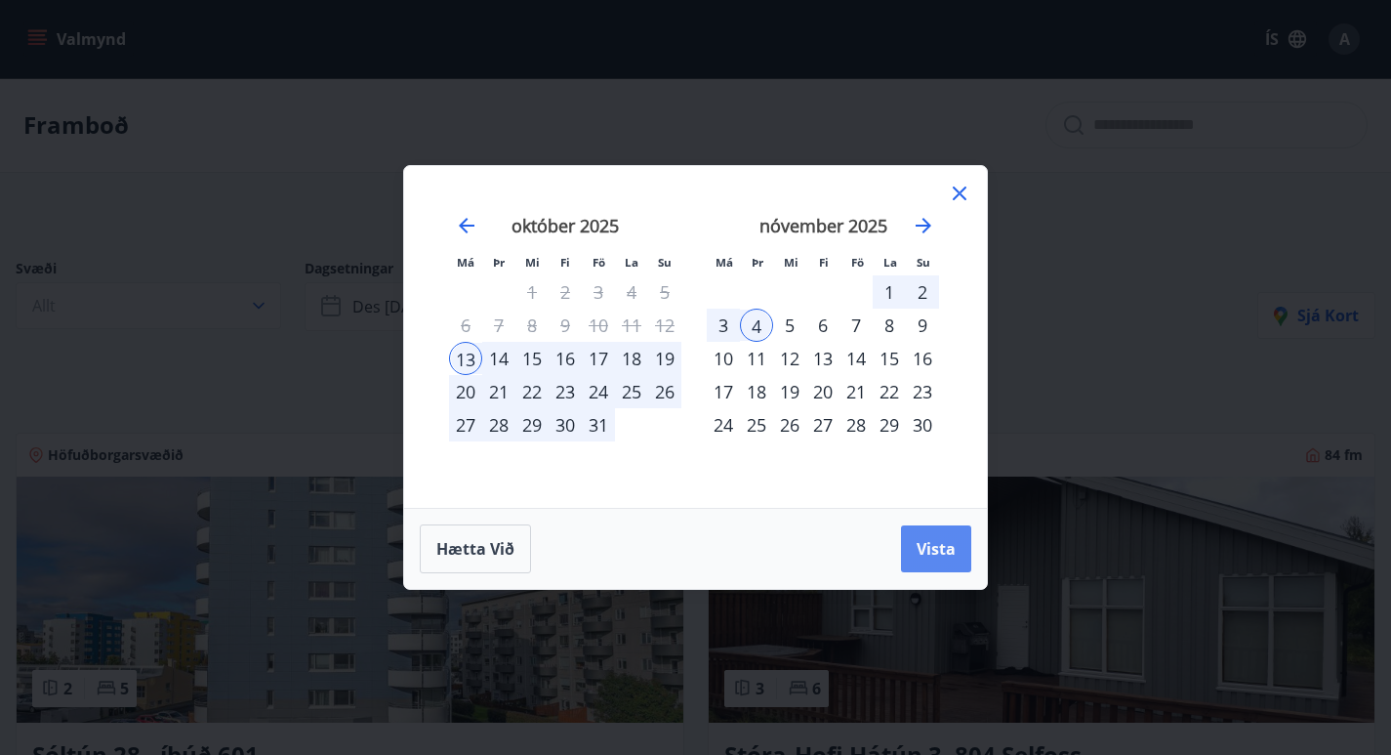
click at [925, 558] on button "Vista" at bounding box center [936, 548] width 70 height 47
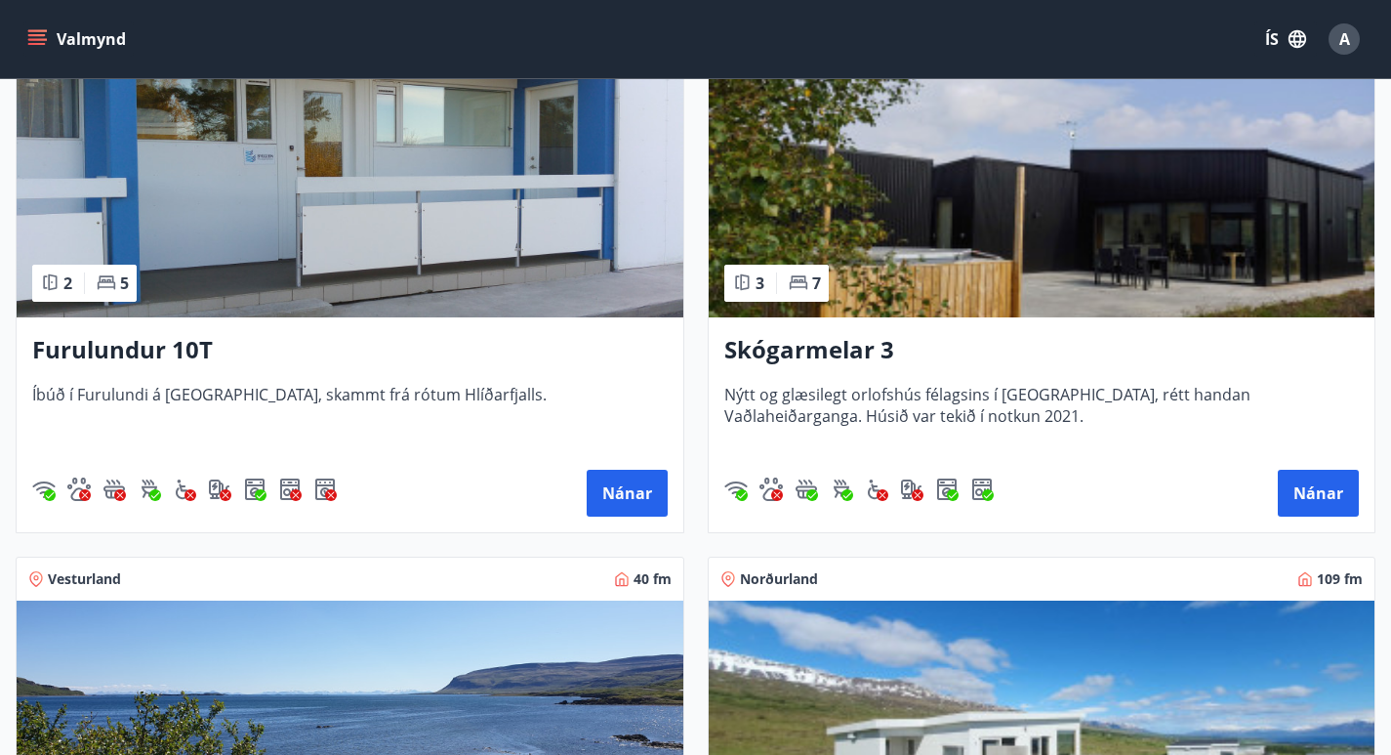
scroll to position [1469, 0]
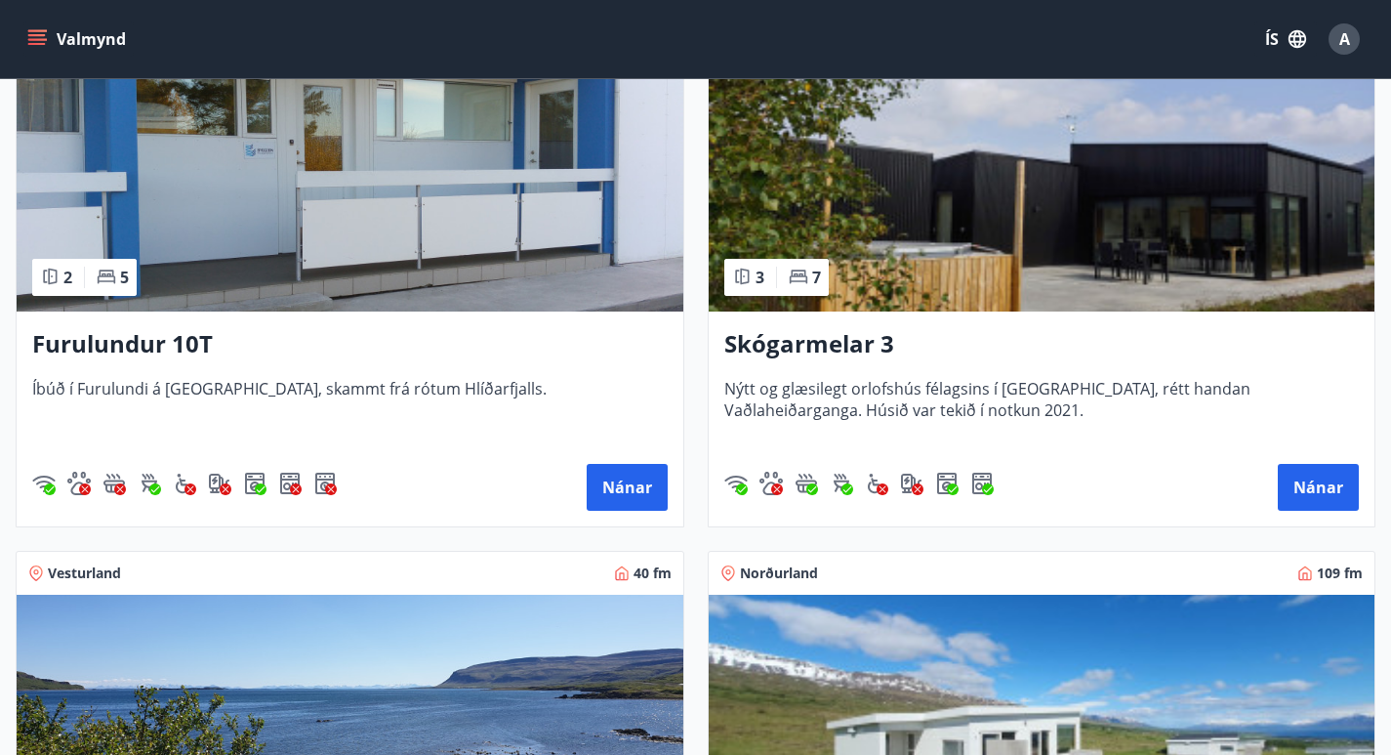
click at [1051, 194] on img at bounding box center [1042, 188] width 667 height 246
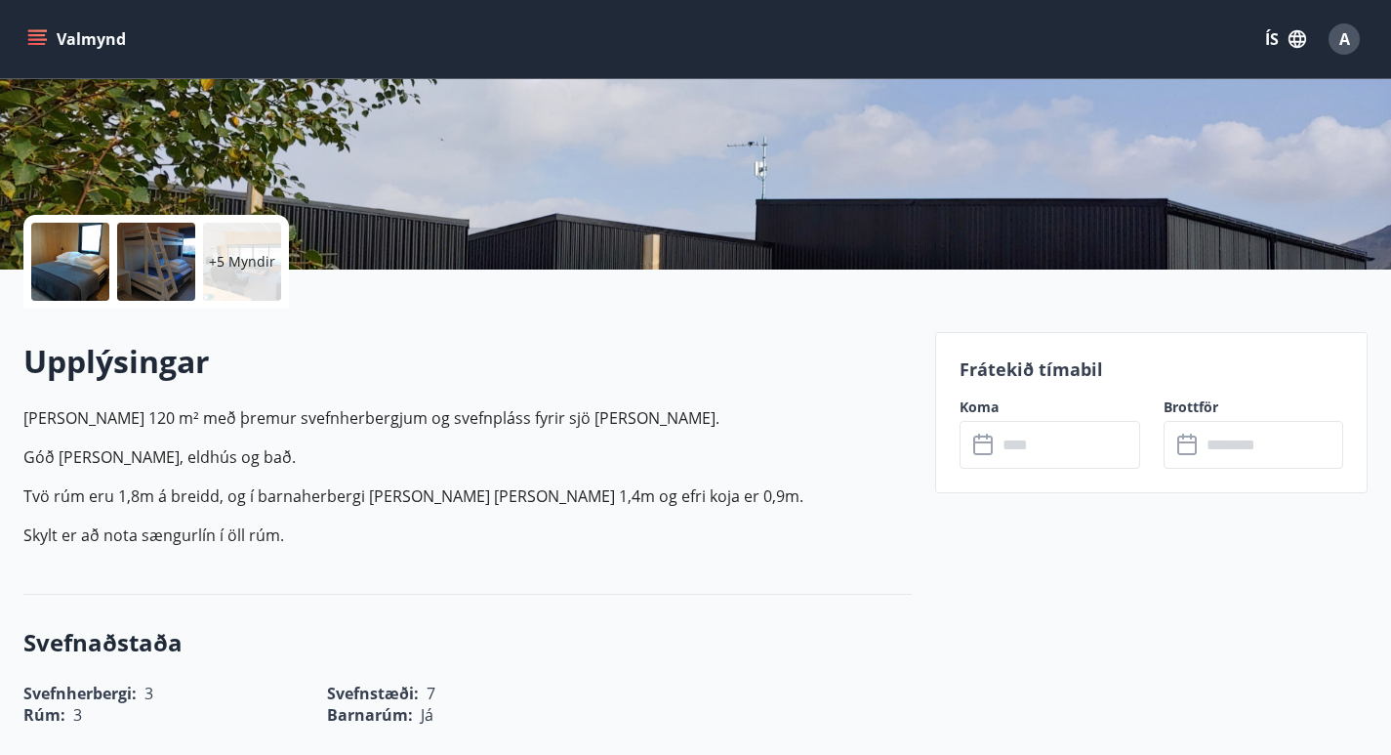
scroll to position [317, 0]
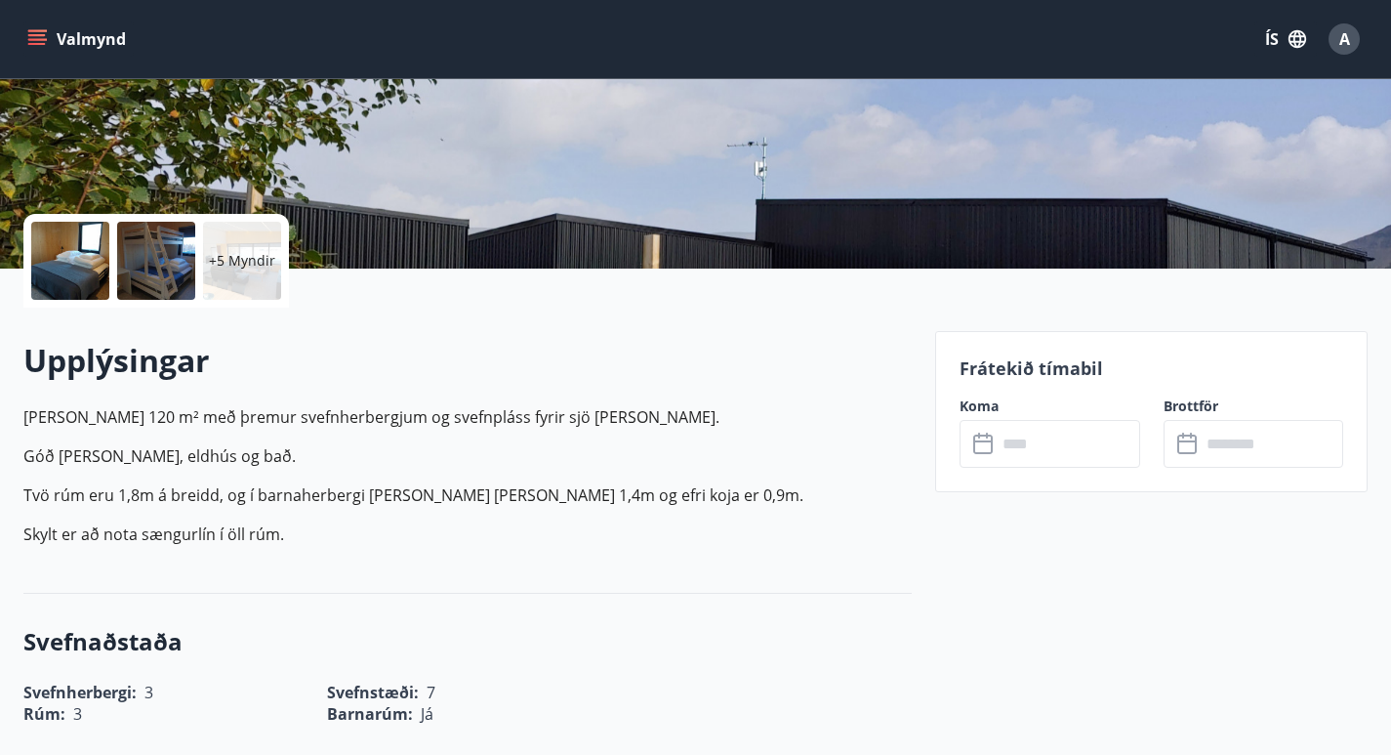
click at [1038, 448] on input "text" at bounding box center [1069, 444] width 144 height 48
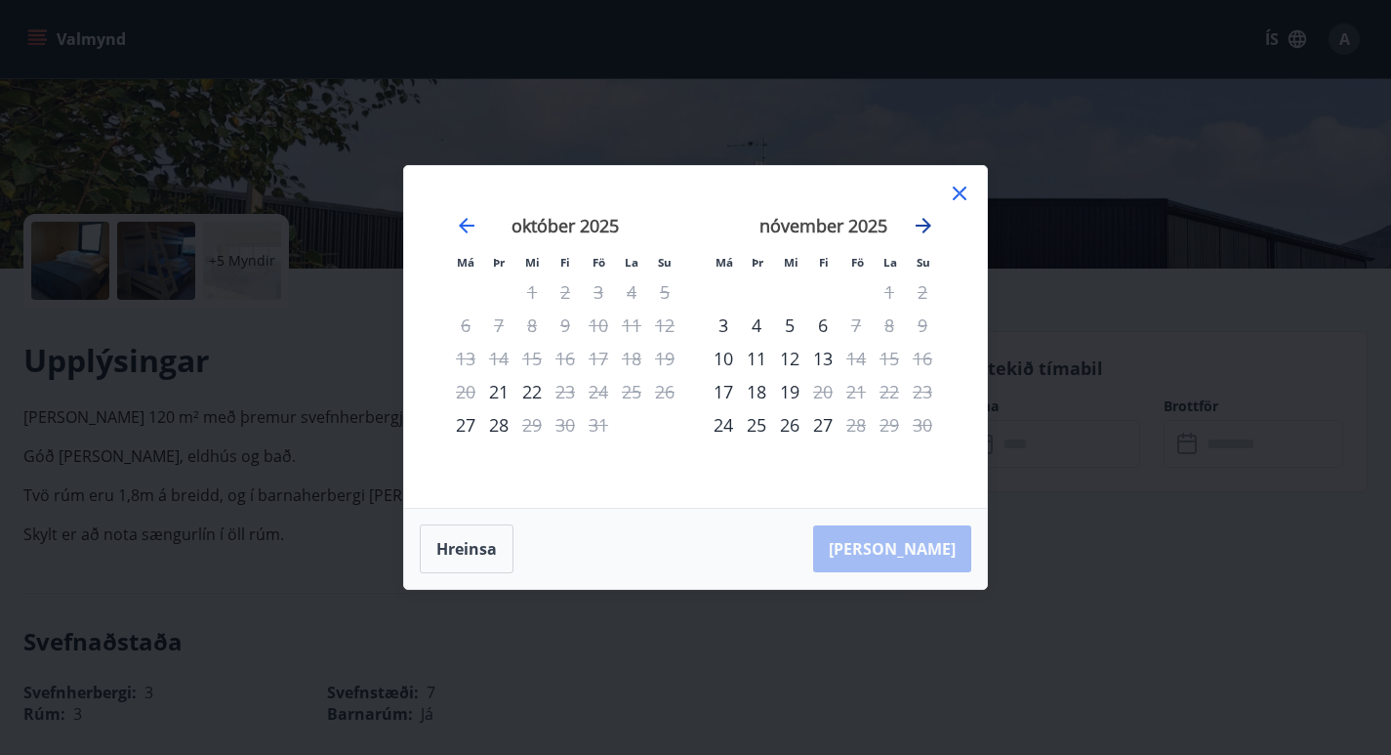
click at [927, 233] on icon "Move forward to switch to the next month." at bounding box center [923, 225] width 23 height 23
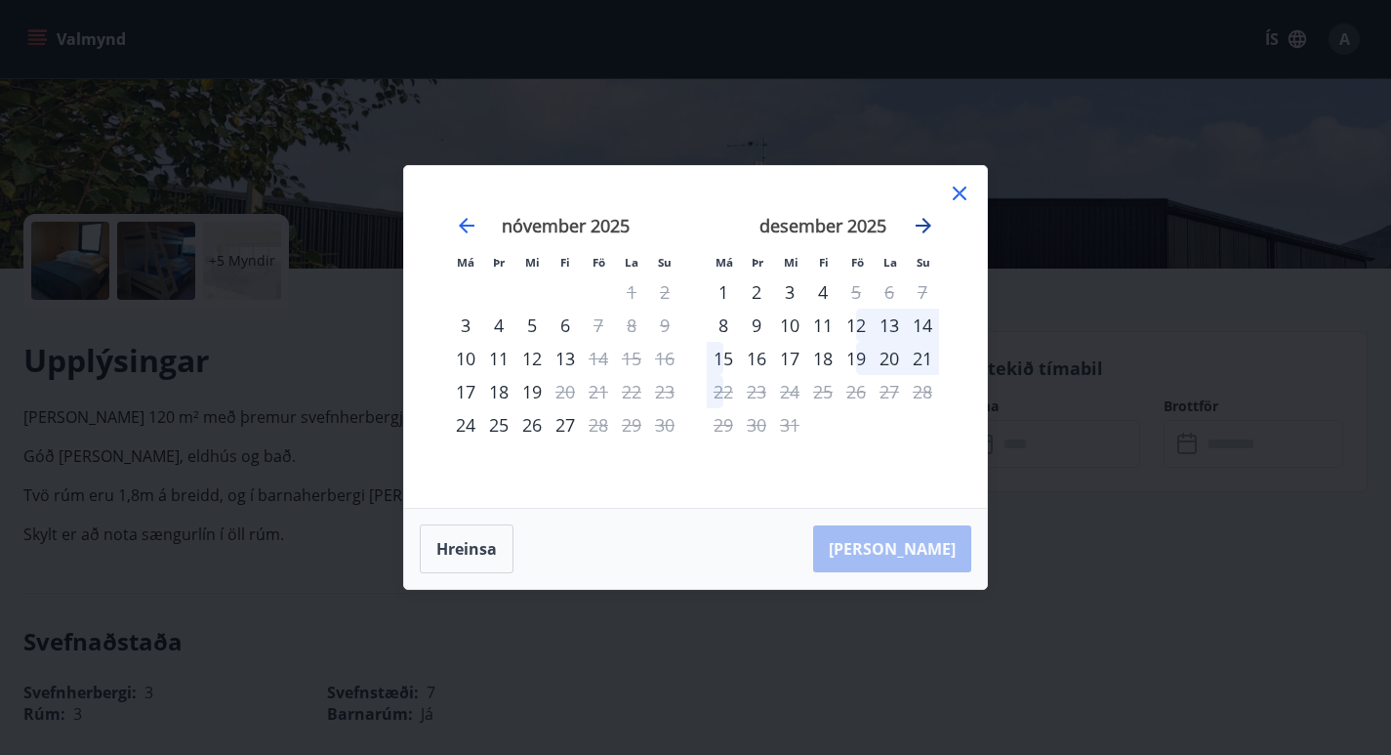
click at [927, 233] on icon "Move forward to switch to the next month." at bounding box center [923, 225] width 23 height 23
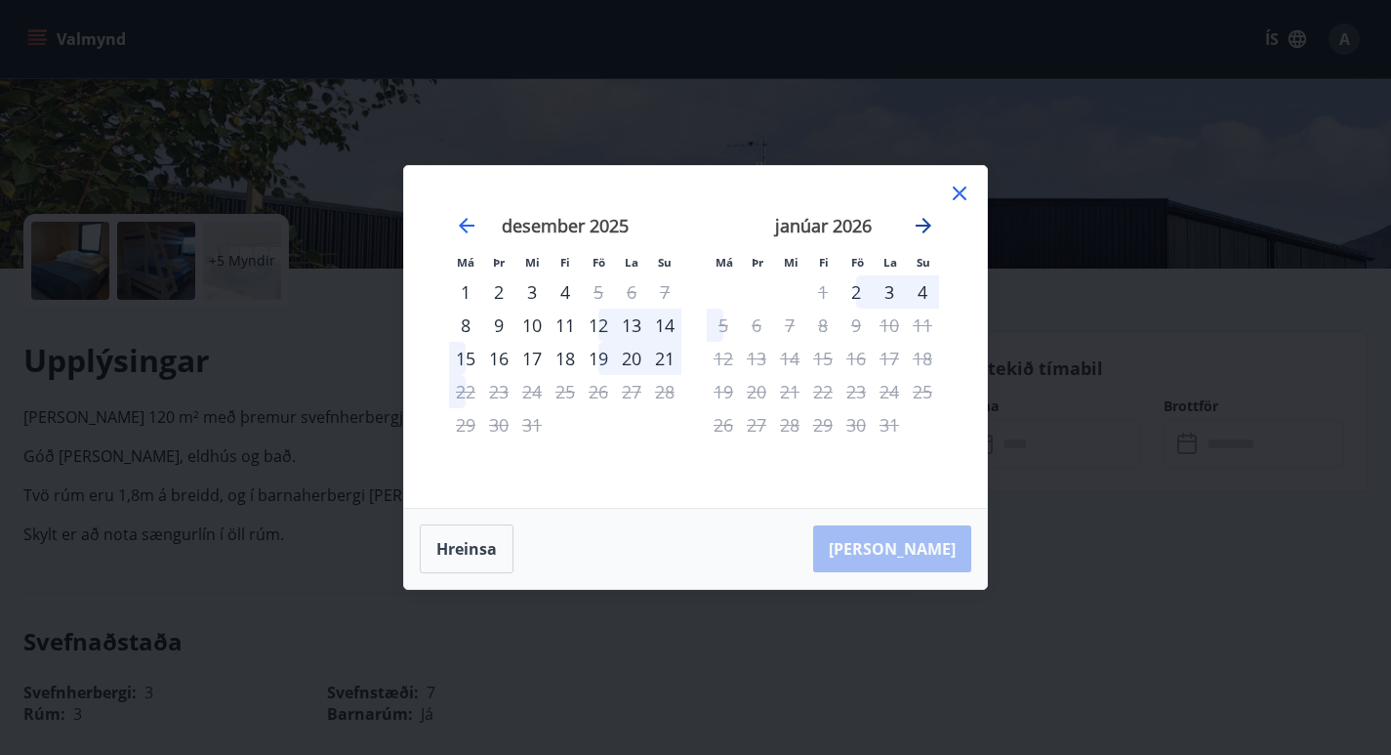
click at [927, 233] on icon "Move forward to switch to the next month." at bounding box center [923, 225] width 23 height 23
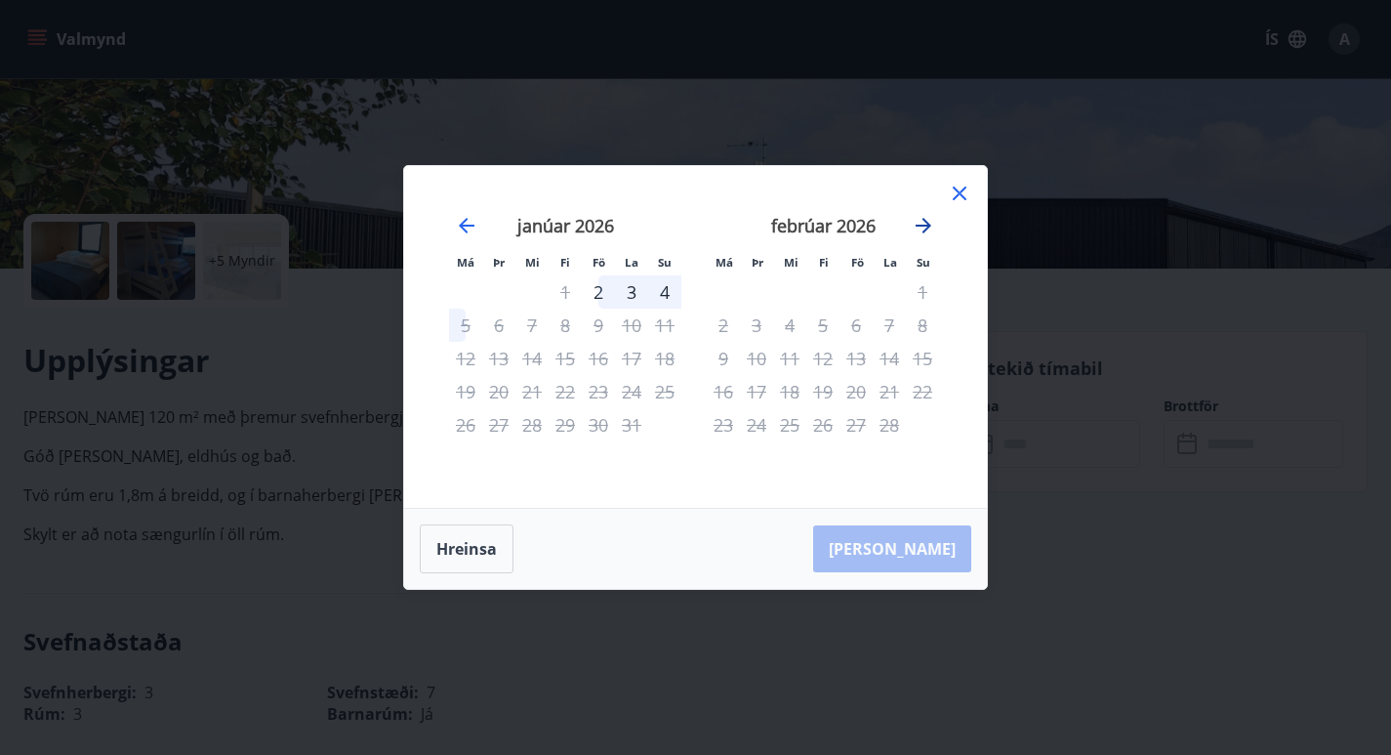
click at [927, 233] on icon "Move forward to switch to the next month." at bounding box center [923, 225] width 23 height 23
click at [959, 193] on icon at bounding box center [960, 193] width 3 height 3
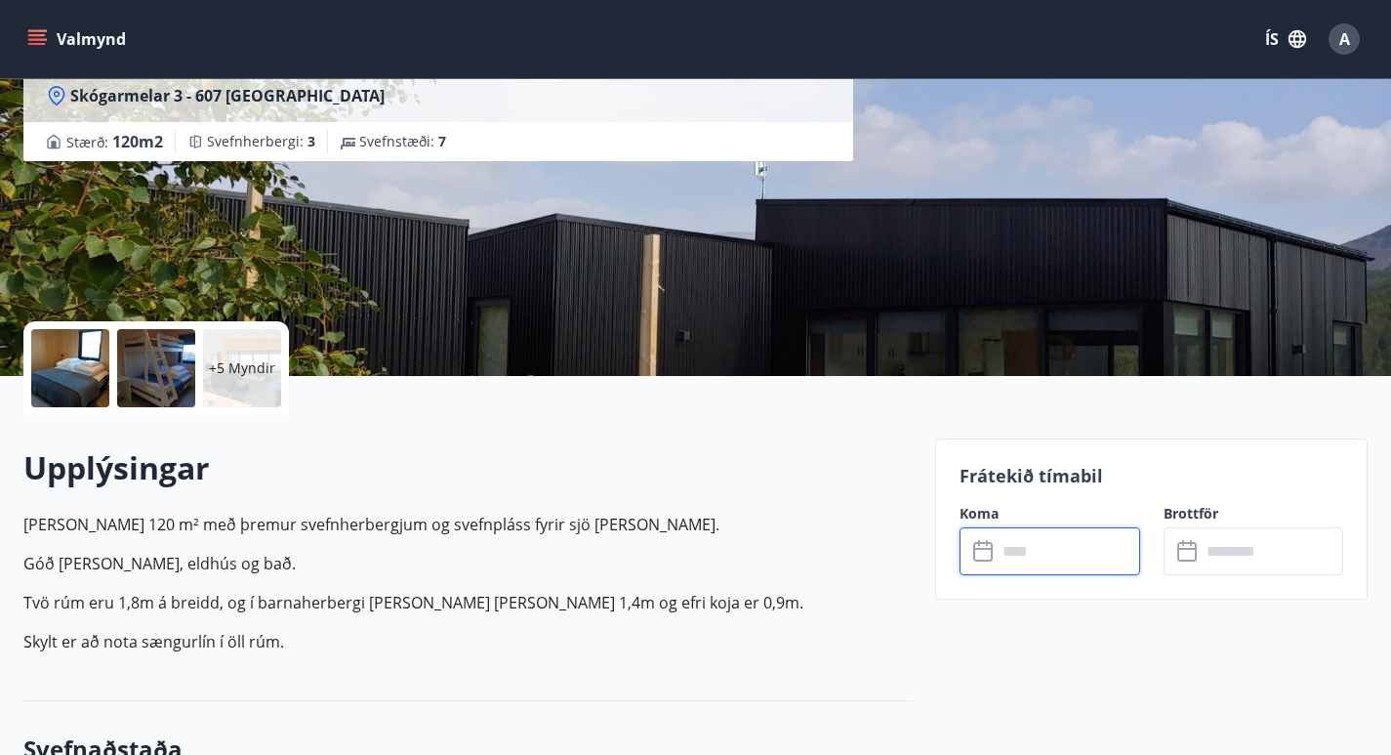
scroll to position [219, 0]
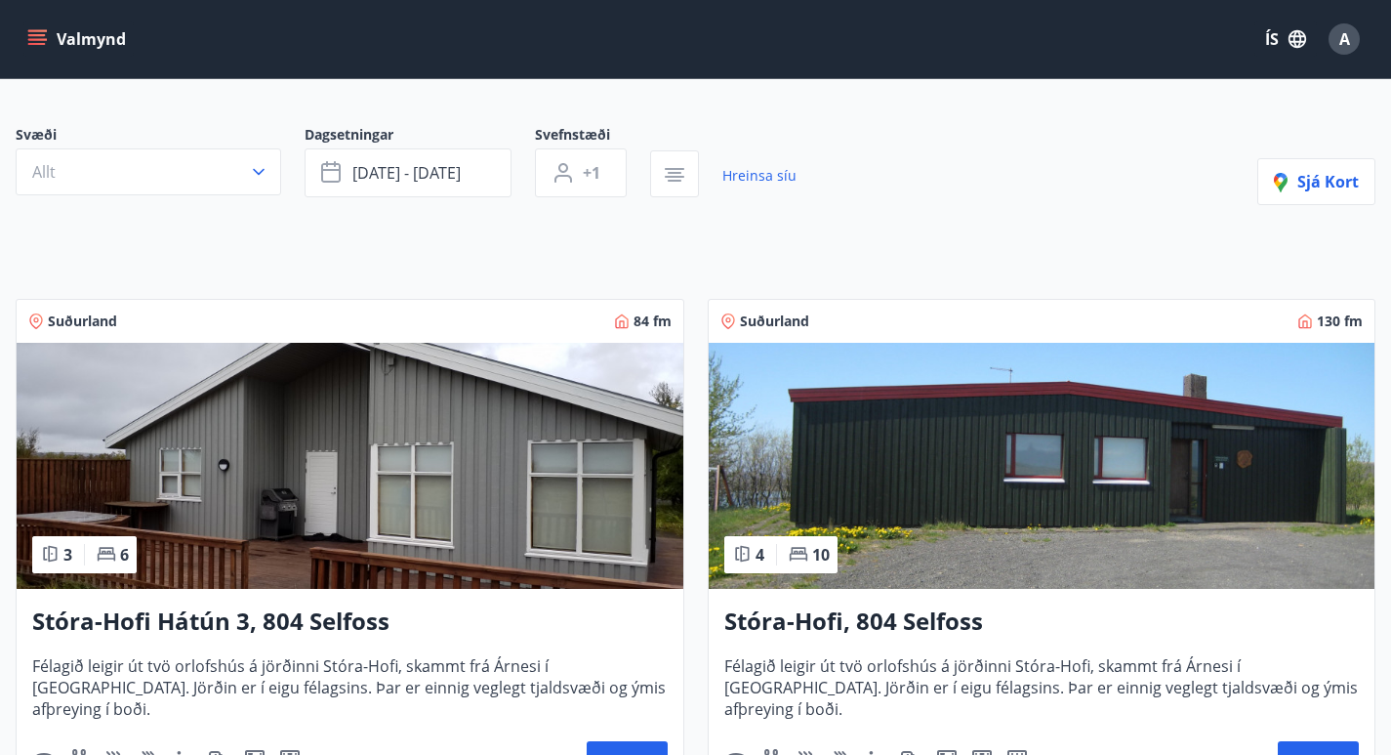
scroll to position [146, 0]
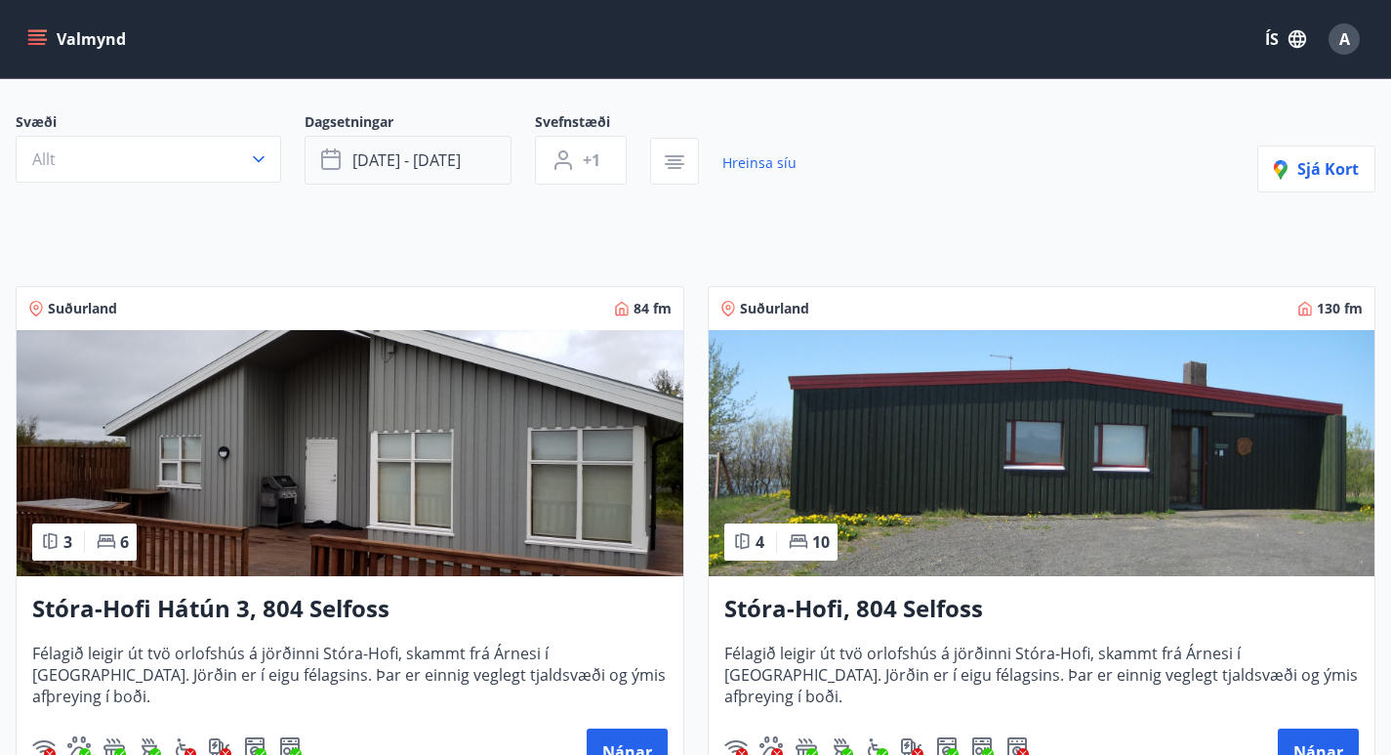
click at [486, 164] on button "[DATE] - [DATE]" at bounding box center [408, 160] width 207 height 49
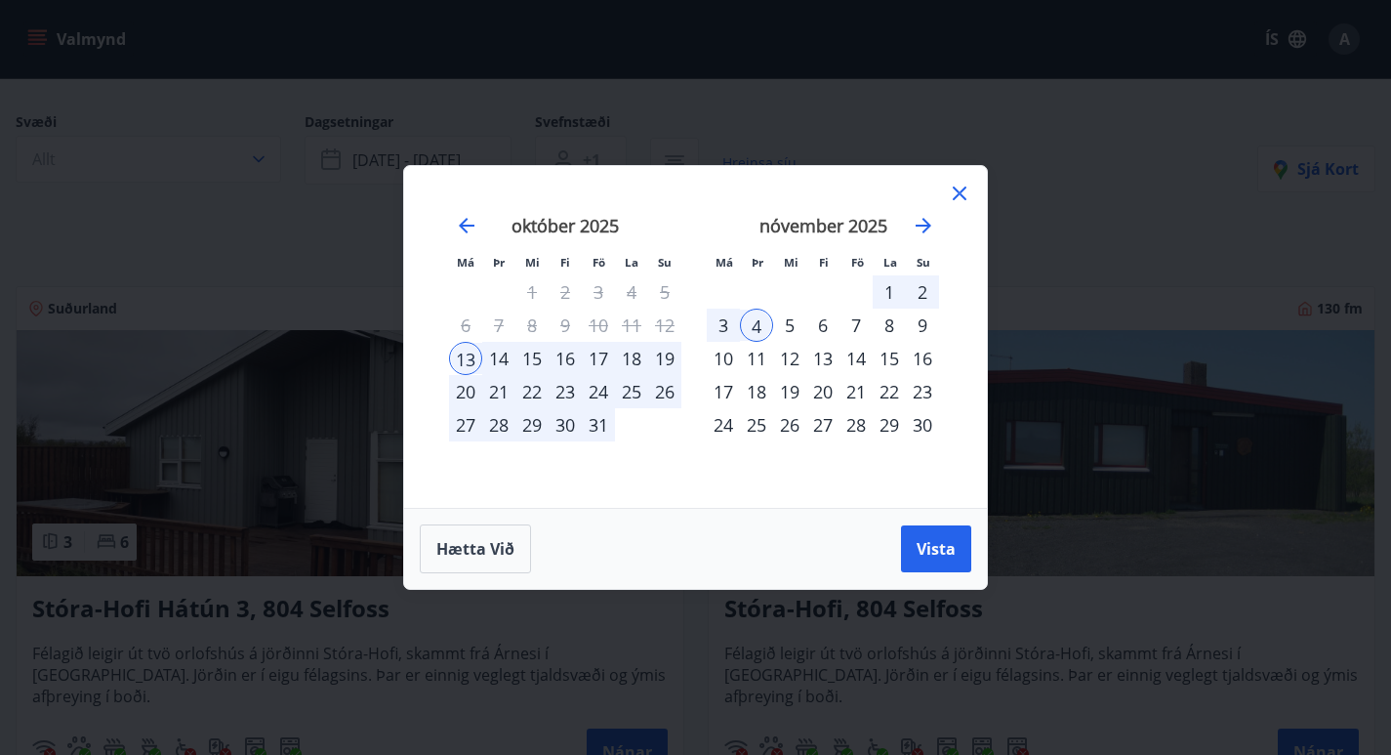
click at [455, 363] on div "13" at bounding box center [465, 358] width 33 height 33
click at [476, 547] on span "Hætta við" at bounding box center [475, 548] width 78 height 21
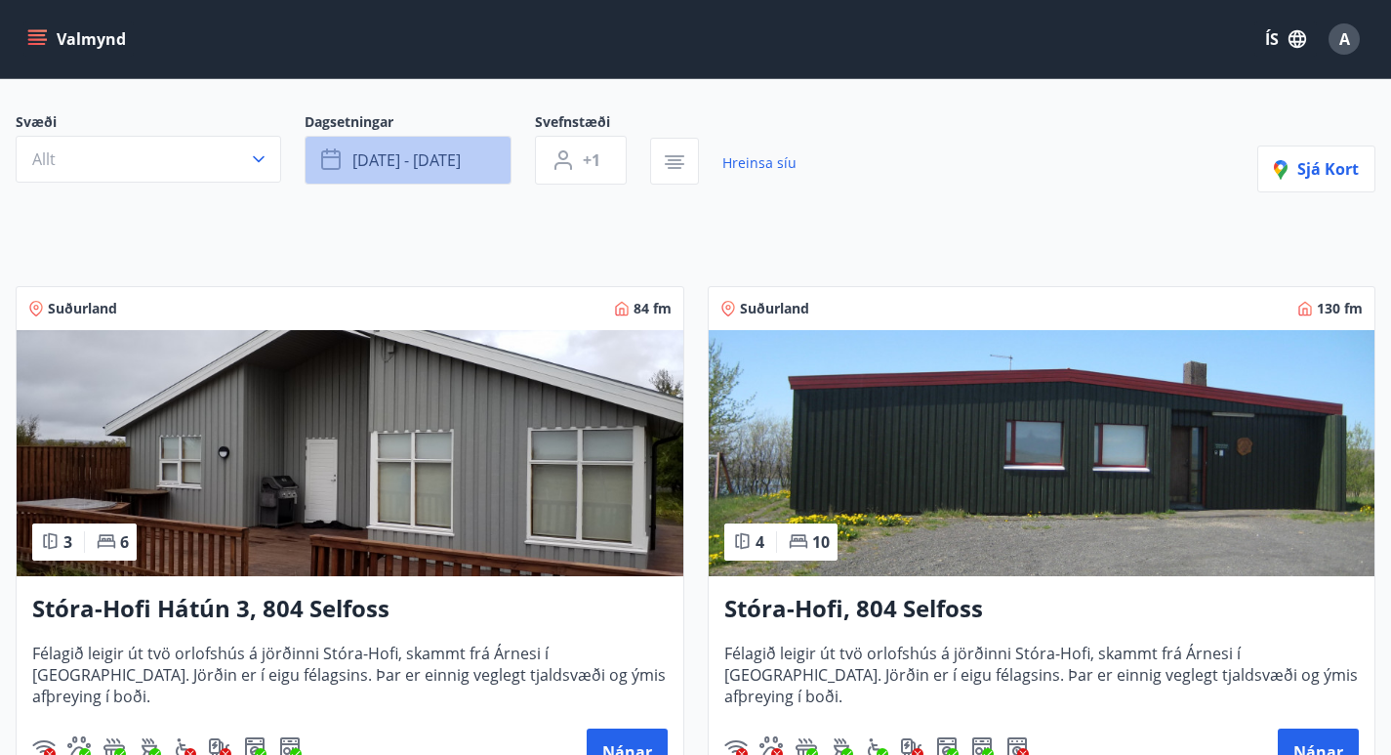
click at [377, 166] on span "[DATE] - [DATE]" at bounding box center [406, 159] width 108 height 21
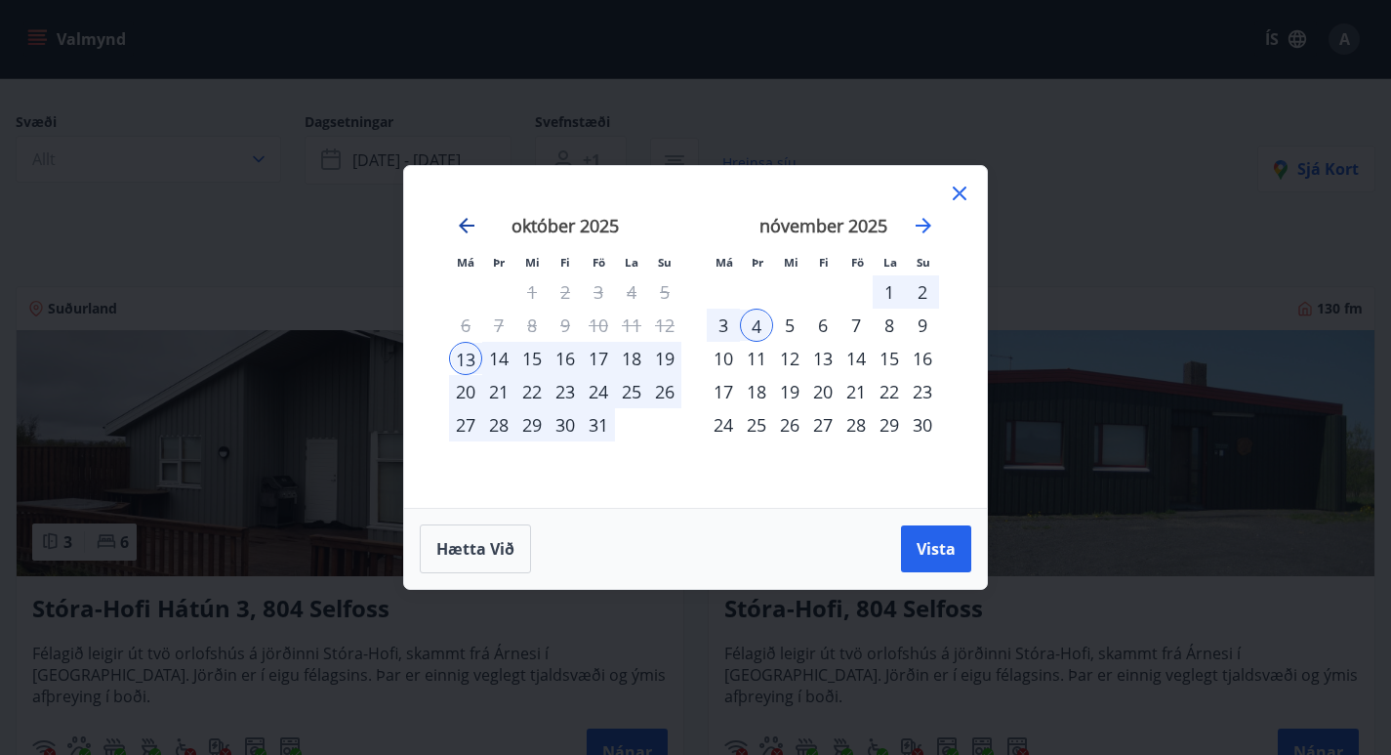
click at [474, 224] on icon "Move backward to switch to the previous month." at bounding box center [466, 225] width 23 height 23
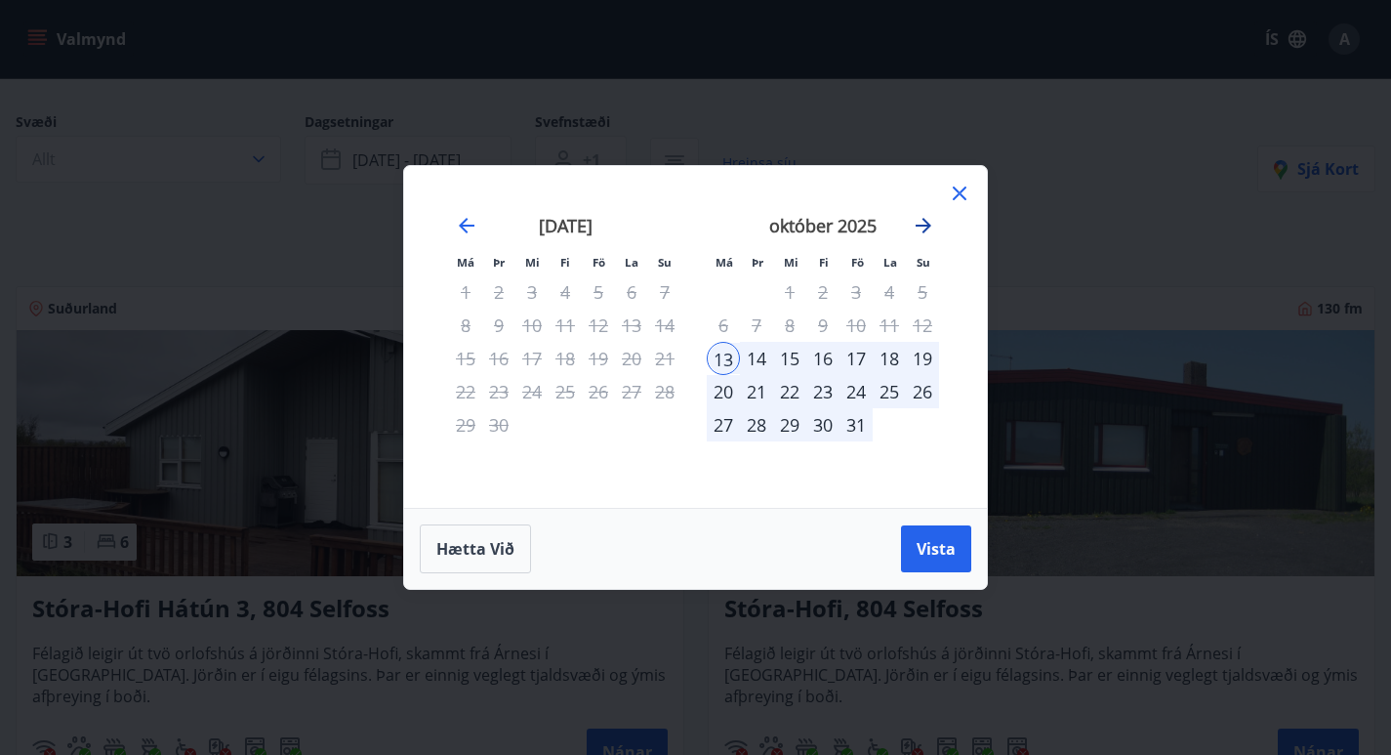
click at [920, 225] on icon "Move forward to switch to the next month." at bounding box center [924, 226] width 16 height 16
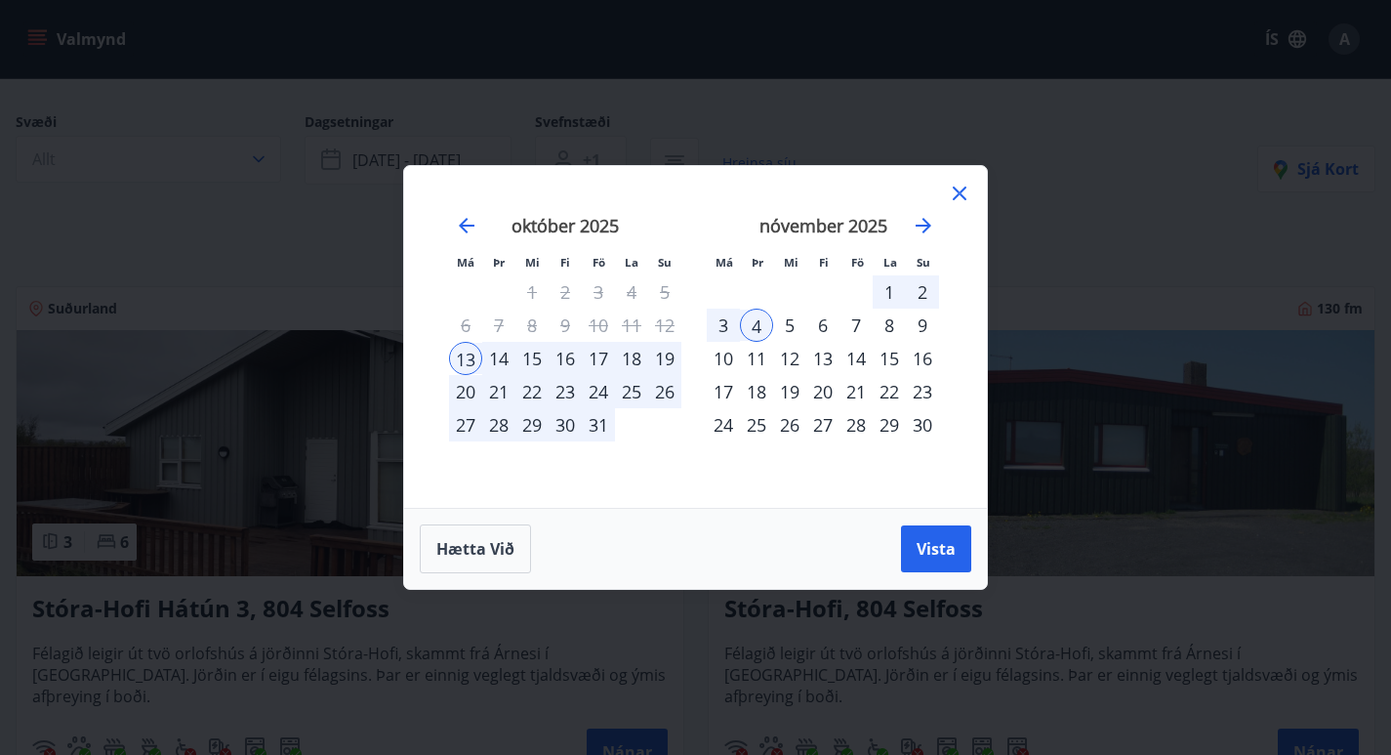
click at [958, 202] on icon at bounding box center [959, 193] width 23 height 23
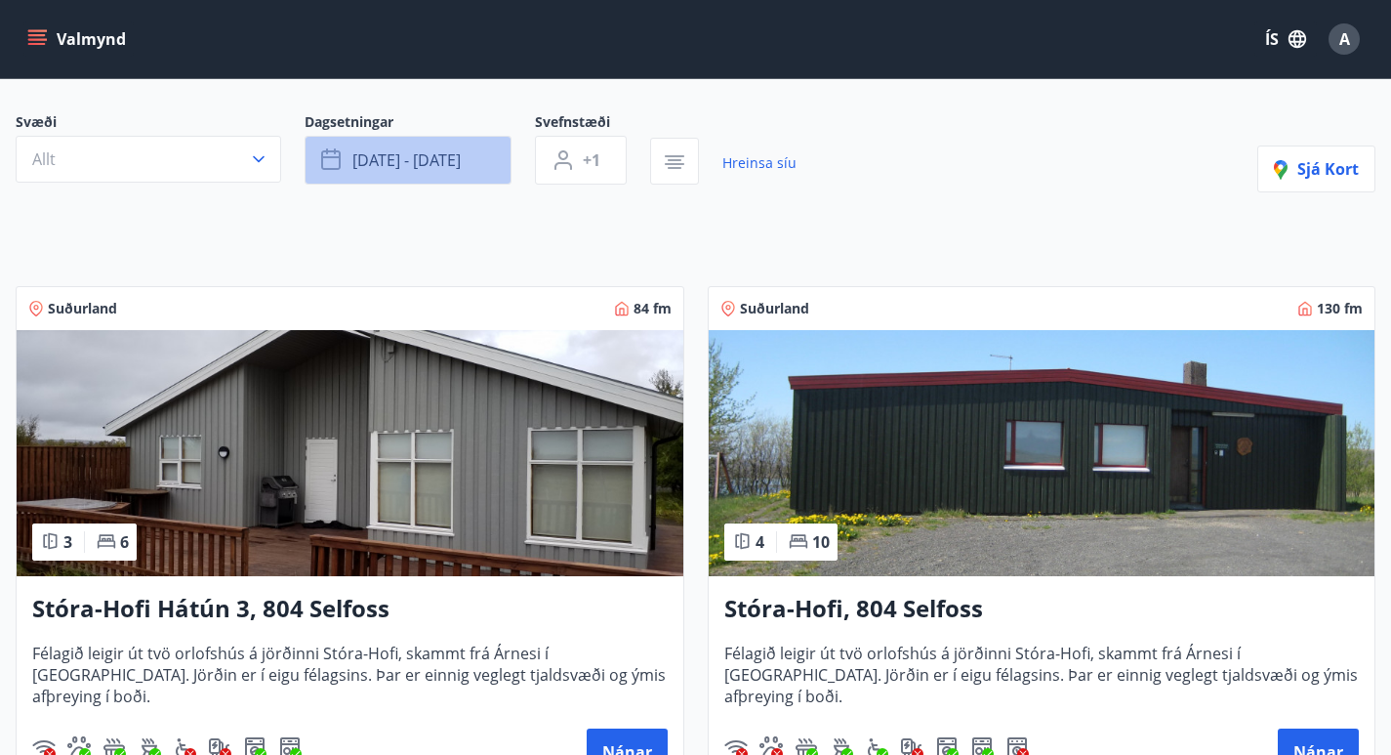
click at [456, 168] on span "[DATE] - [DATE]" at bounding box center [406, 159] width 108 height 21
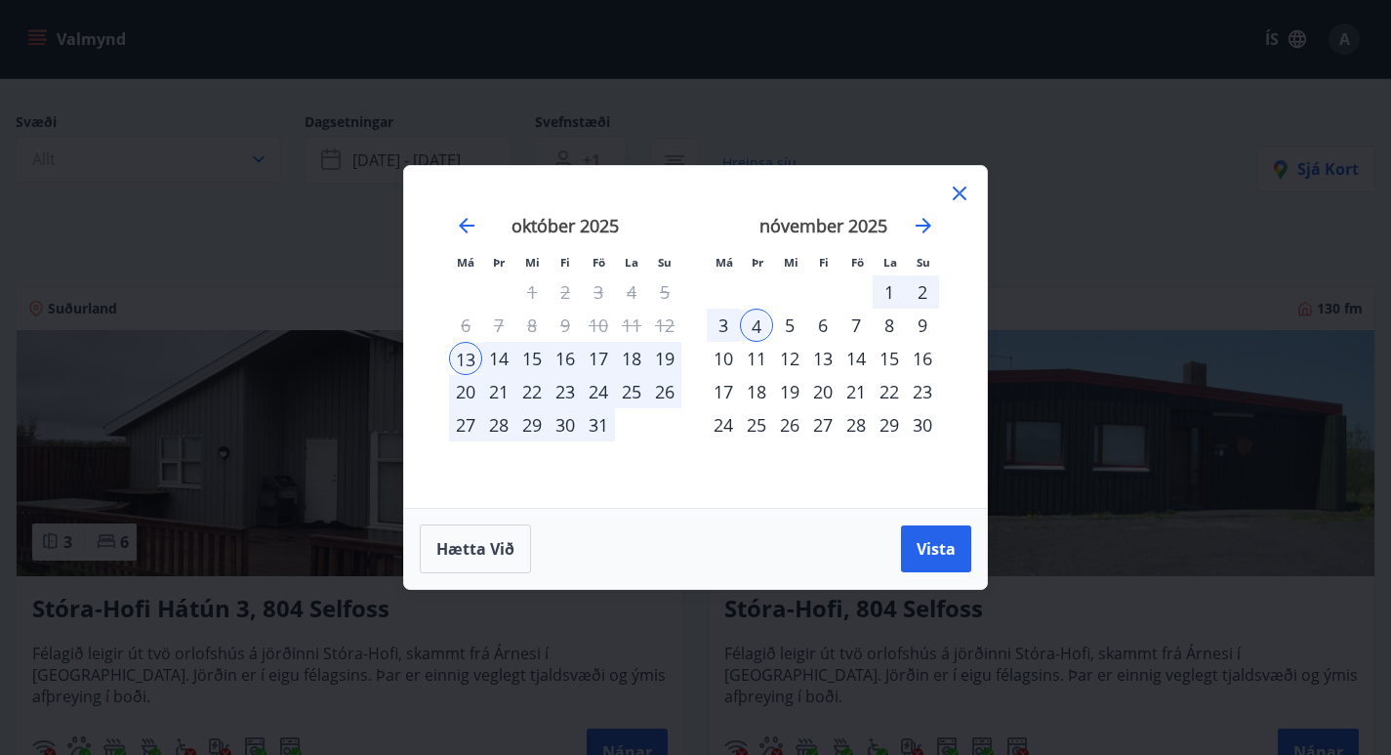
click at [959, 196] on icon at bounding box center [959, 193] width 23 height 23
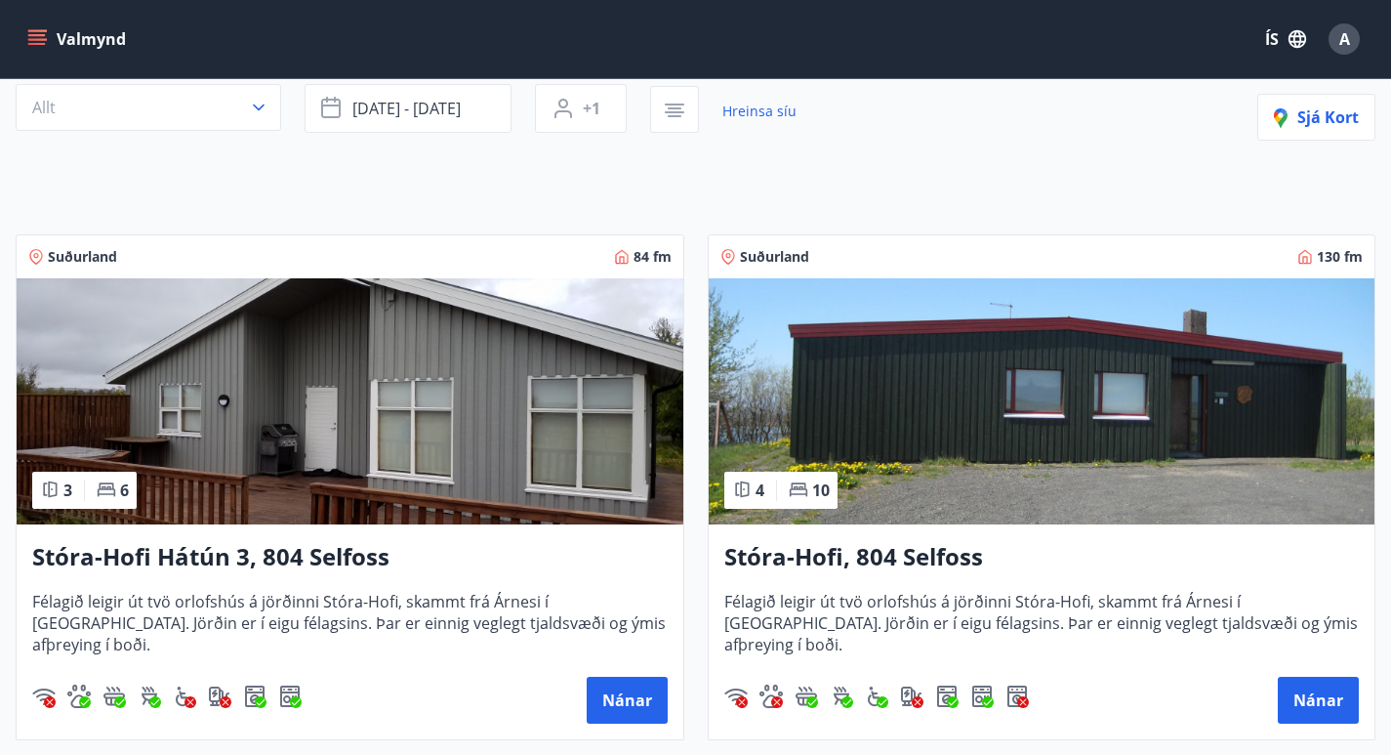
scroll to position [231, 0]
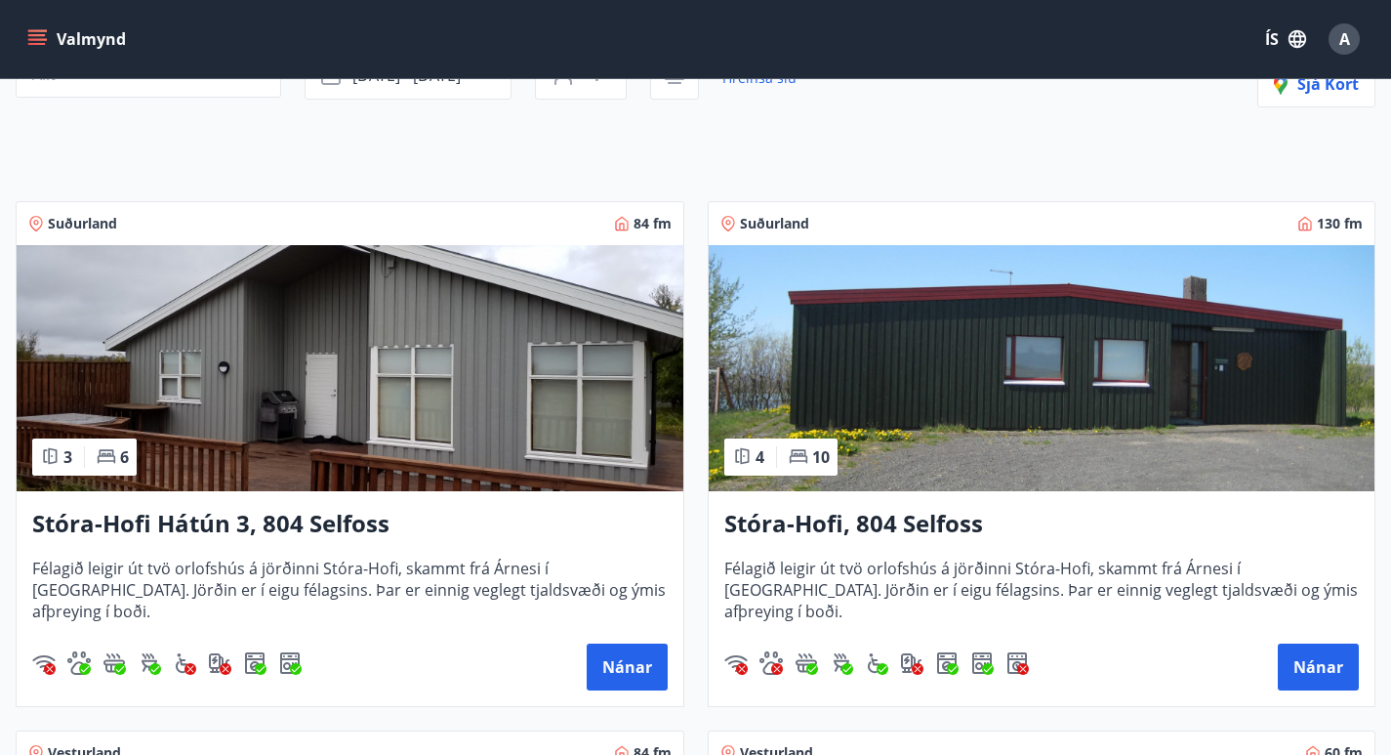
click at [936, 422] on img at bounding box center [1042, 368] width 667 height 246
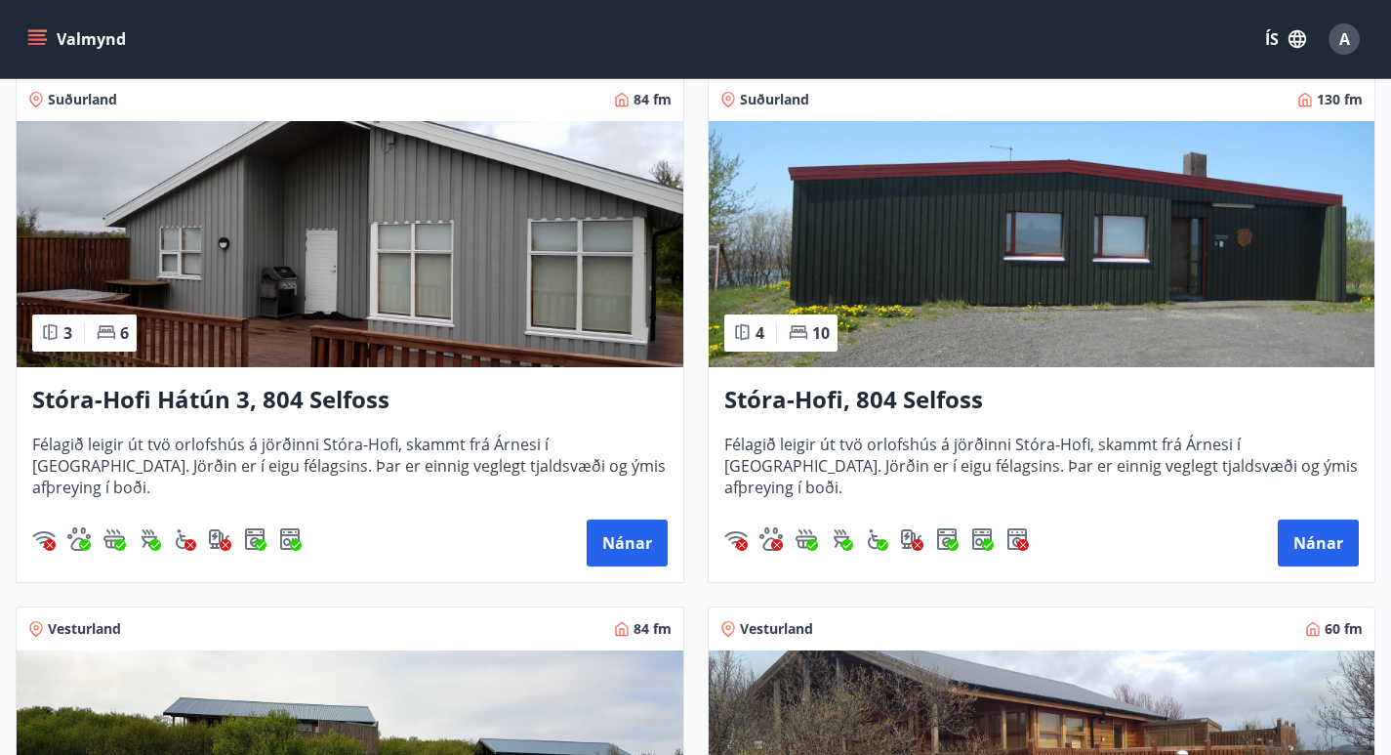
scroll to position [617, 0]
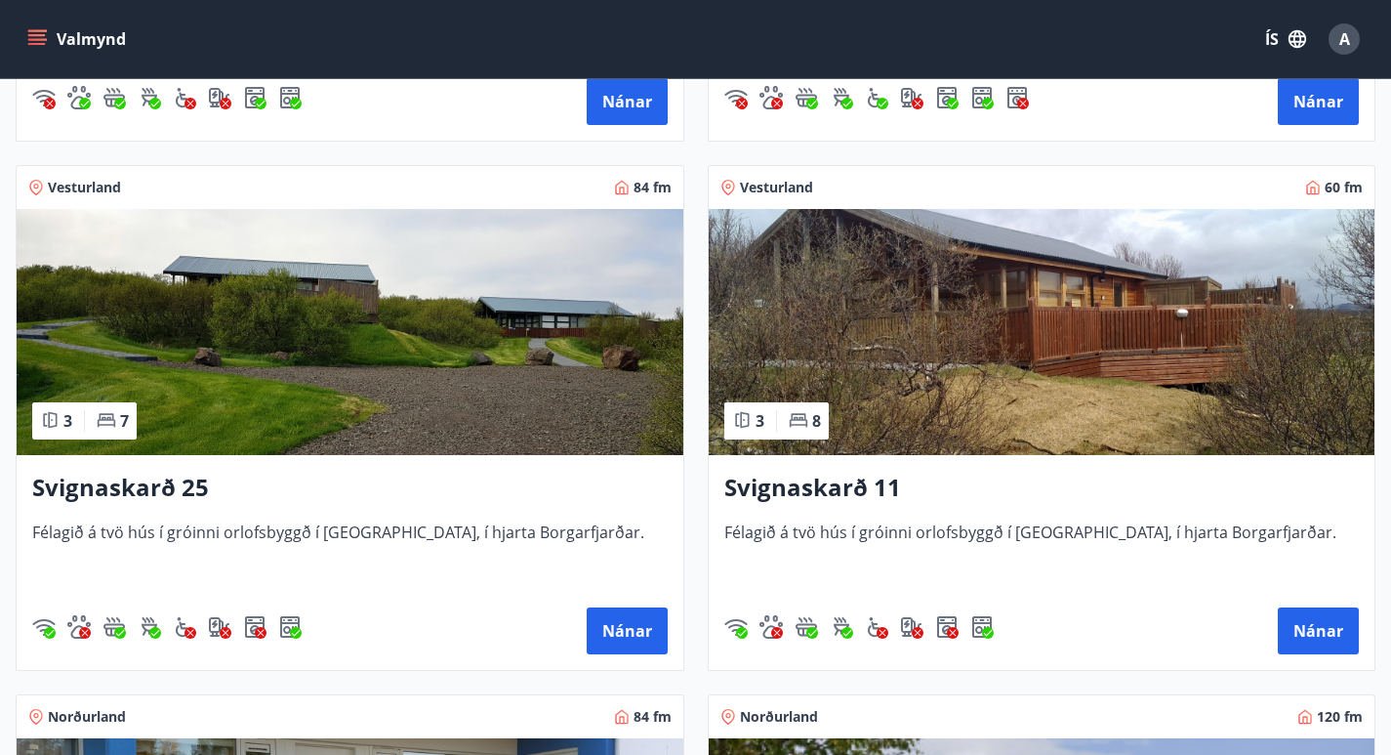
click at [1090, 404] on img at bounding box center [1042, 332] width 667 height 246
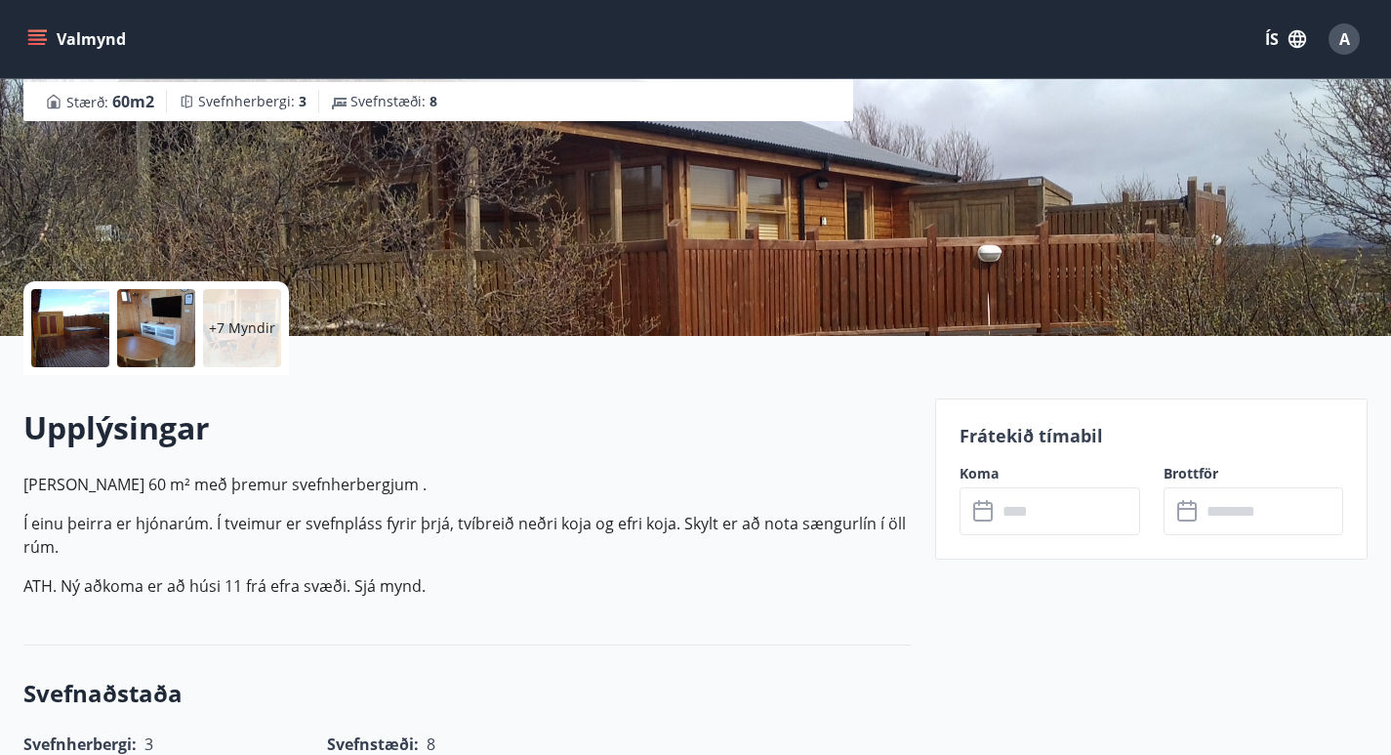
scroll to position [263, 0]
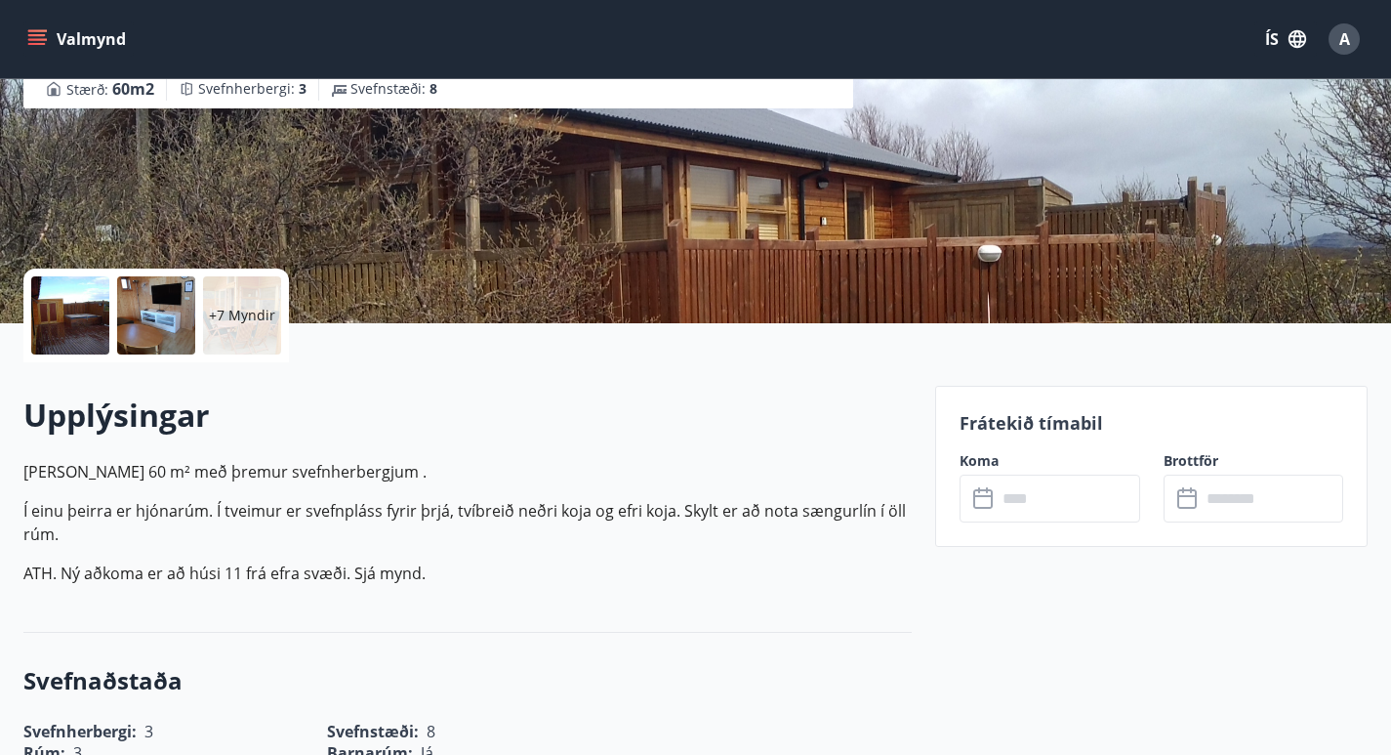
click at [1029, 504] on input "text" at bounding box center [1069, 498] width 144 height 48
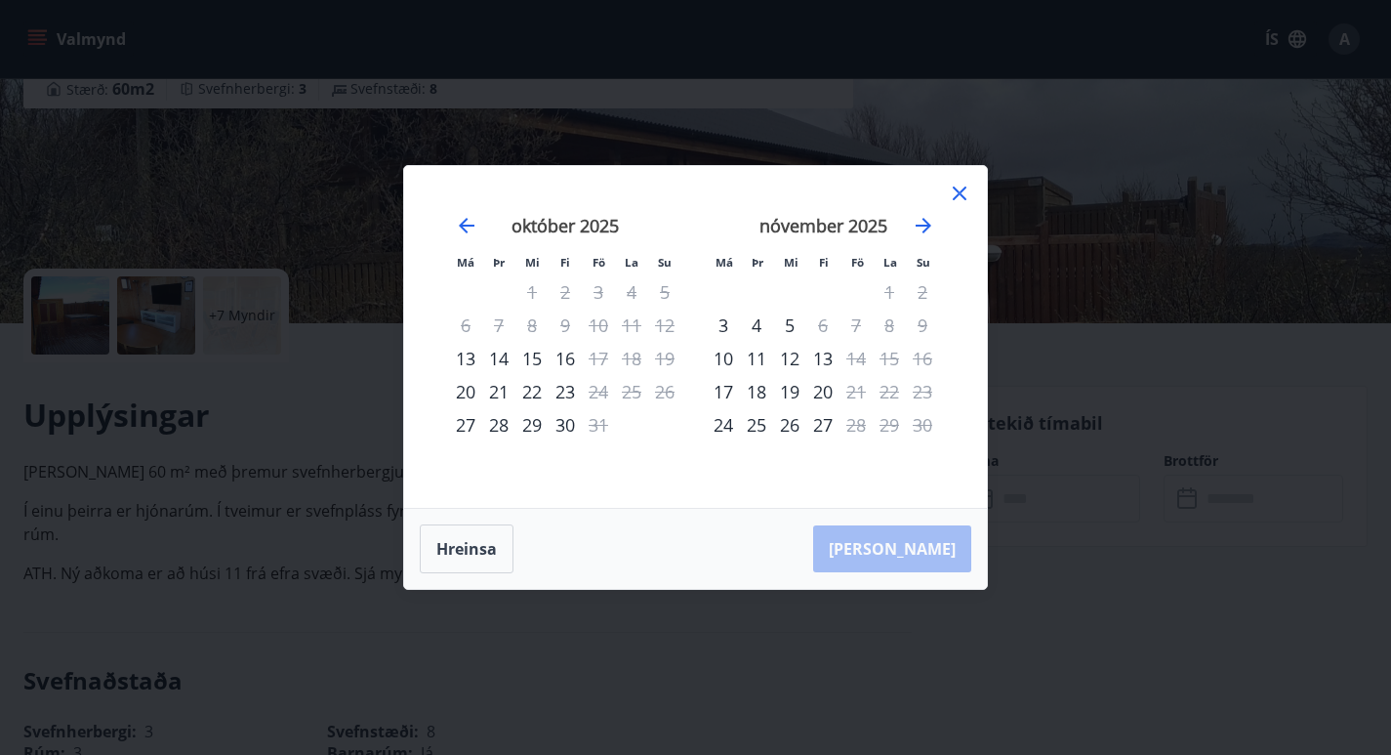
click at [957, 193] on icon at bounding box center [959, 193] width 23 height 23
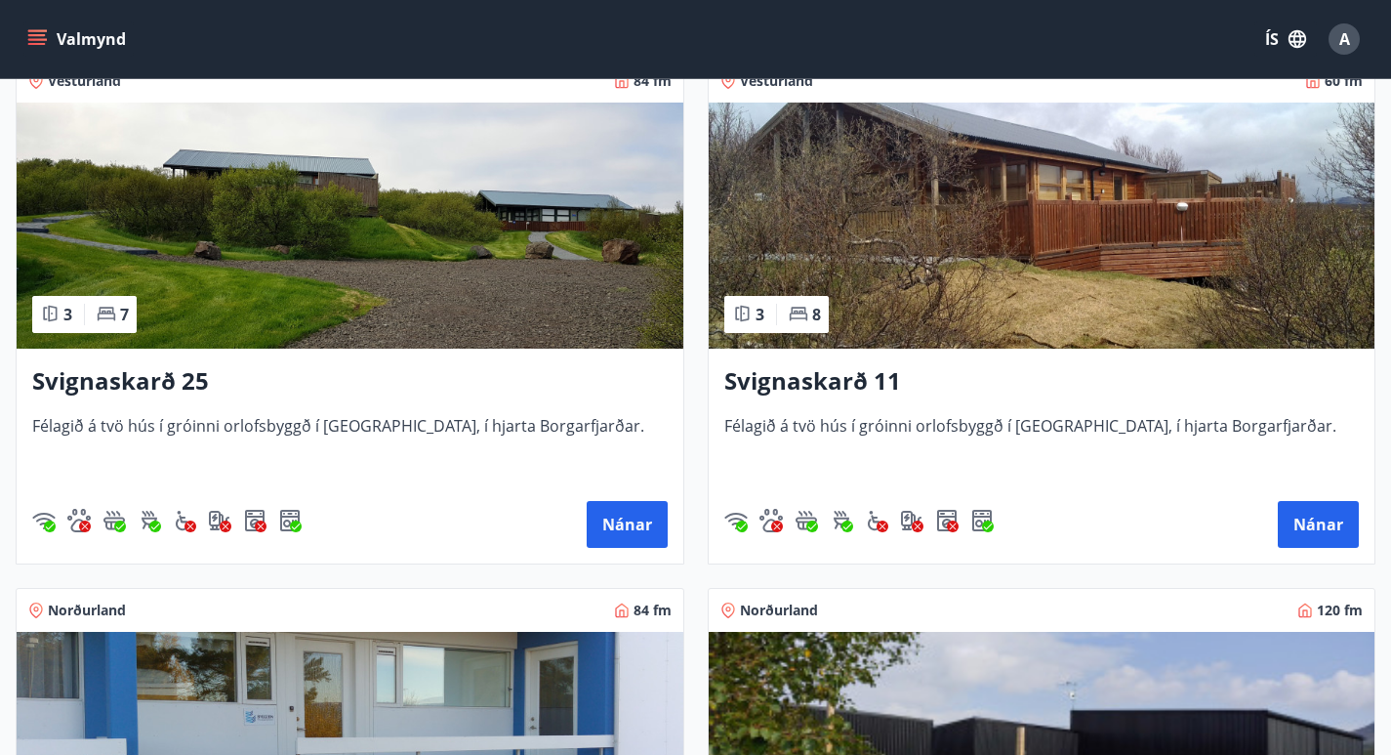
scroll to position [908, 0]
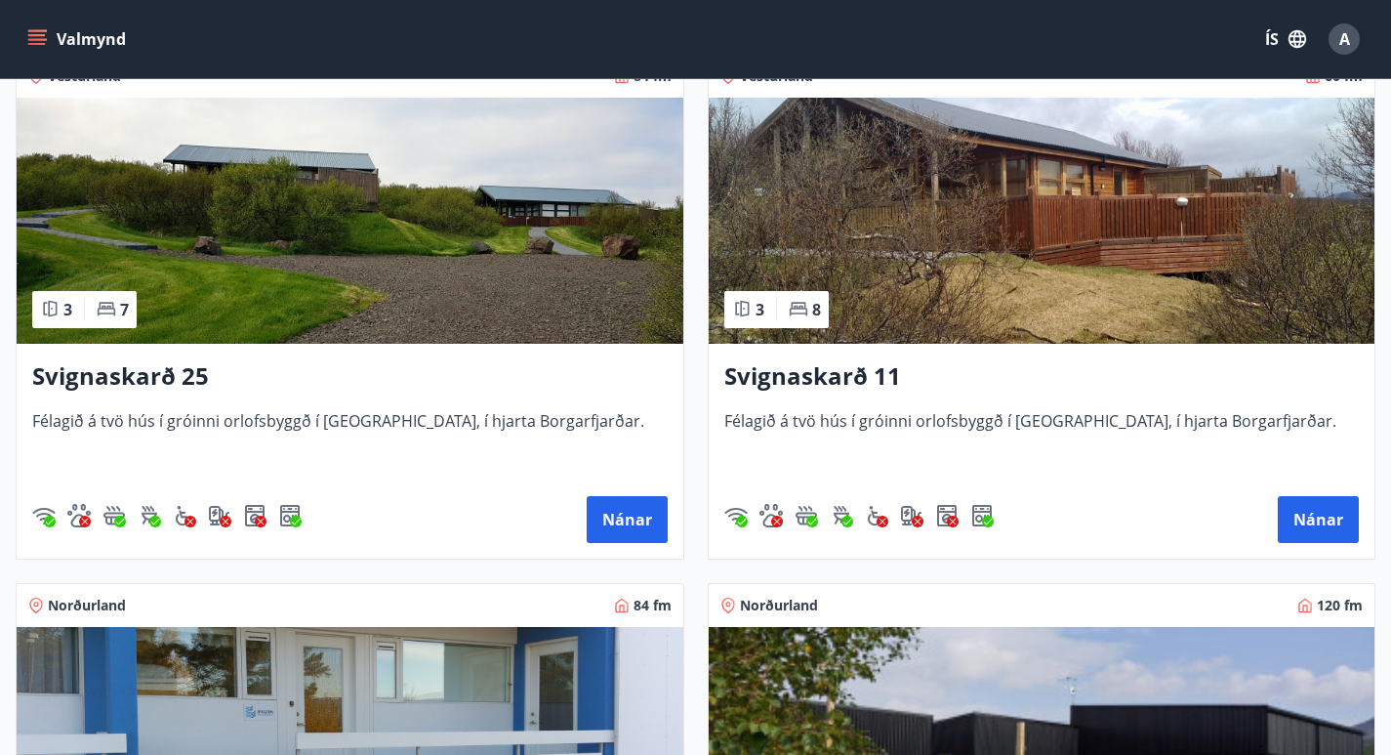
click at [531, 176] on img at bounding box center [350, 221] width 667 height 246
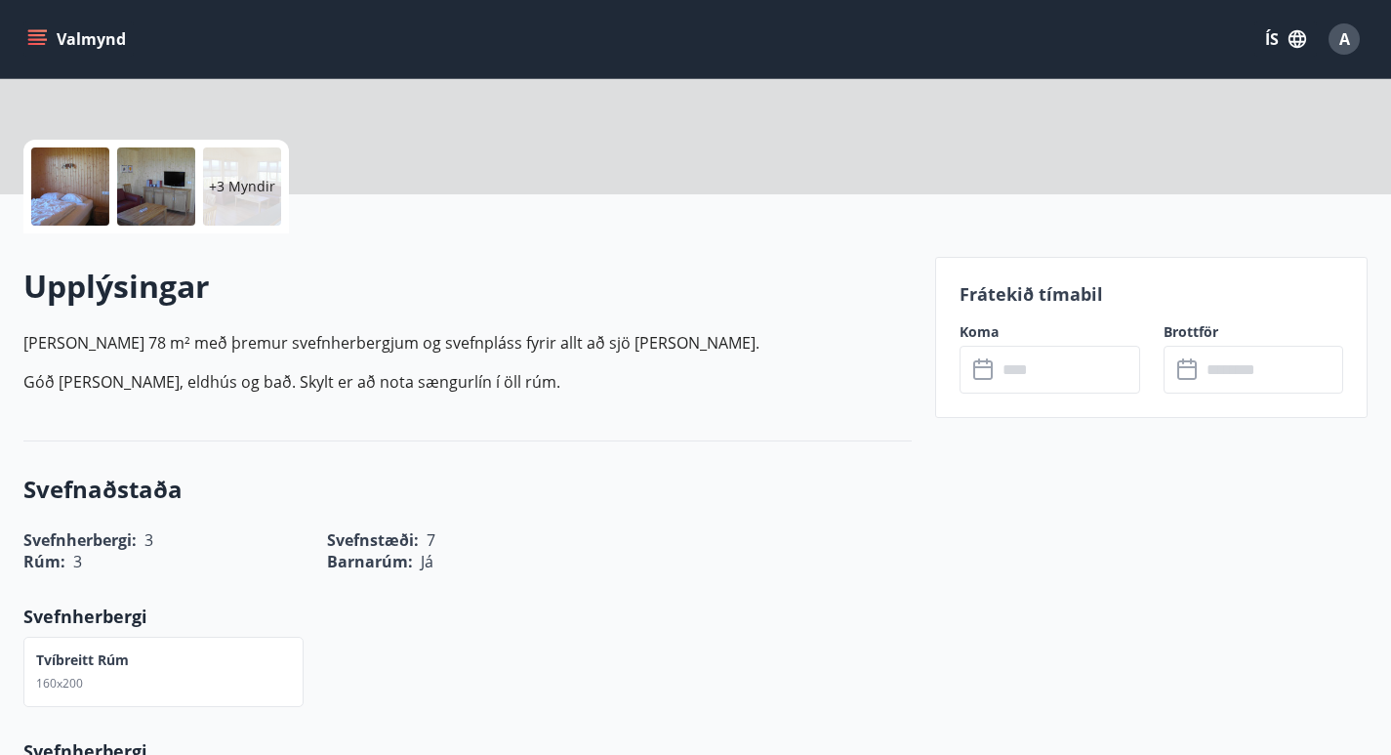
scroll to position [424, 0]
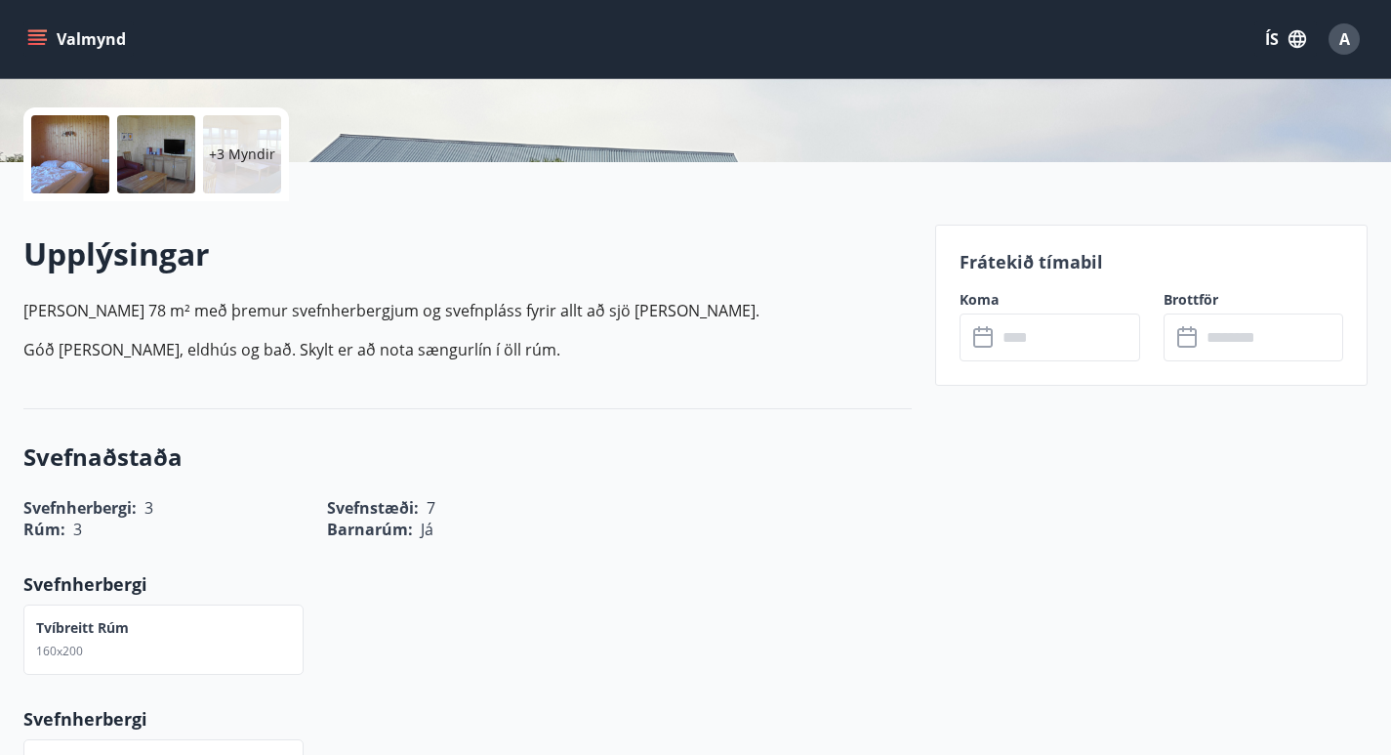
click at [1033, 330] on input "text" at bounding box center [1069, 337] width 144 height 48
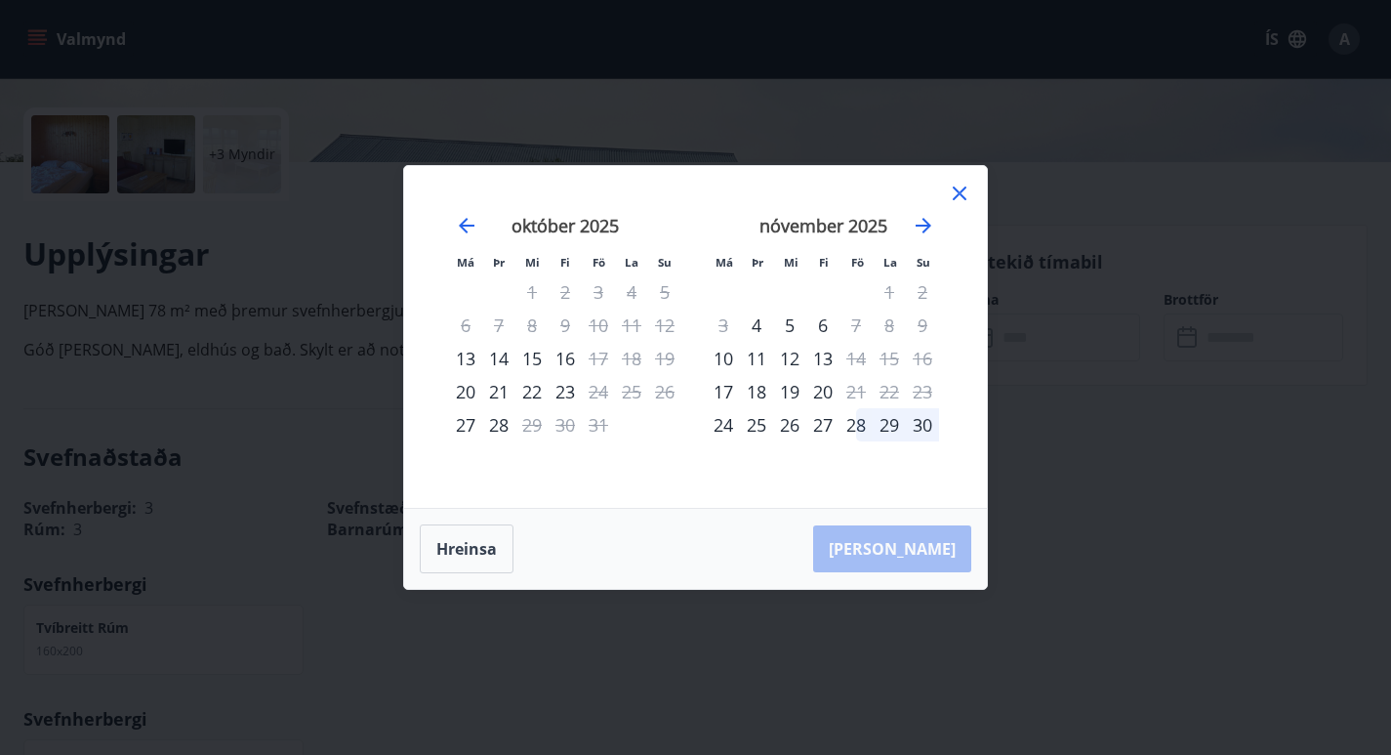
click at [957, 192] on icon at bounding box center [959, 193] width 23 height 23
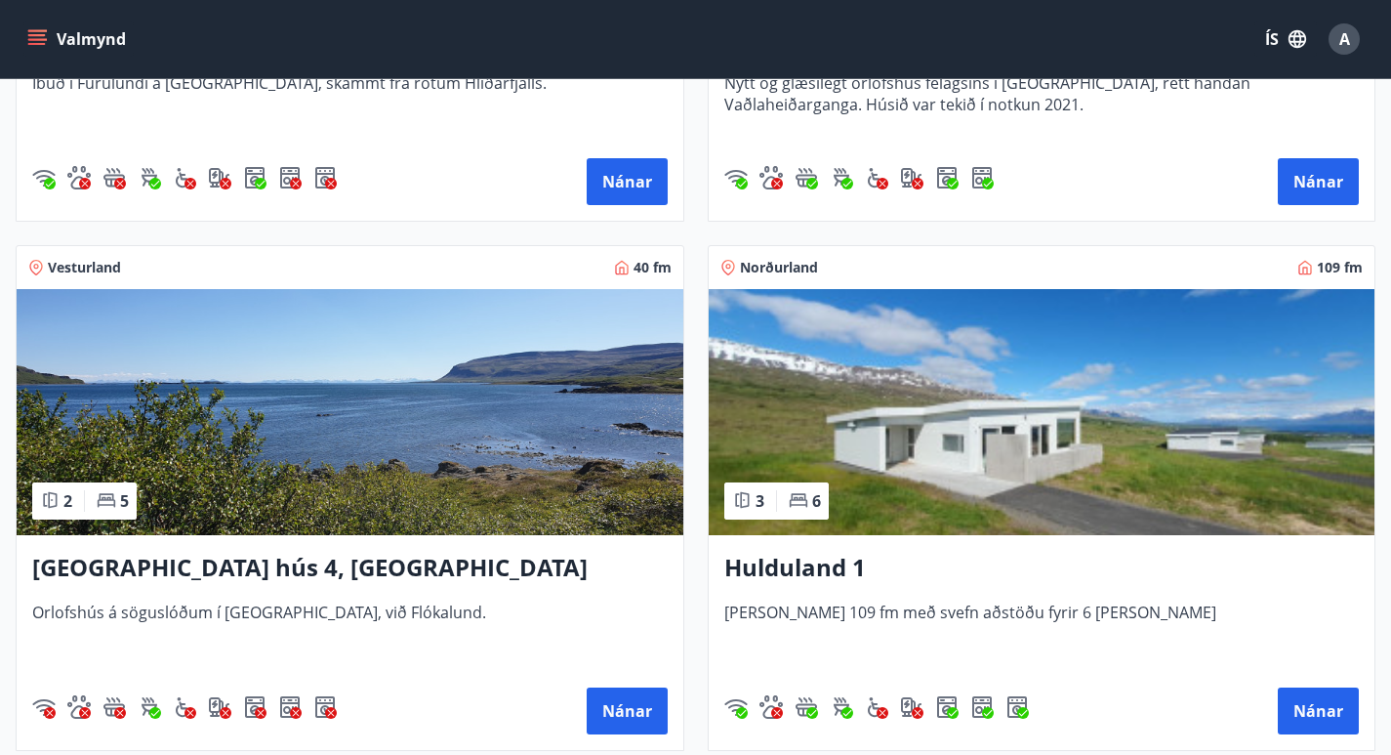
scroll to position [1780, 0]
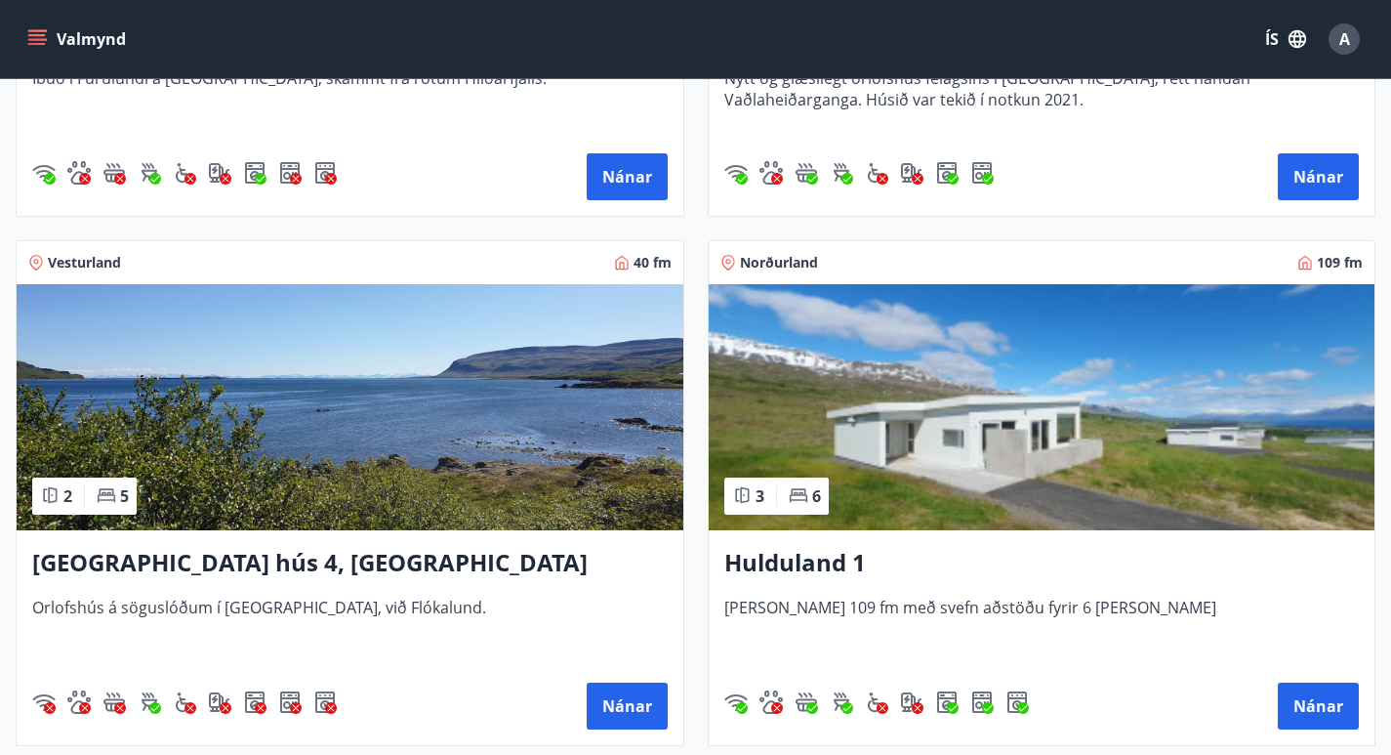
click at [494, 480] on img at bounding box center [350, 407] width 667 height 246
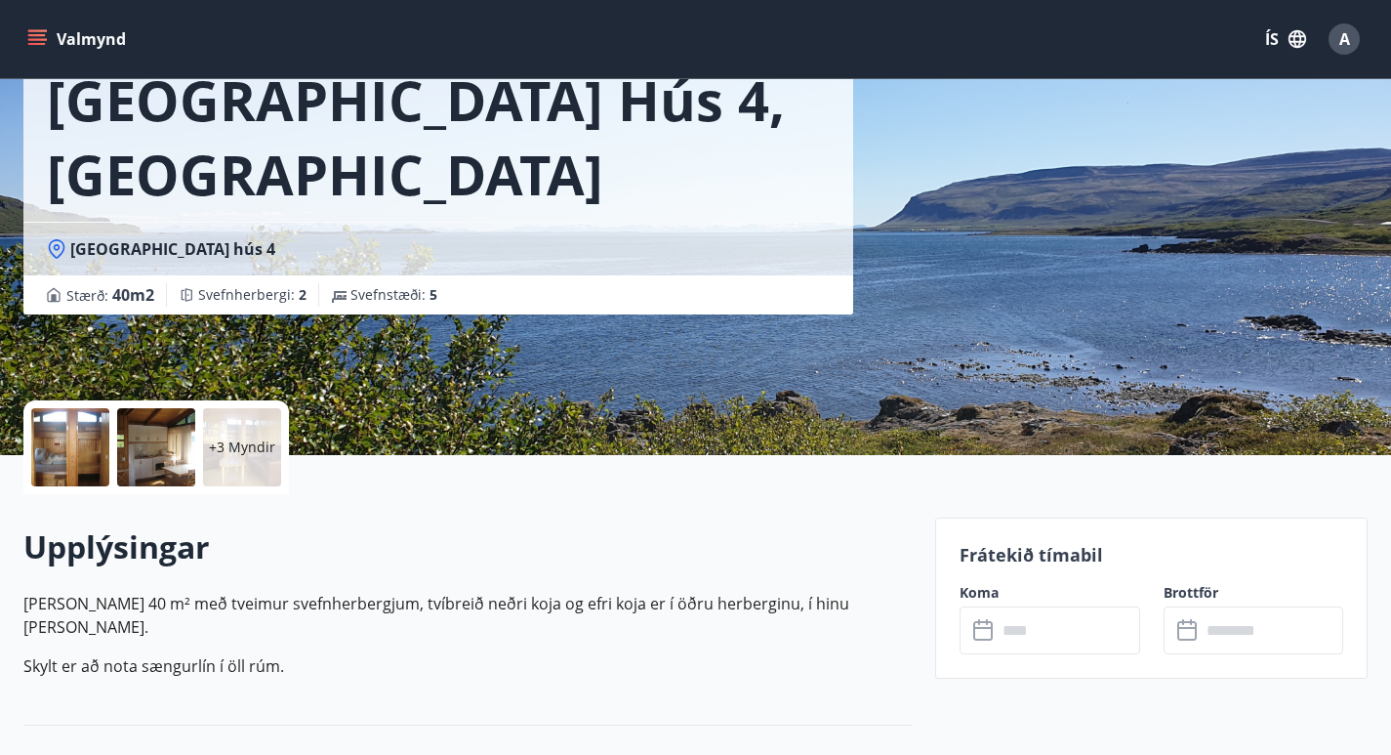
scroll to position [359, 0]
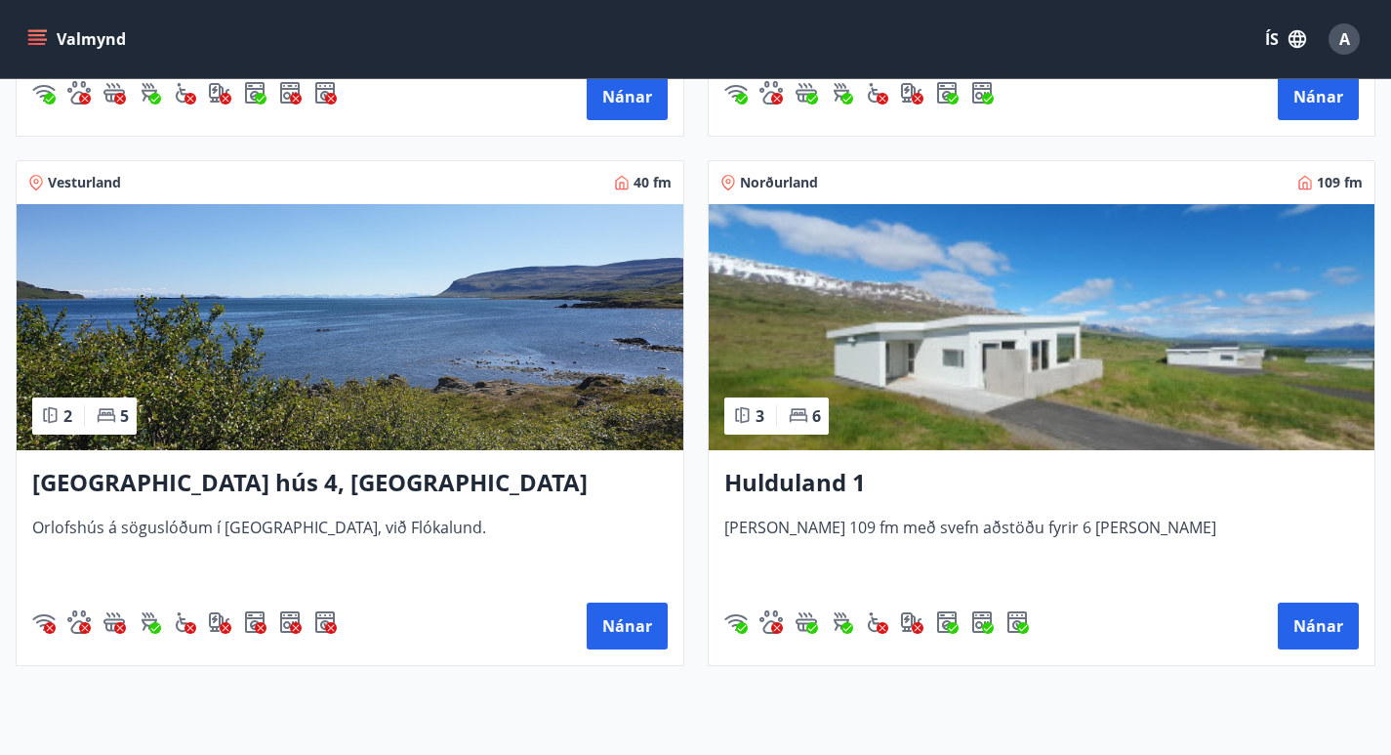
scroll to position [2029, 0]
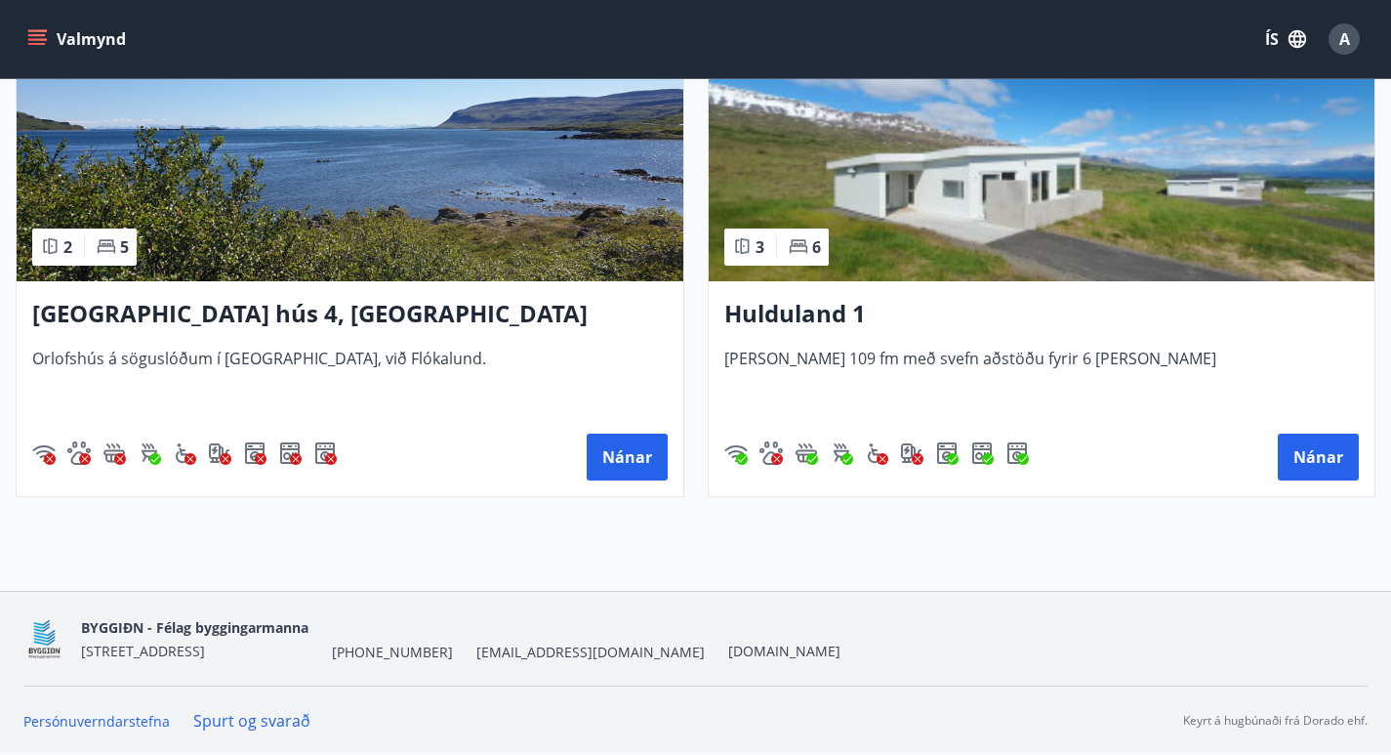
click at [951, 172] on img at bounding box center [1042, 158] width 667 height 246
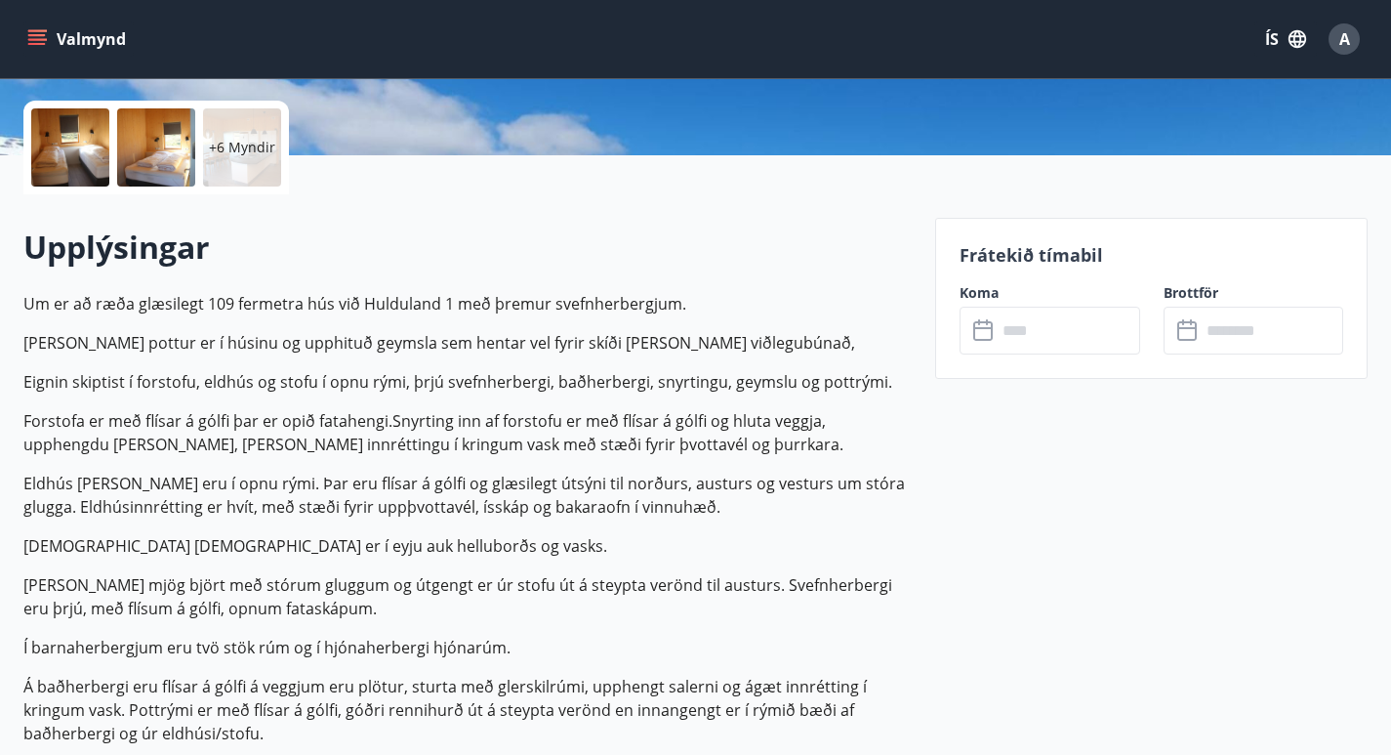
scroll to position [440, 0]
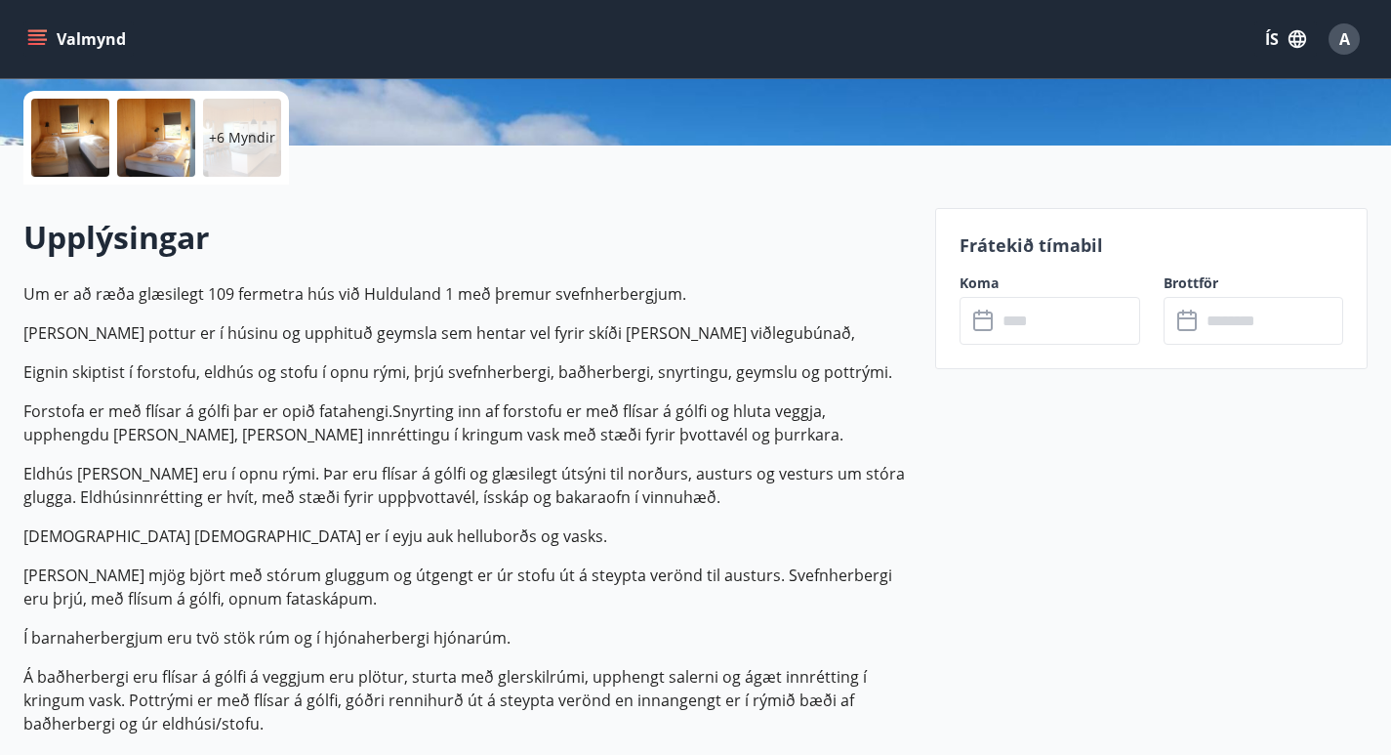
click at [1035, 323] on input "text" at bounding box center [1069, 321] width 144 height 48
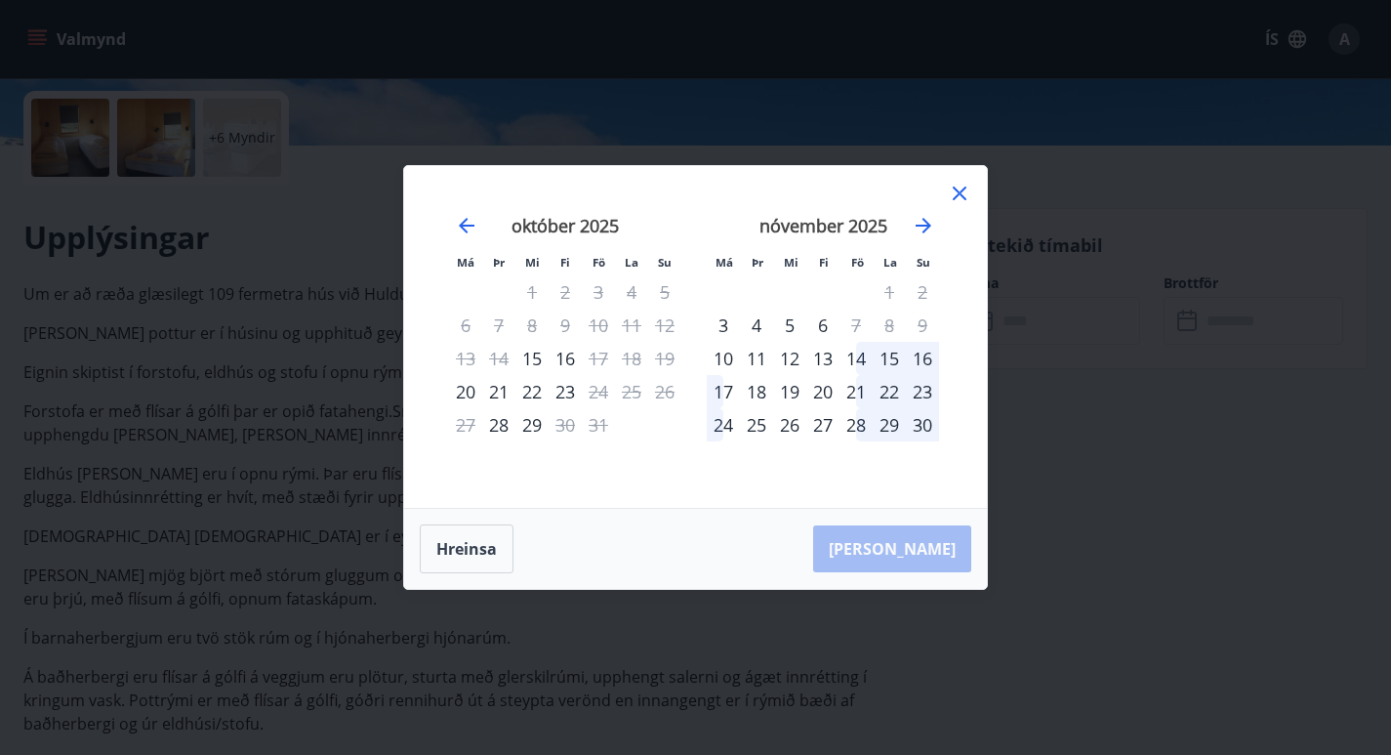
click at [950, 286] on div "[DATE] 1 2 3 4 5 6 7 8 9 10 11 12 13 14 15 16 17 18 19 20 21 22 23 24 25 26 27 …" at bounding box center [823, 349] width 258 height 320
click at [855, 357] on div "14" at bounding box center [856, 358] width 33 height 33
click at [852, 357] on div "14" at bounding box center [856, 358] width 33 height 33
click at [925, 231] on icon "Move forward to switch to the next month." at bounding box center [924, 226] width 16 height 16
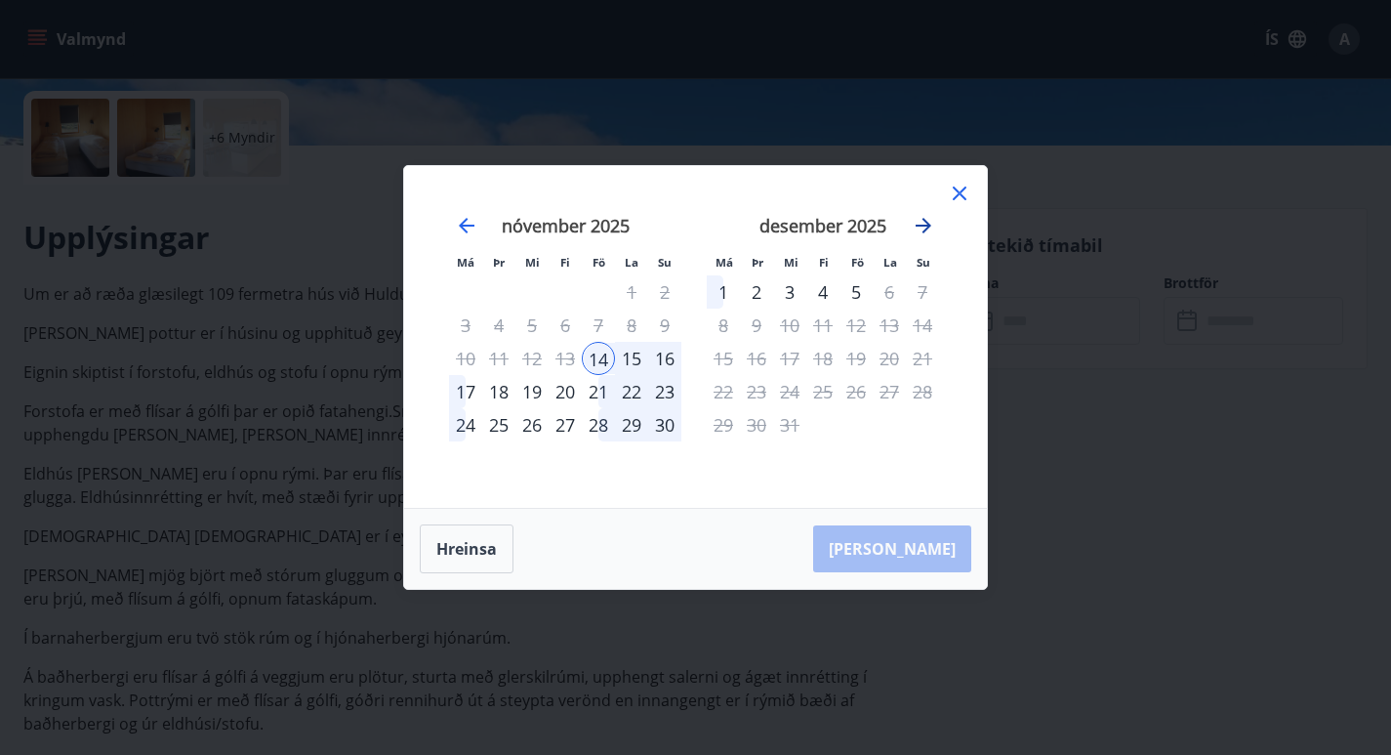
click at [925, 231] on icon "Move forward to switch to the next month." at bounding box center [924, 226] width 16 height 16
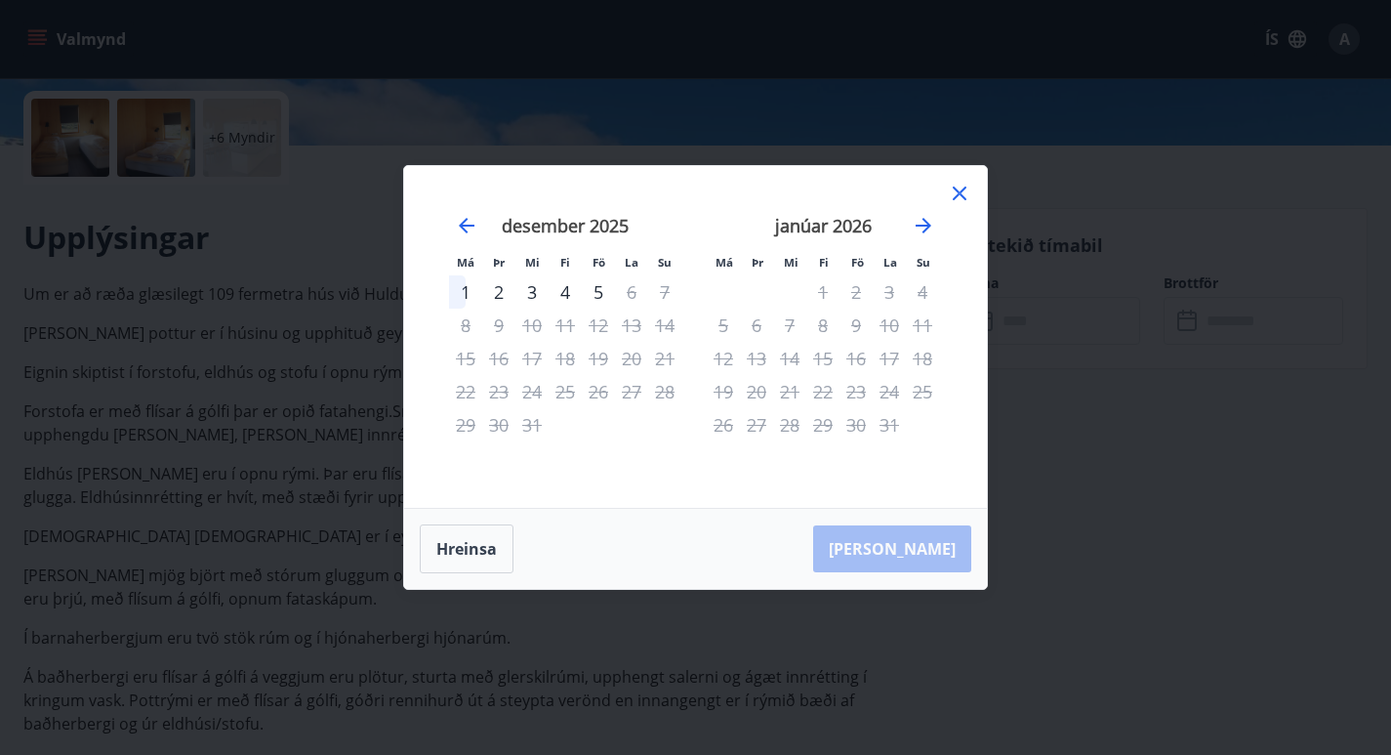
click at [961, 192] on icon at bounding box center [960, 193] width 14 height 14
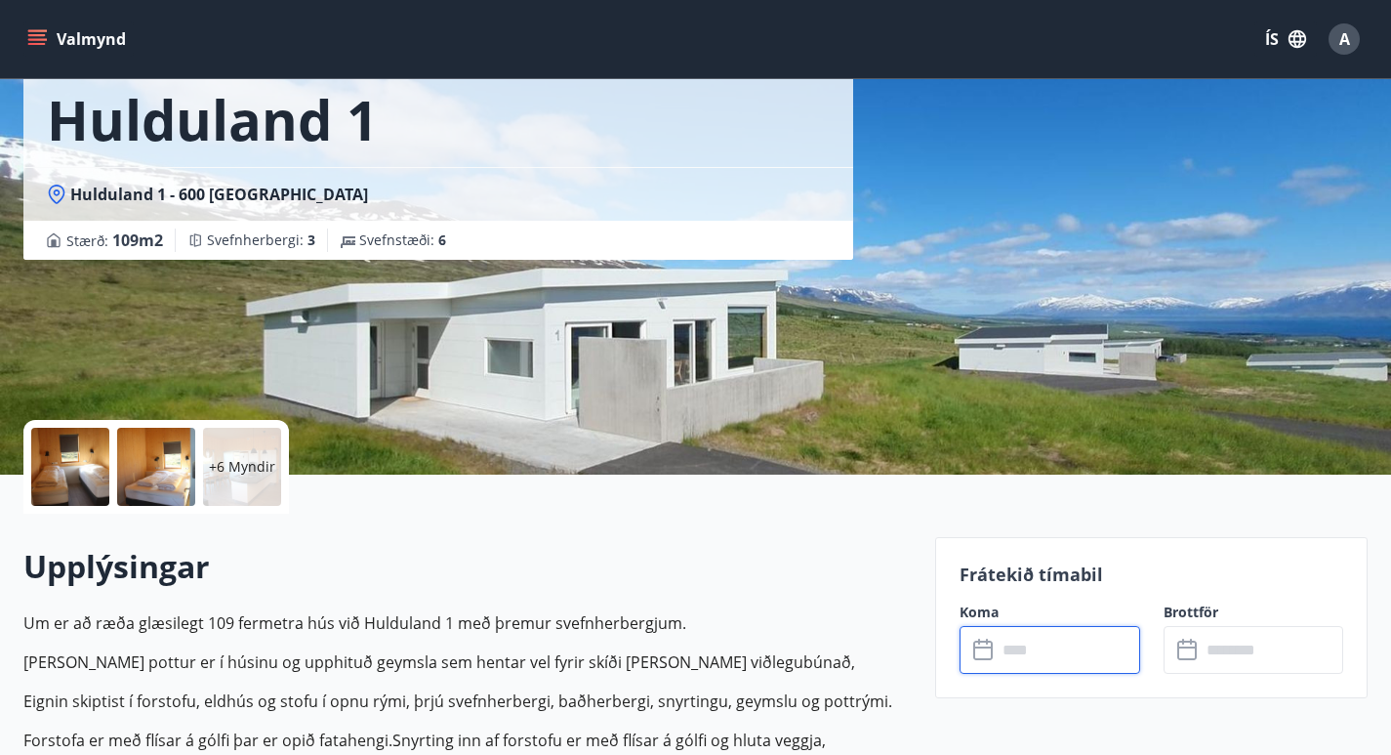
scroll to position [0, 0]
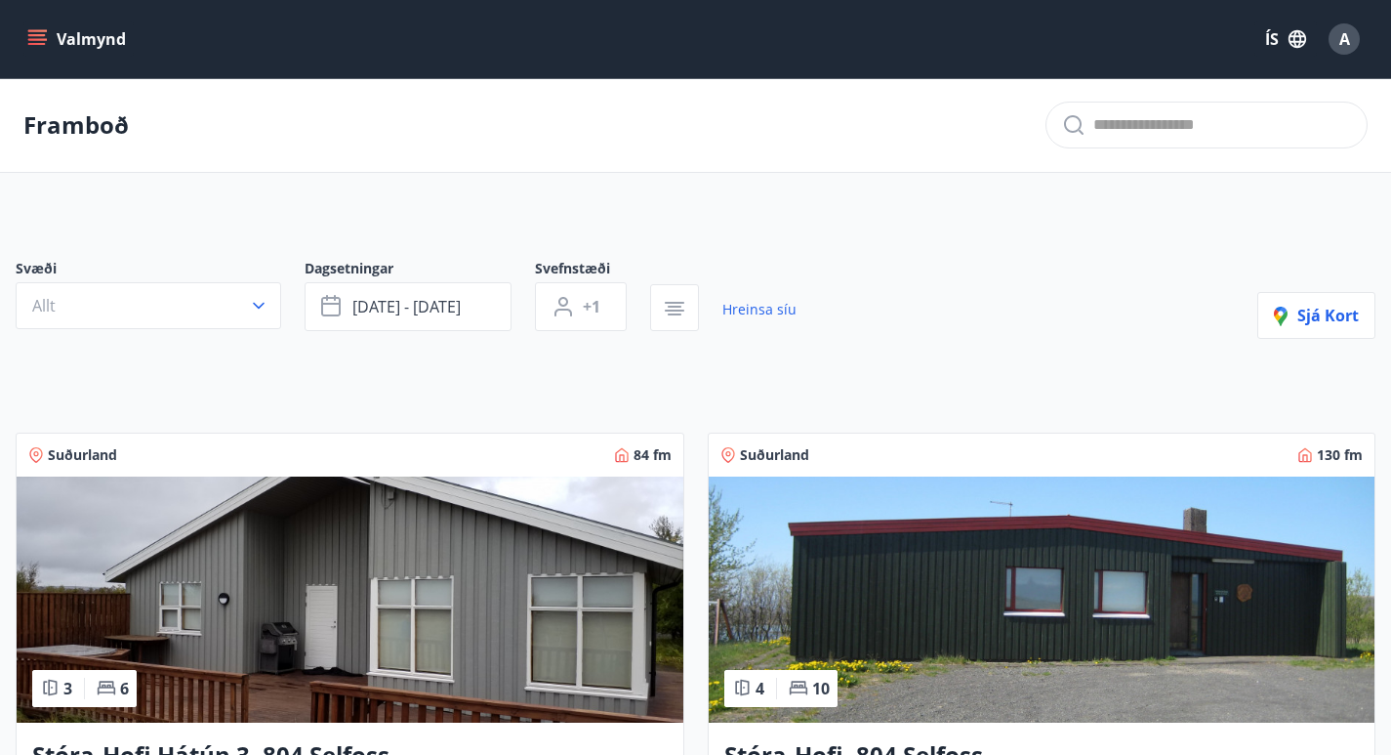
click at [45, 45] on icon "menu" at bounding box center [37, 39] width 20 height 20
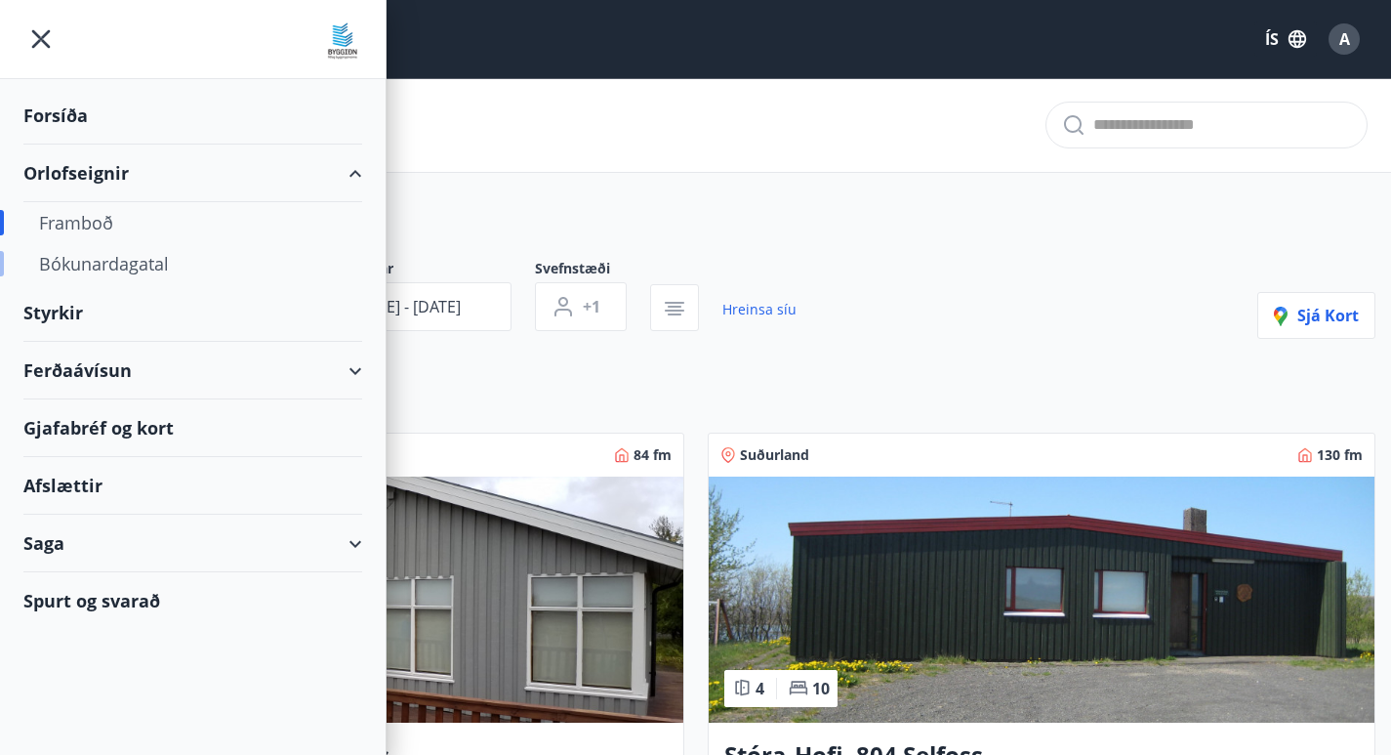
click at [116, 264] on div "Bókunardagatal" at bounding box center [193, 263] width 308 height 41
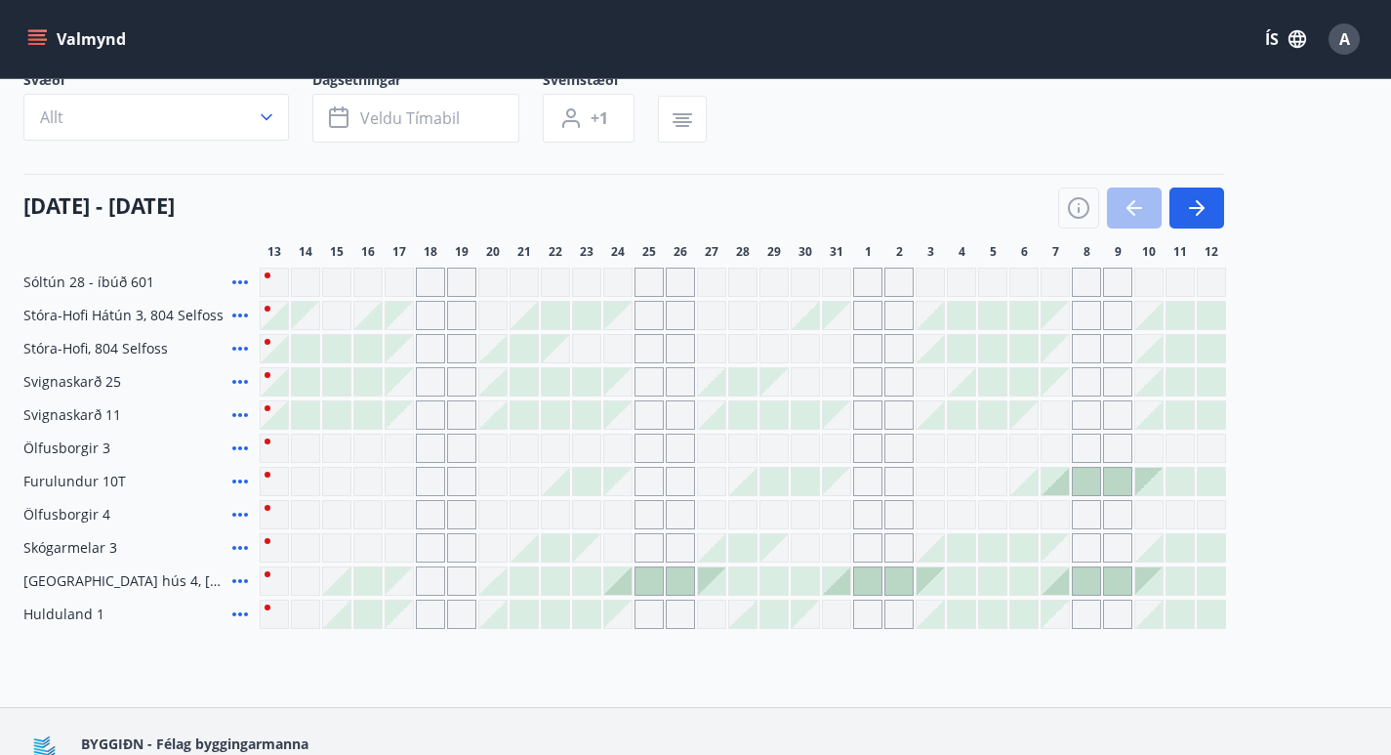
scroll to position [128, 0]
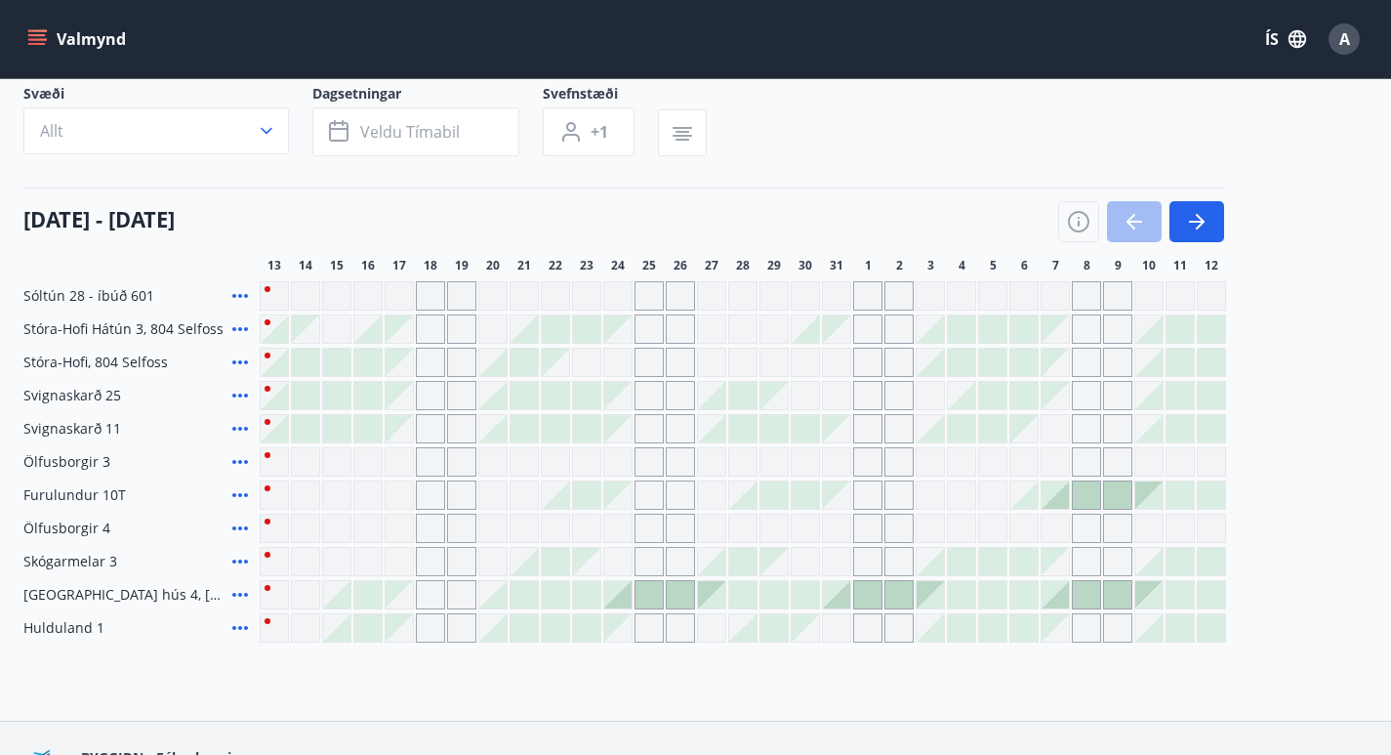
click at [653, 485] on div "Gráir dagar eru ekki bókanlegir" at bounding box center [649, 494] width 29 height 29
click at [590, 594] on div at bounding box center [586, 594] width 27 height 27
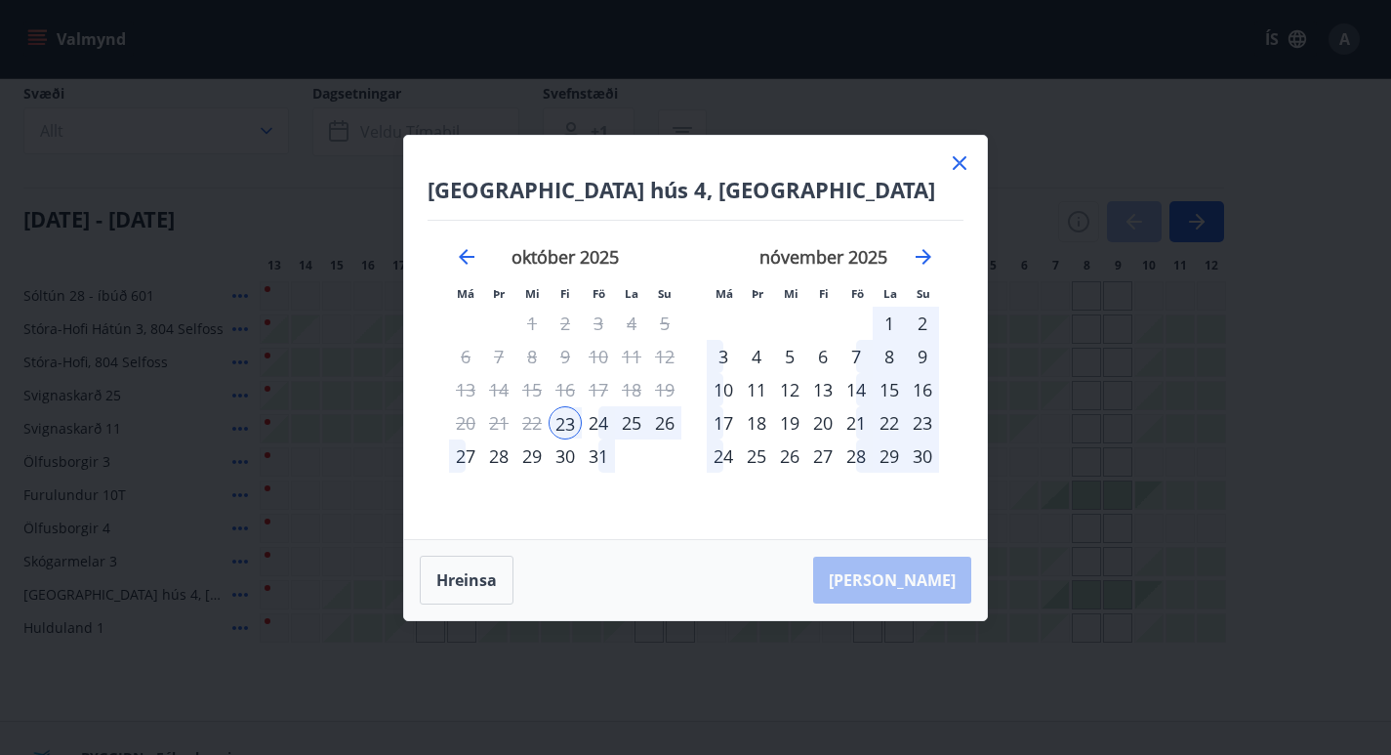
click at [960, 165] on icon at bounding box center [959, 162] width 23 height 23
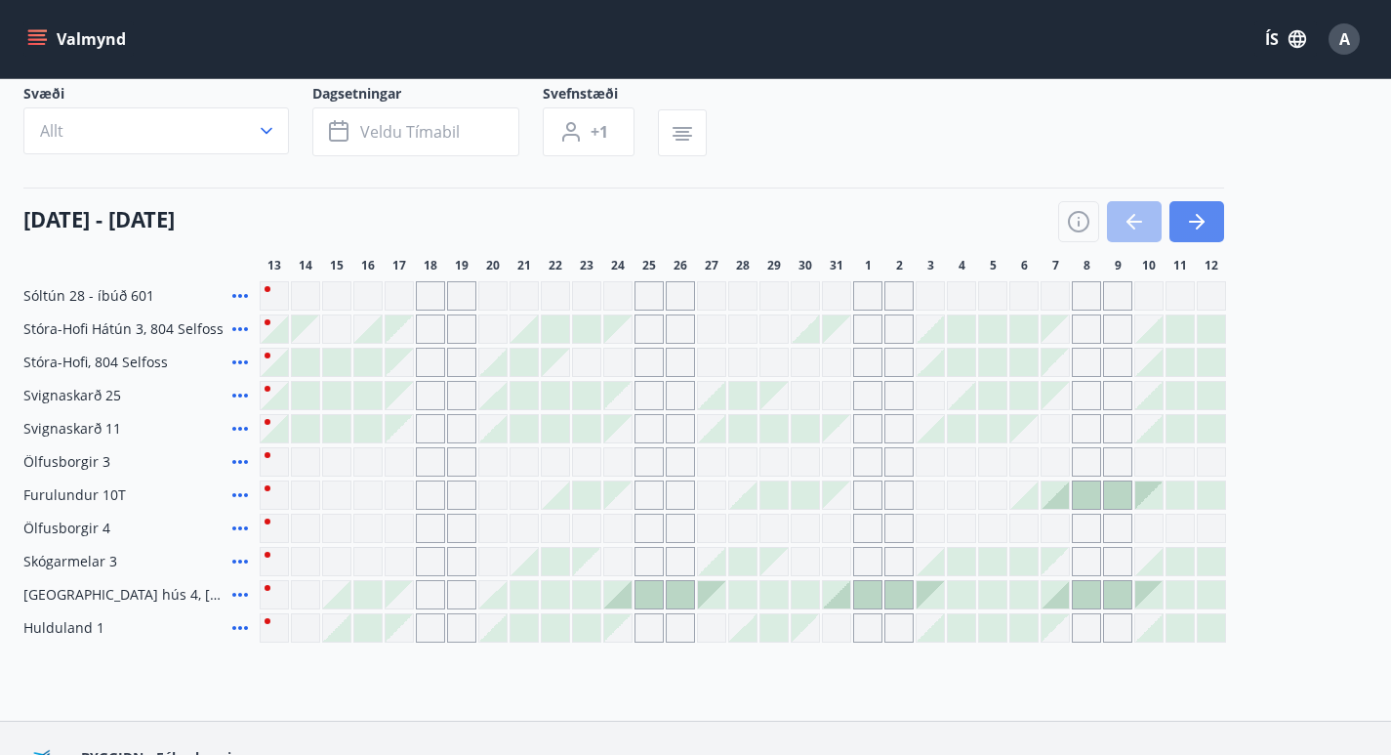
click at [1194, 224] on icon "button" at bounding box center [1196, 221] width 23 height 23
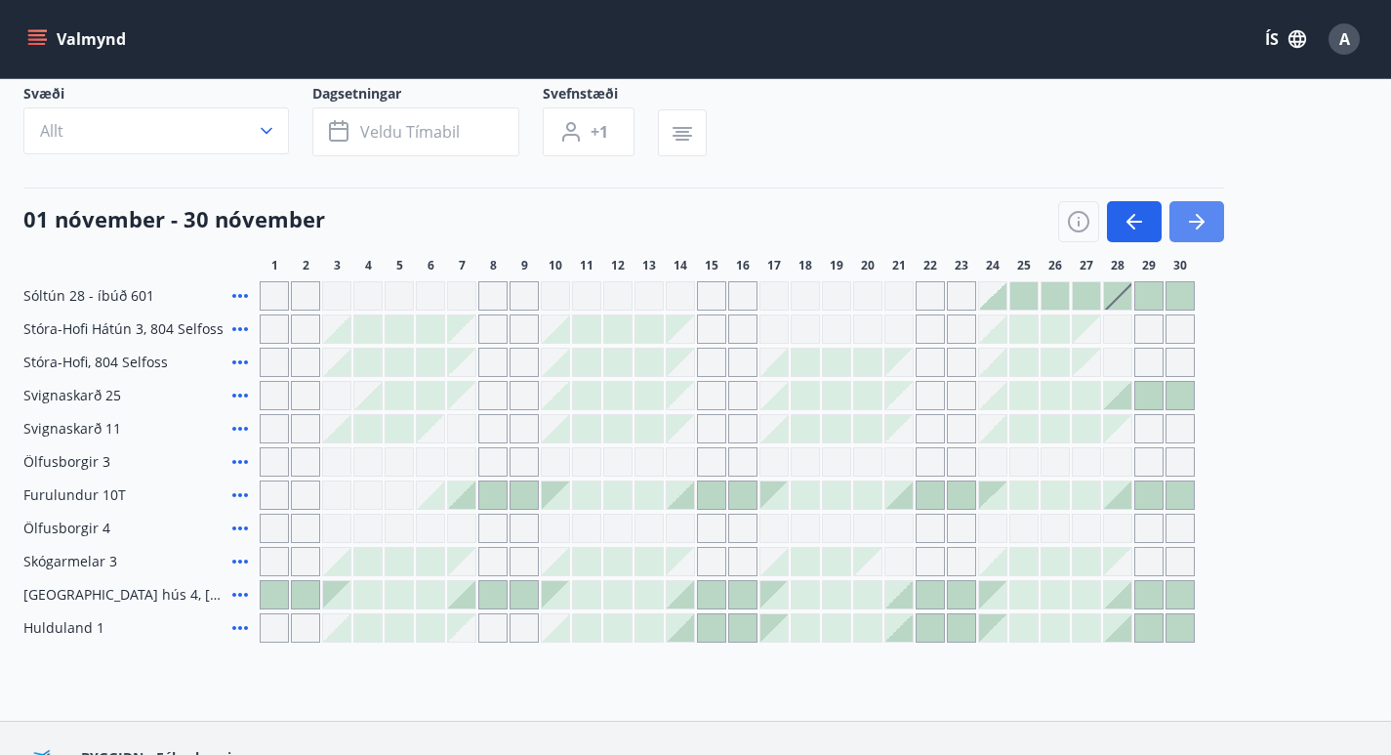
click at [1194, 224] on icon "button" at bounding box center [1196, 221] width 23 height 23
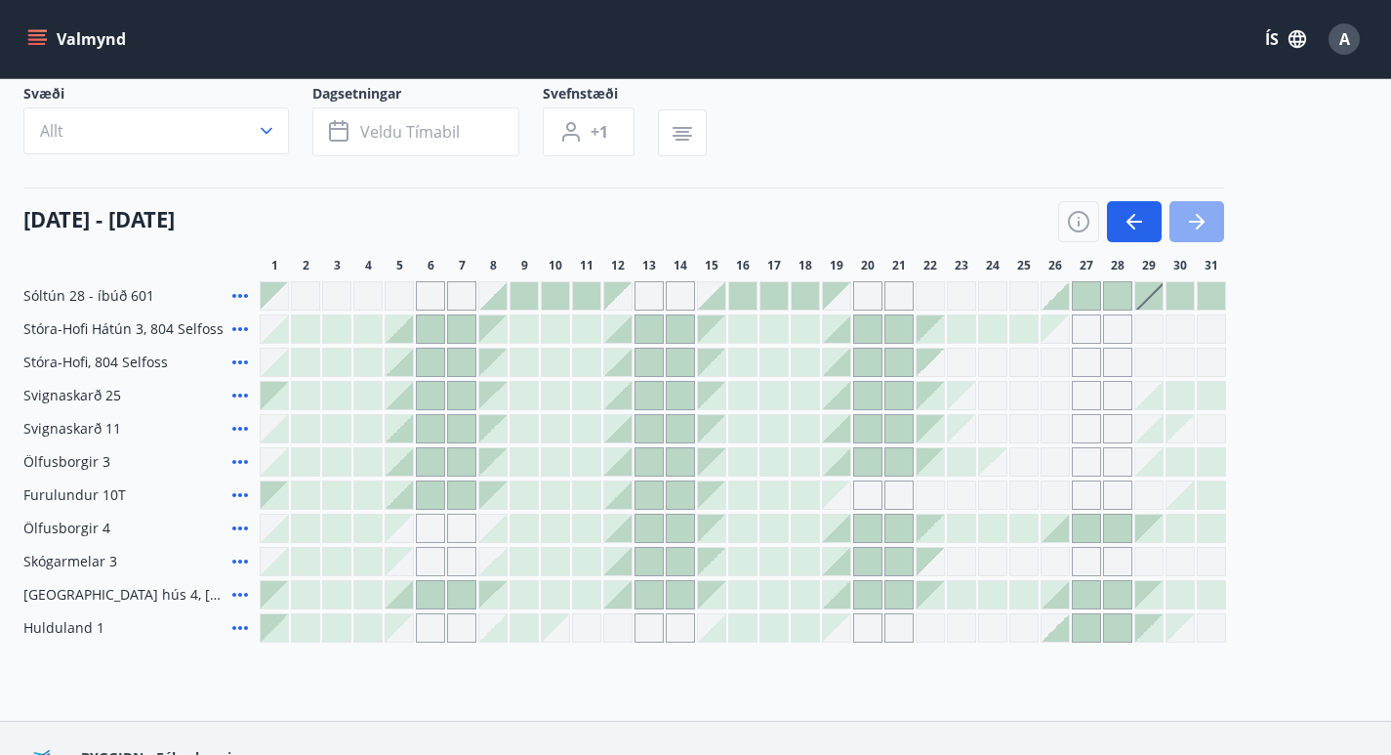
click at [1194, 224] on icon "button" at bounding box center [1196, 221] width 23 height 23
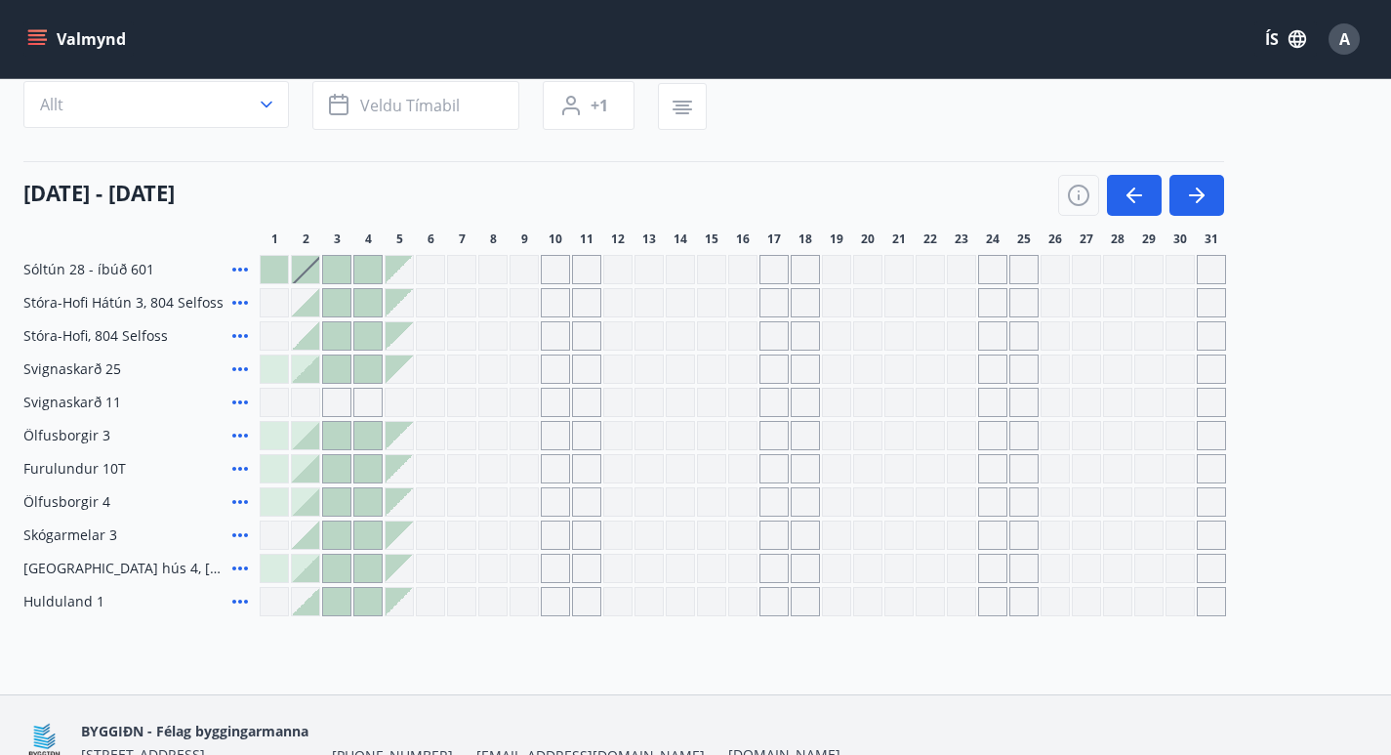
scroll to position [0, 0]
